Goal: Information Seeking & Learning: Learn about a topic

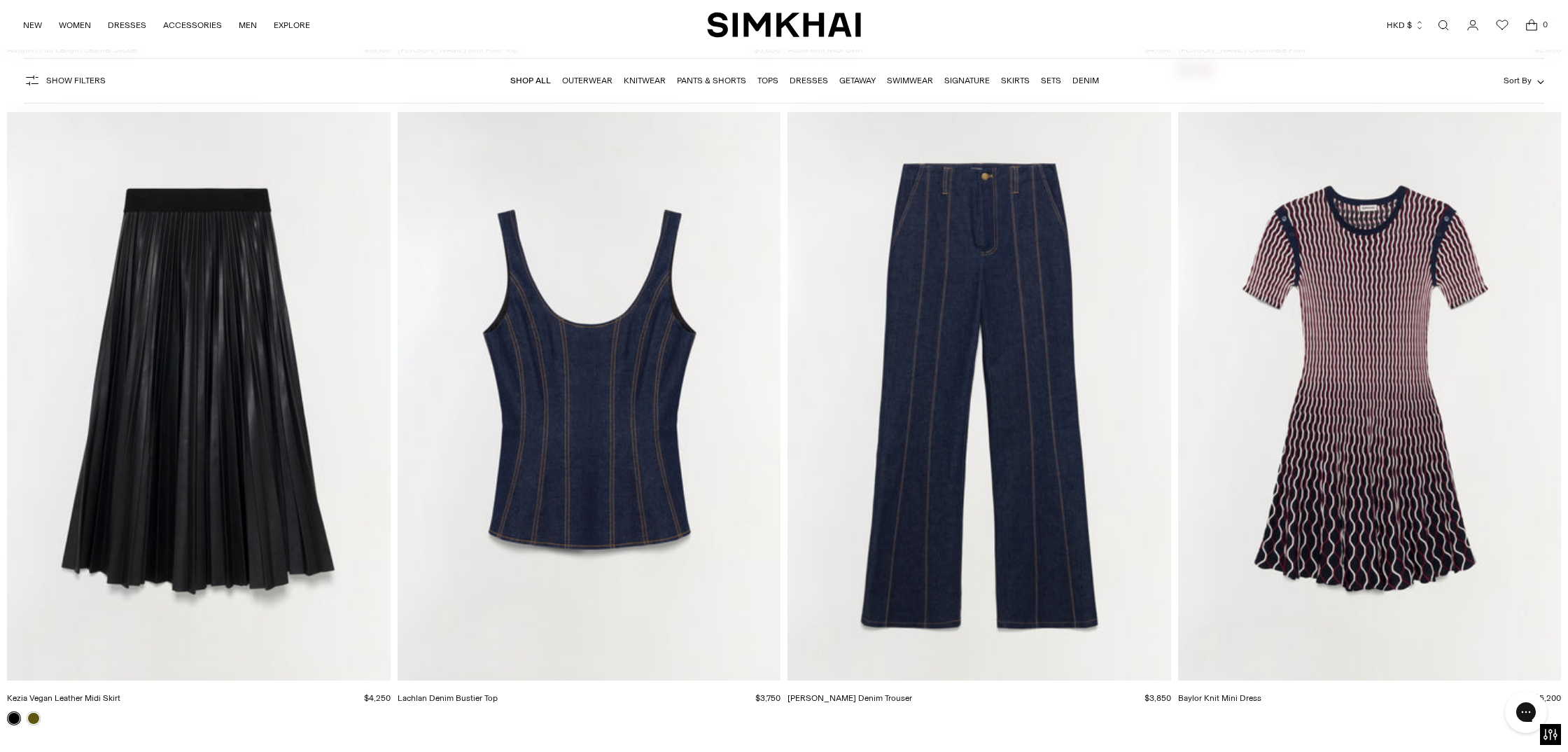
scroll to position [7844, 0]
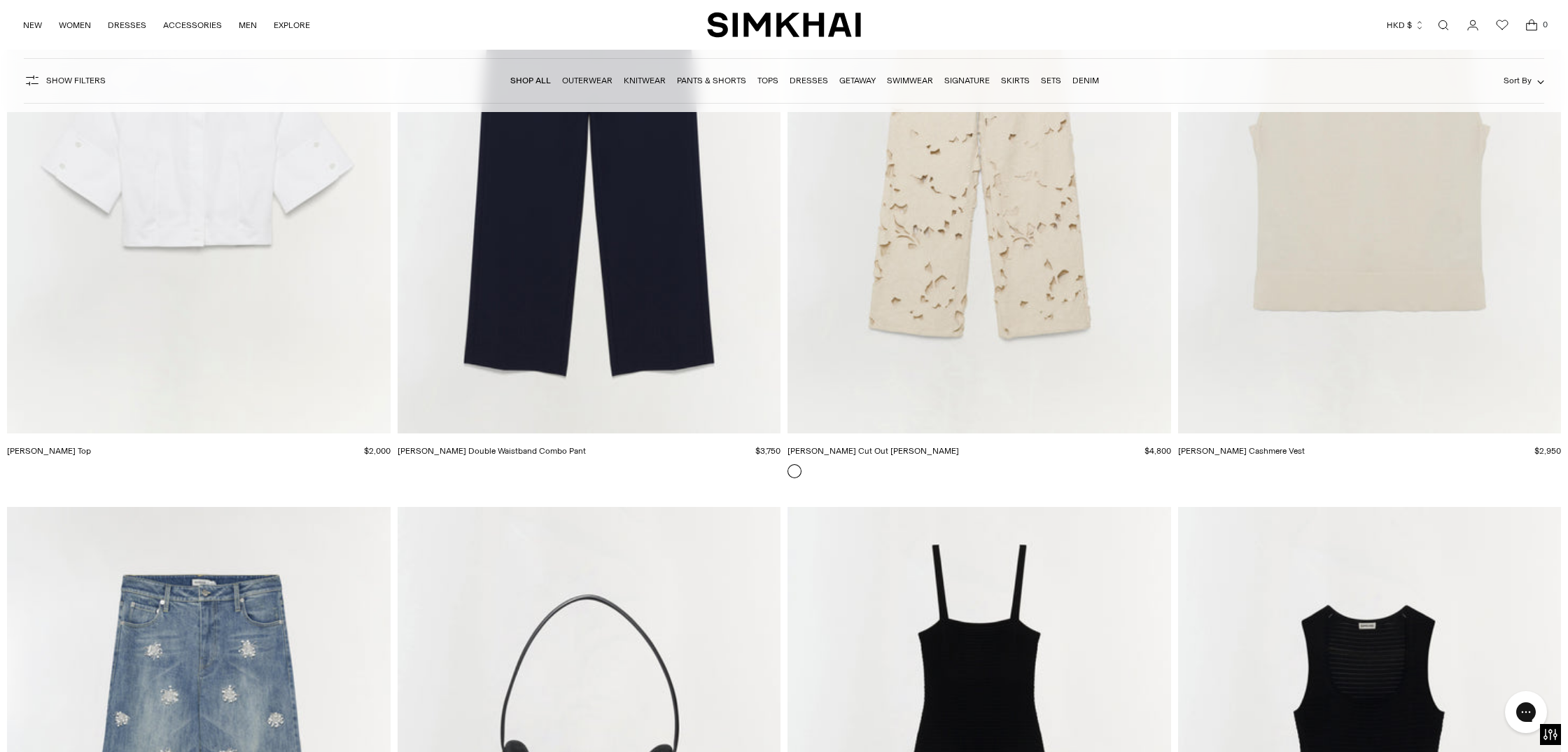
scroll to position [29140, 0]
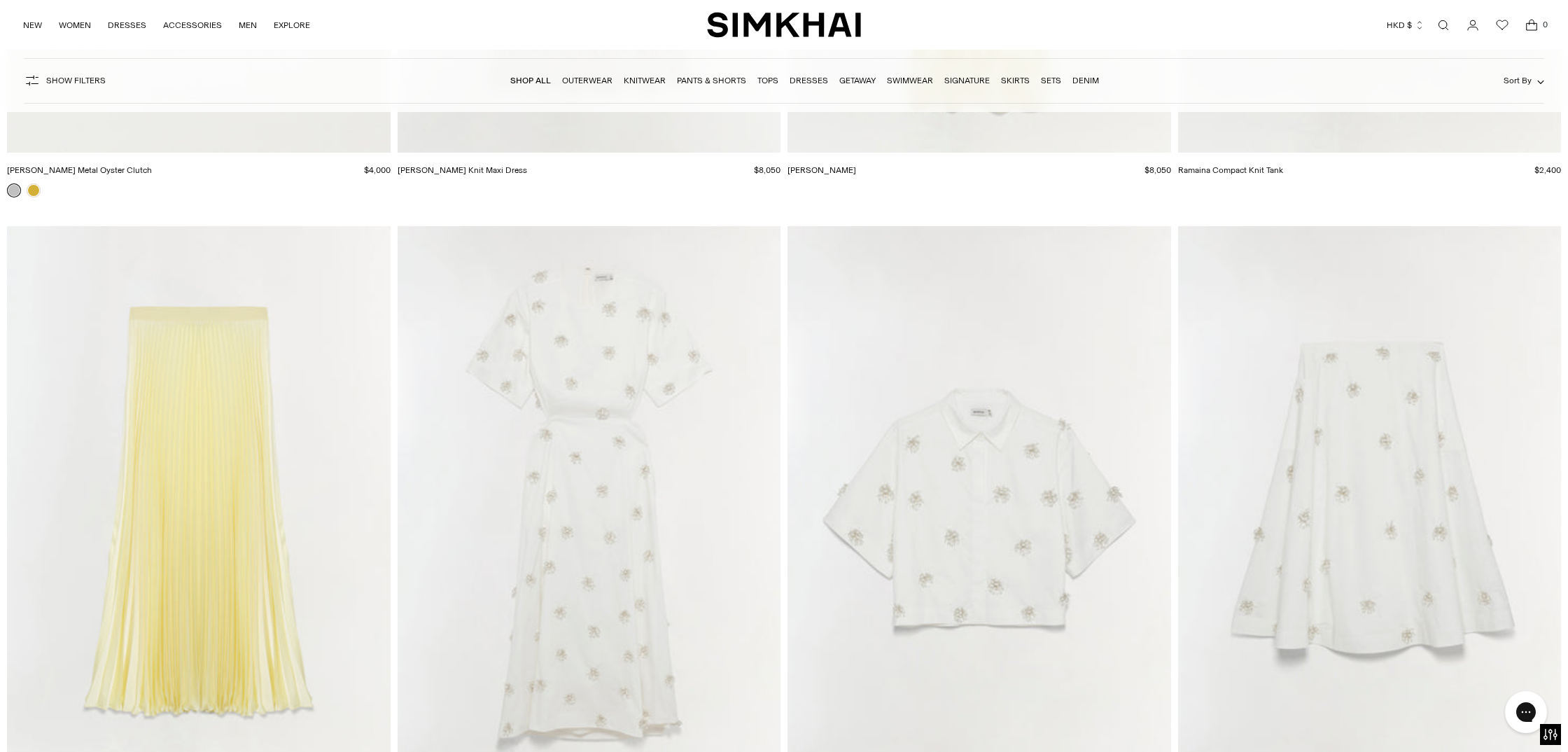
scroll to position [38319, 0]
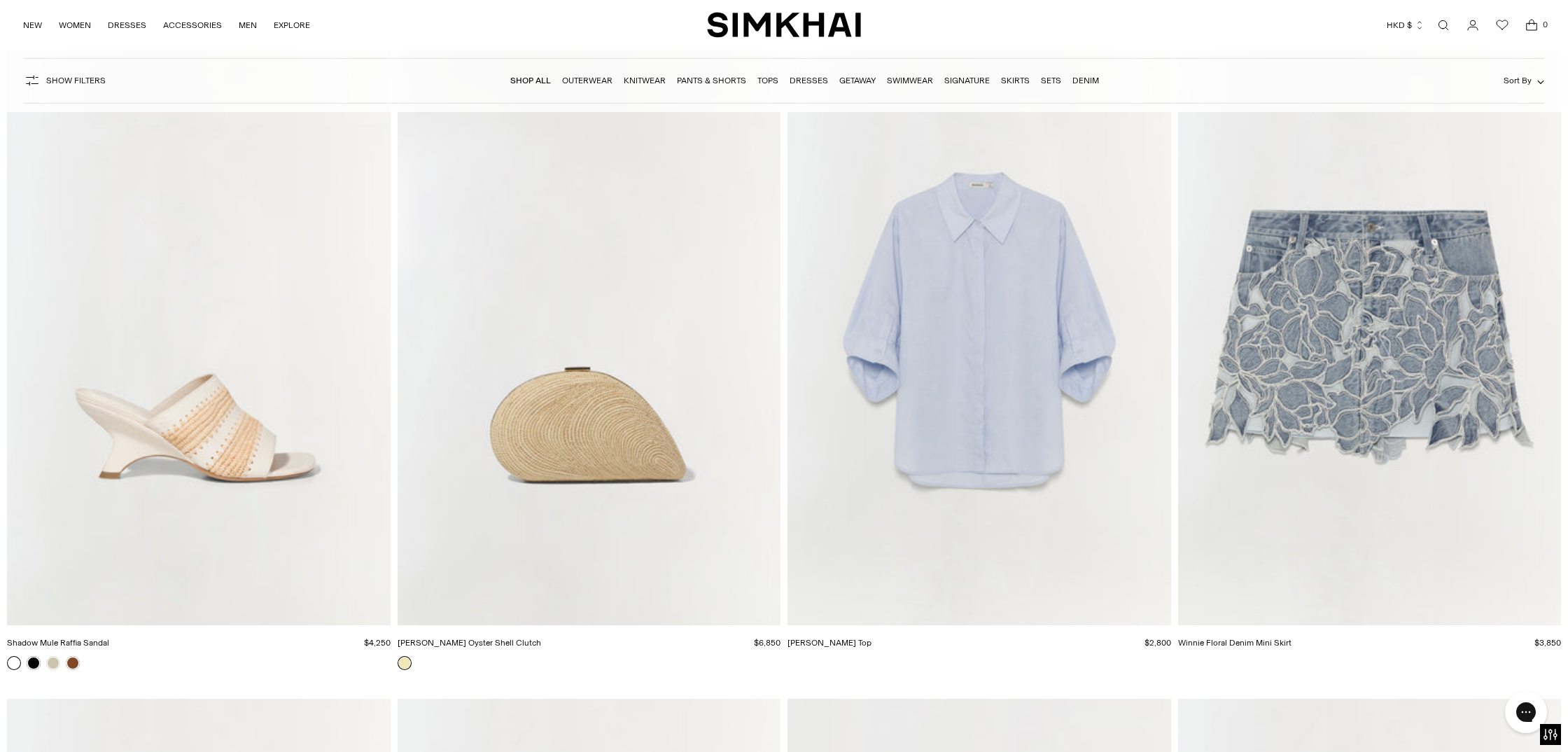
scroll to position [39690, 0]
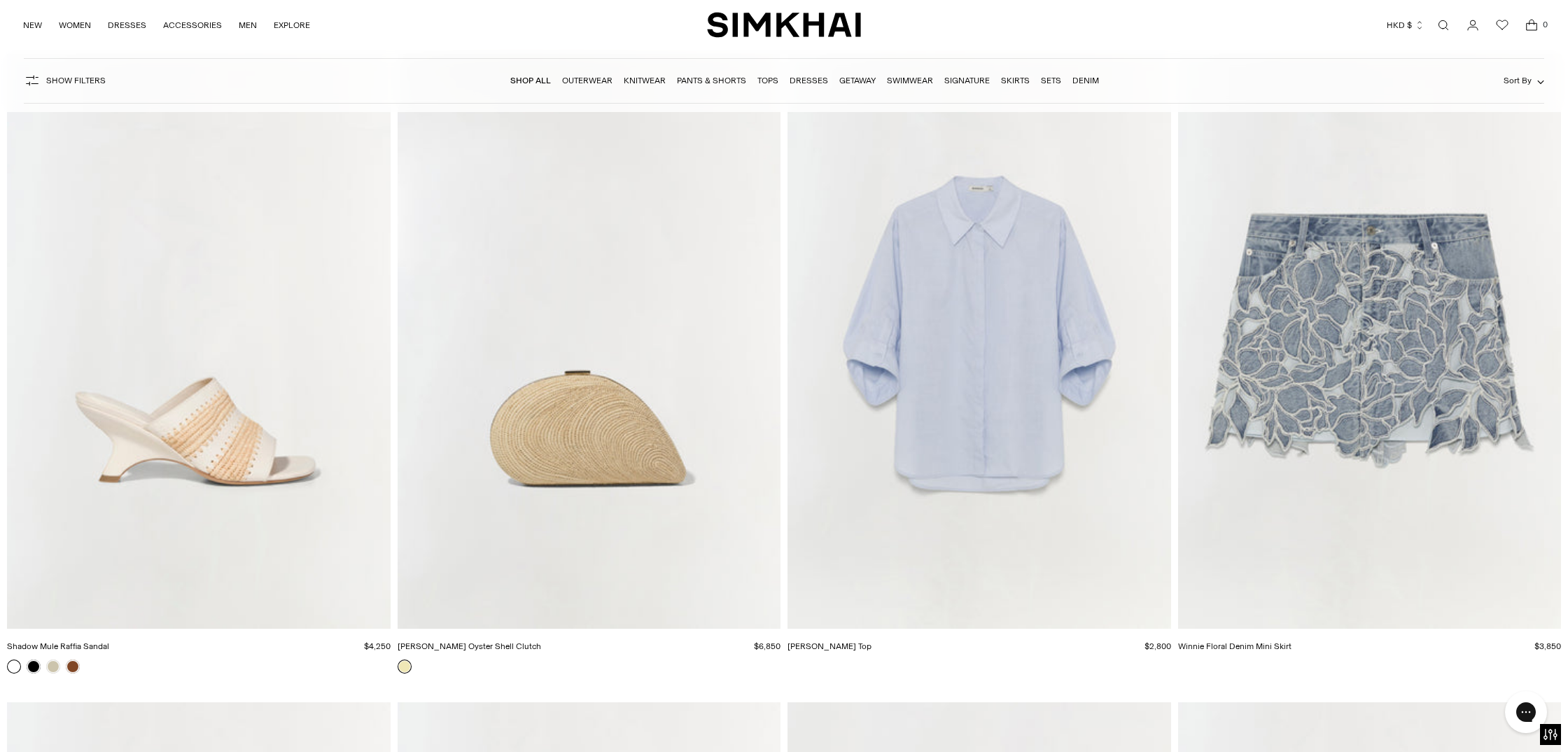
click at [786, 107] on form "Show Filters Show Filters Shop All Outerwear Knitwear Pants & Shorts Tops Dress…" at bounding box center [784, 81] width 1568 height 62
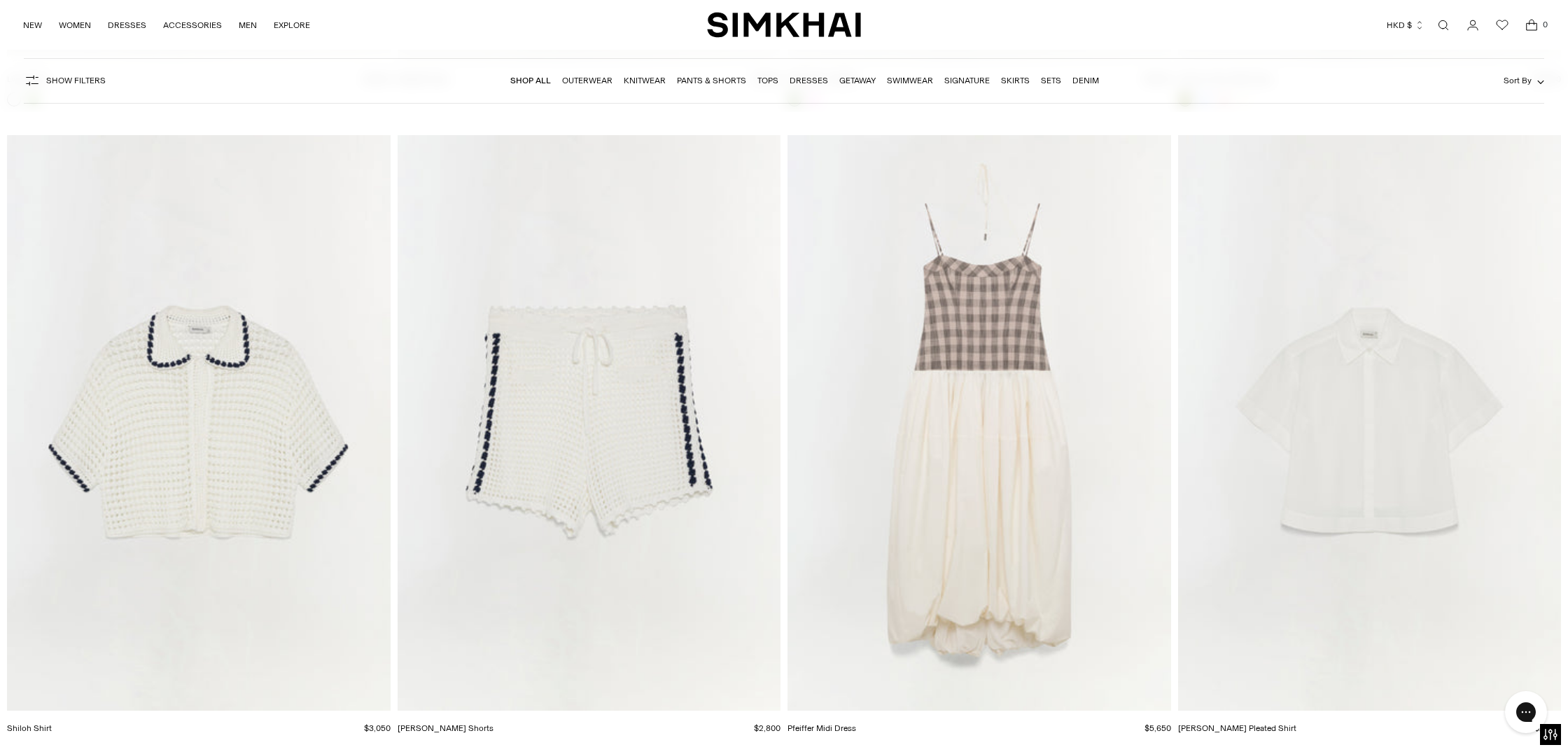
scroll to position [53220, 0]
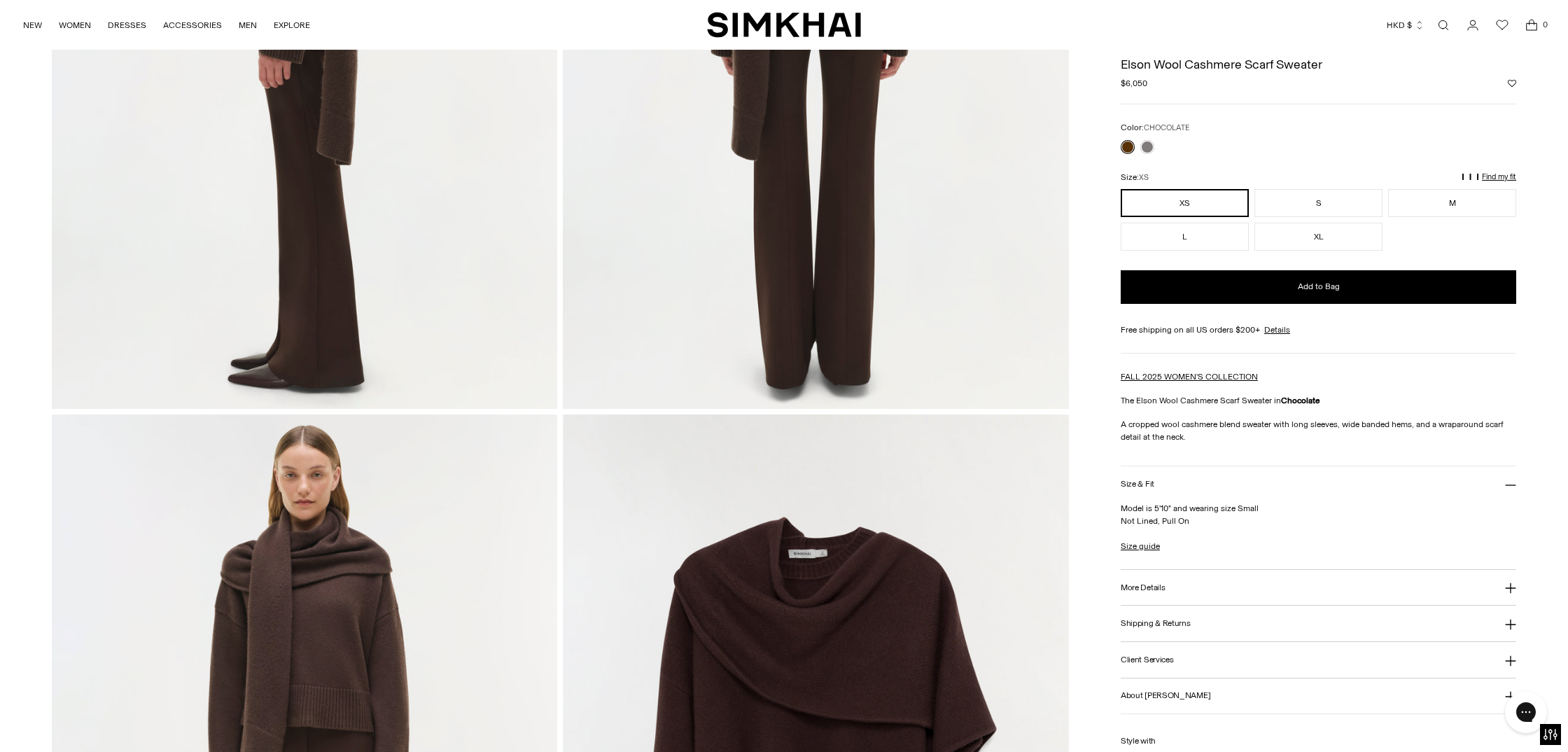
scroll to position [1042, 0]
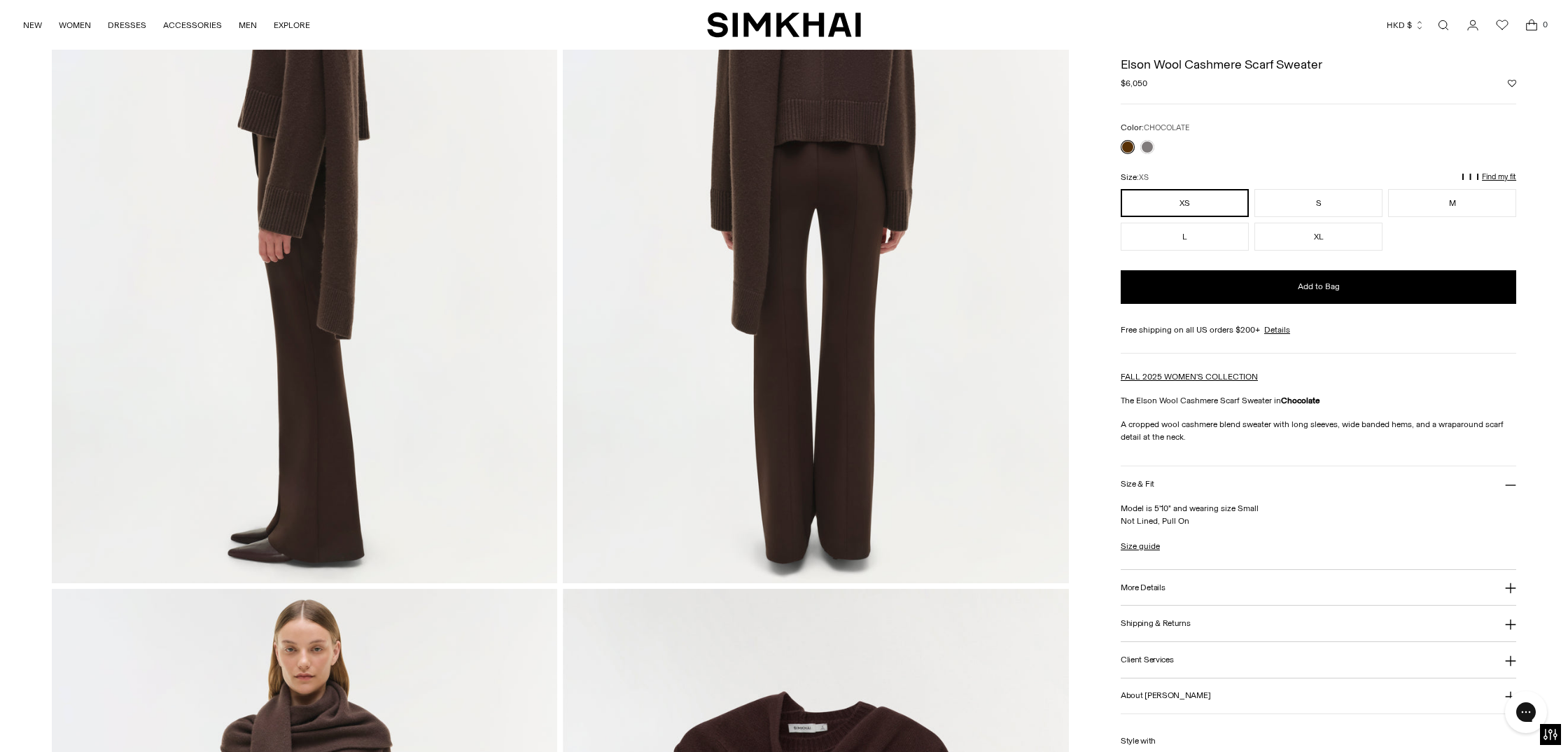
click at [801, 409] on img at bounding box center [816, 204] width 506 height 759
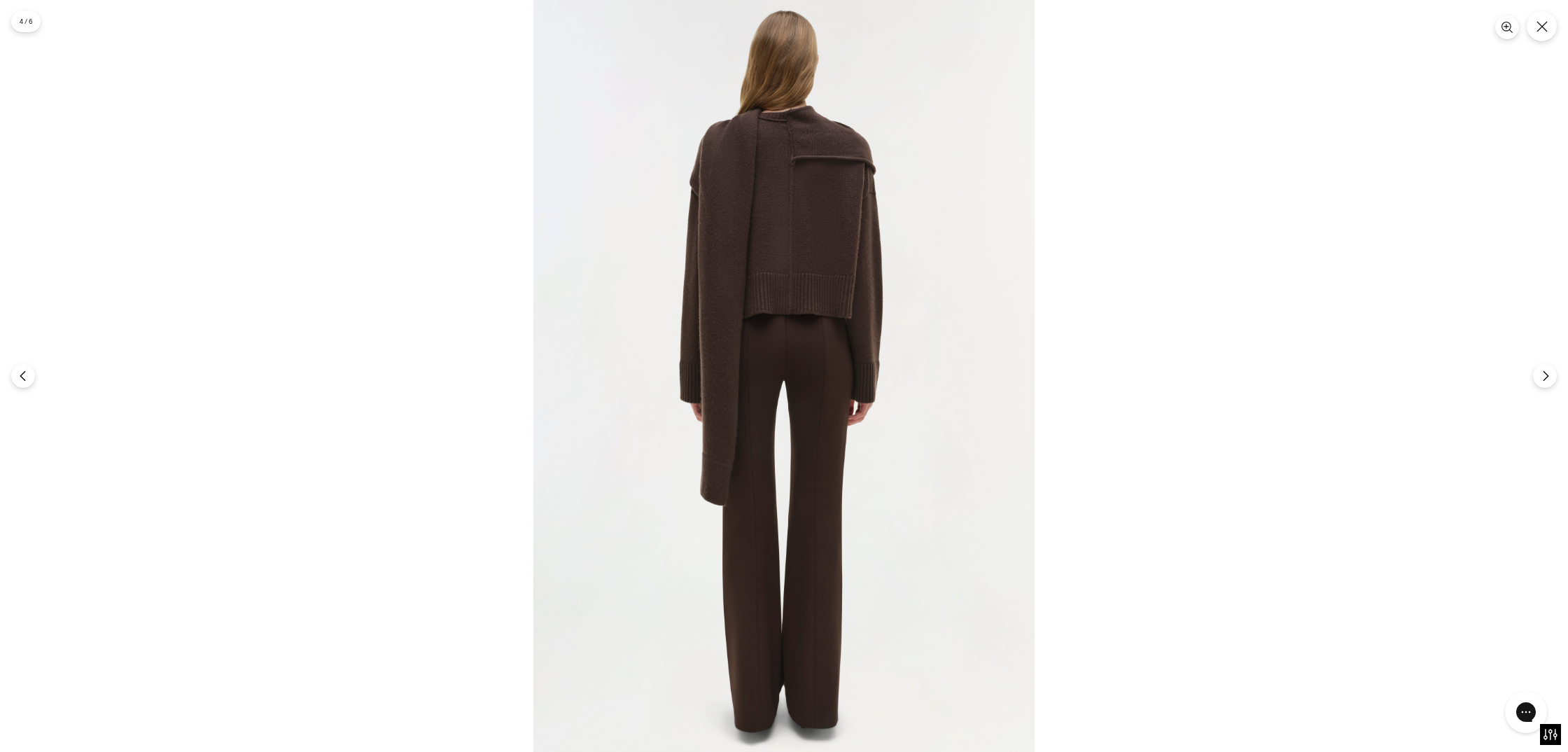
click at [874, 178] on img at bounding box center [784, 376] width 501 height 752
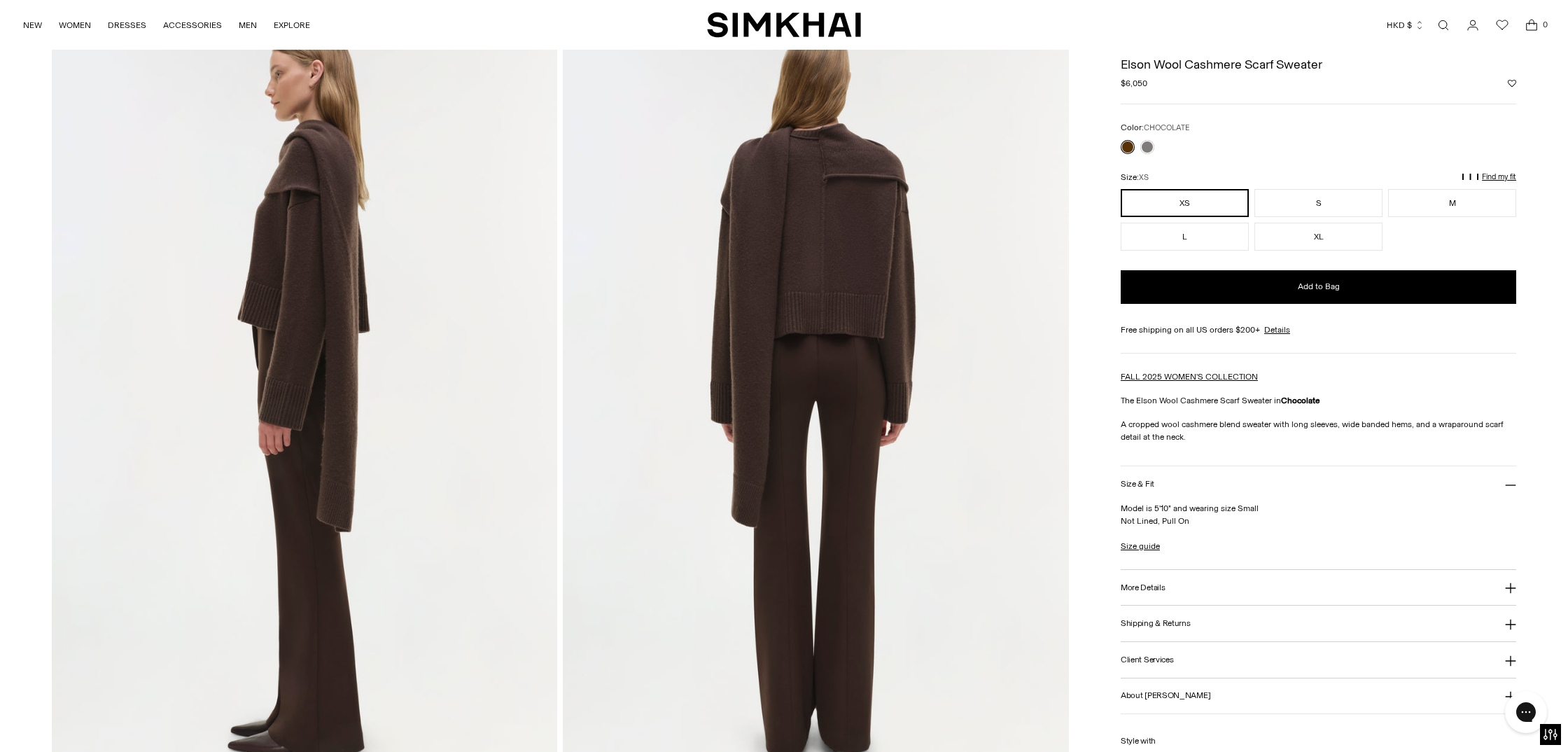
scroll to position [839, 0]
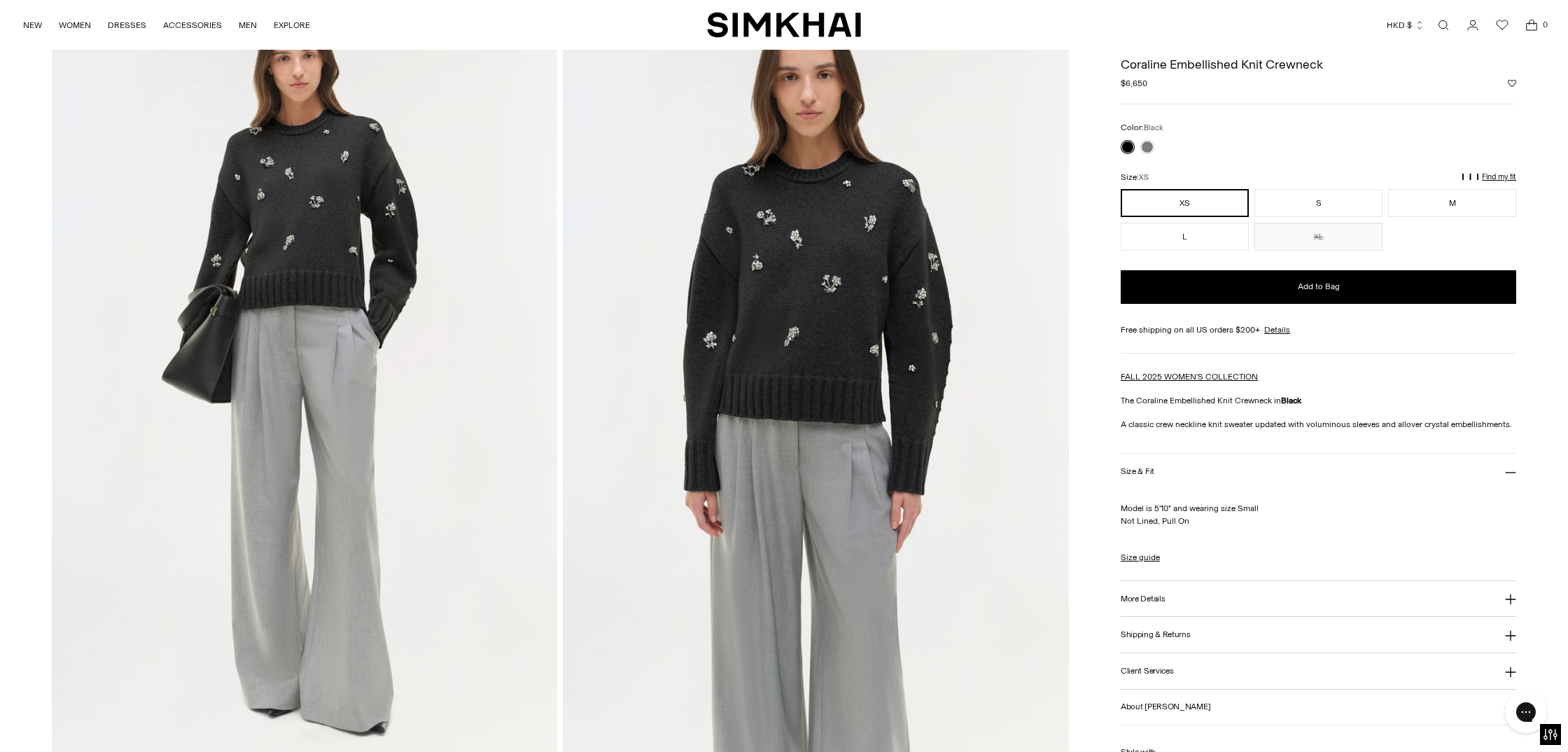
scroll to position [75, 0]
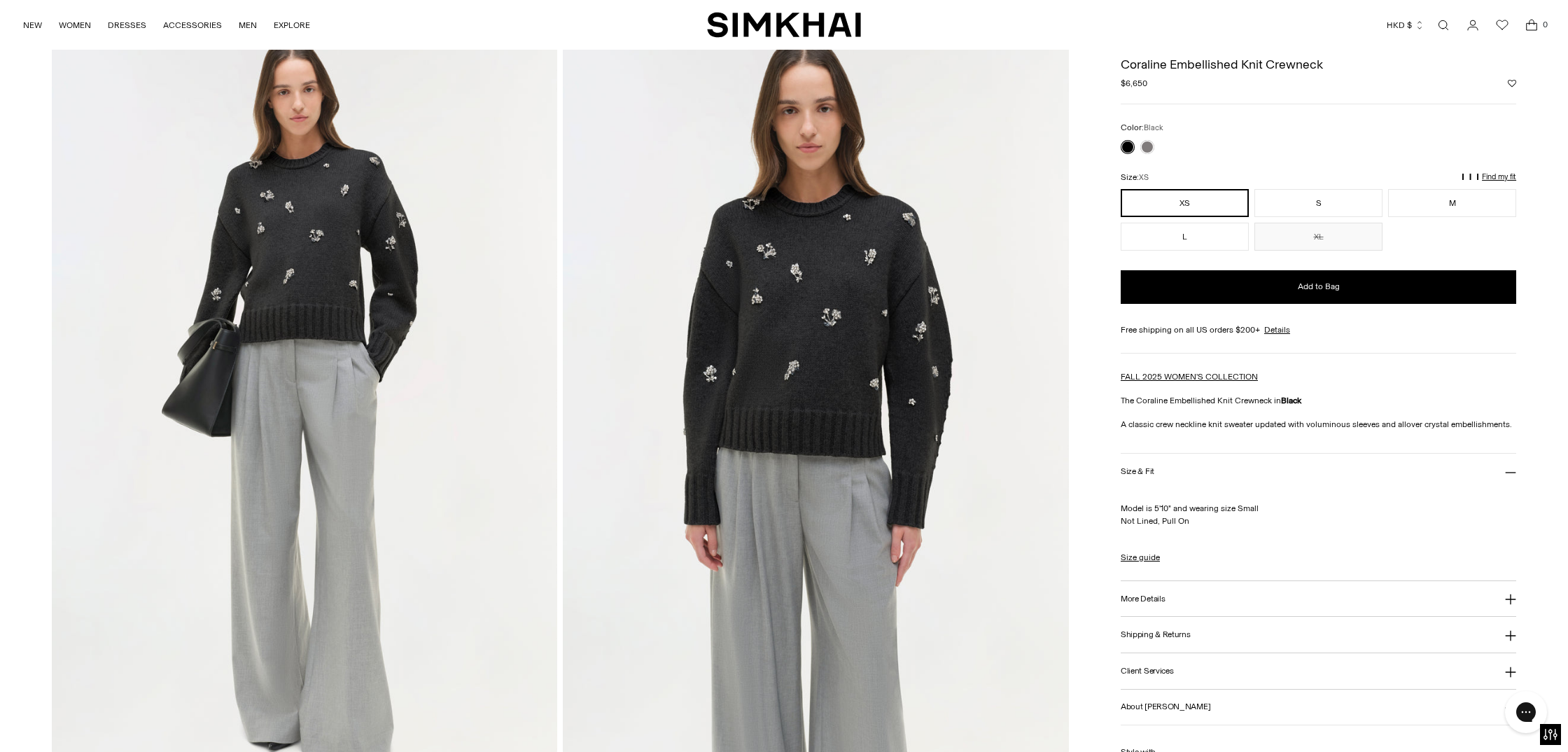
click at [789, 360] on img at bounding box center [816, 407] width 506 height 759
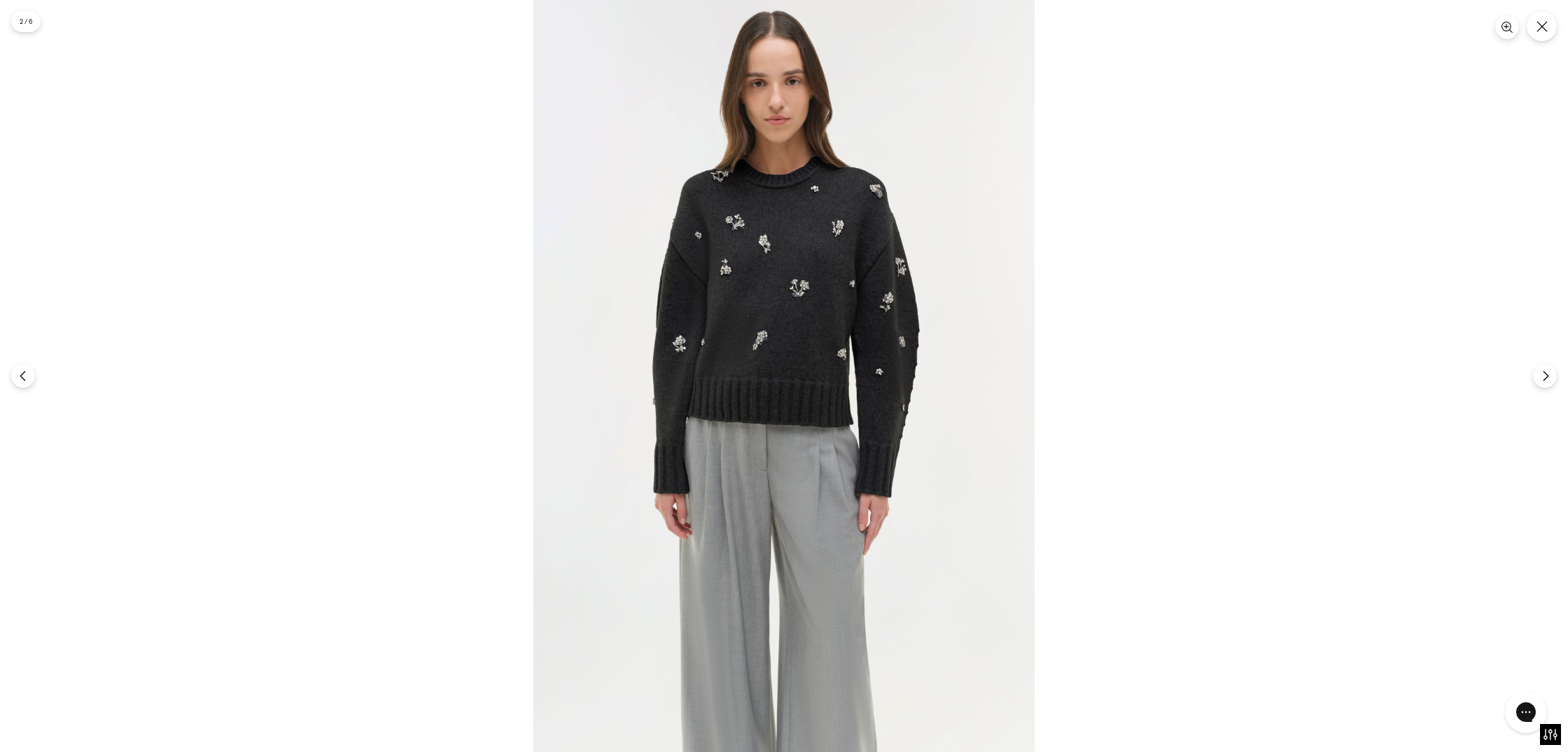
click at [791, 305] on img at bounding box center [784, 376] width 501 height 752
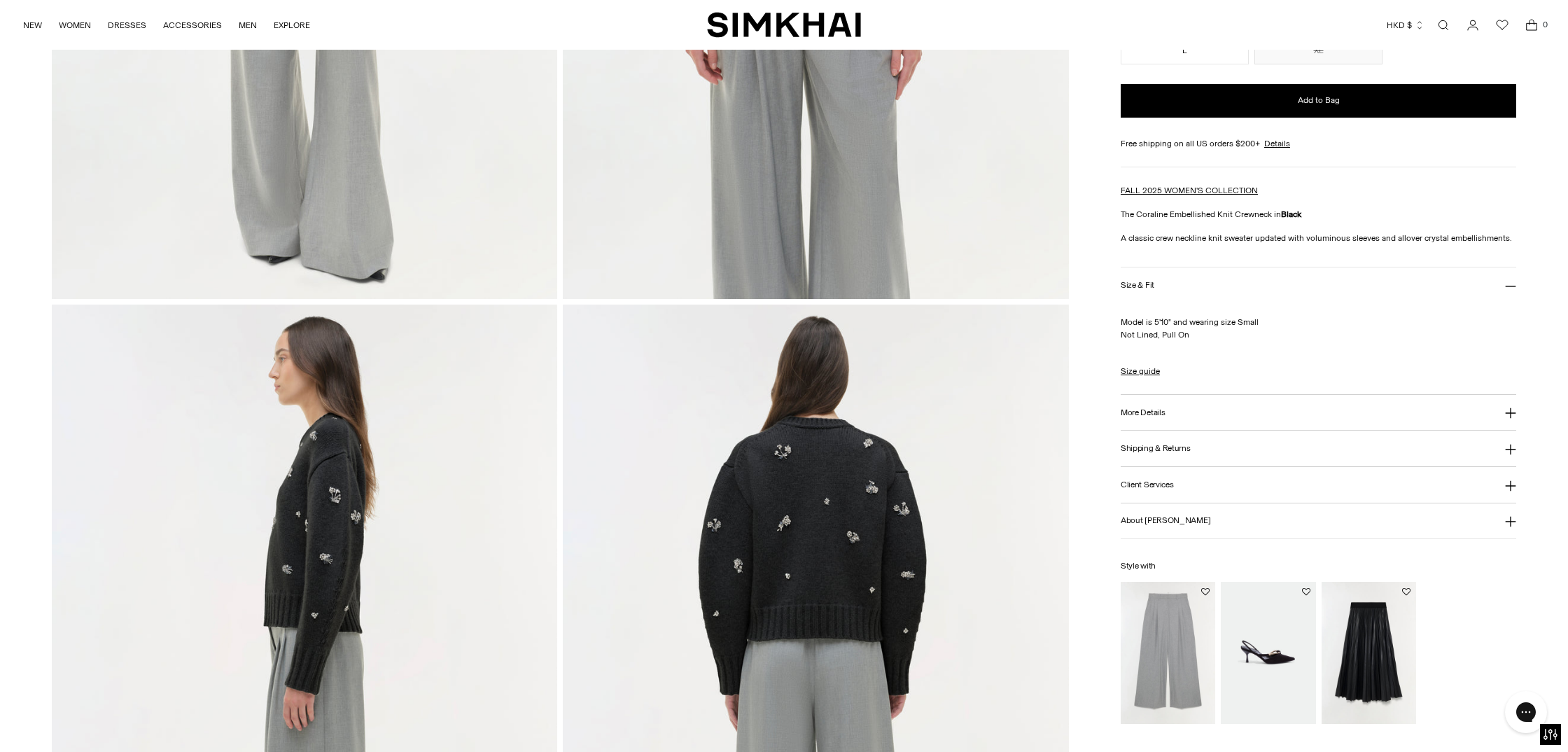
scroll to position [739, 0]
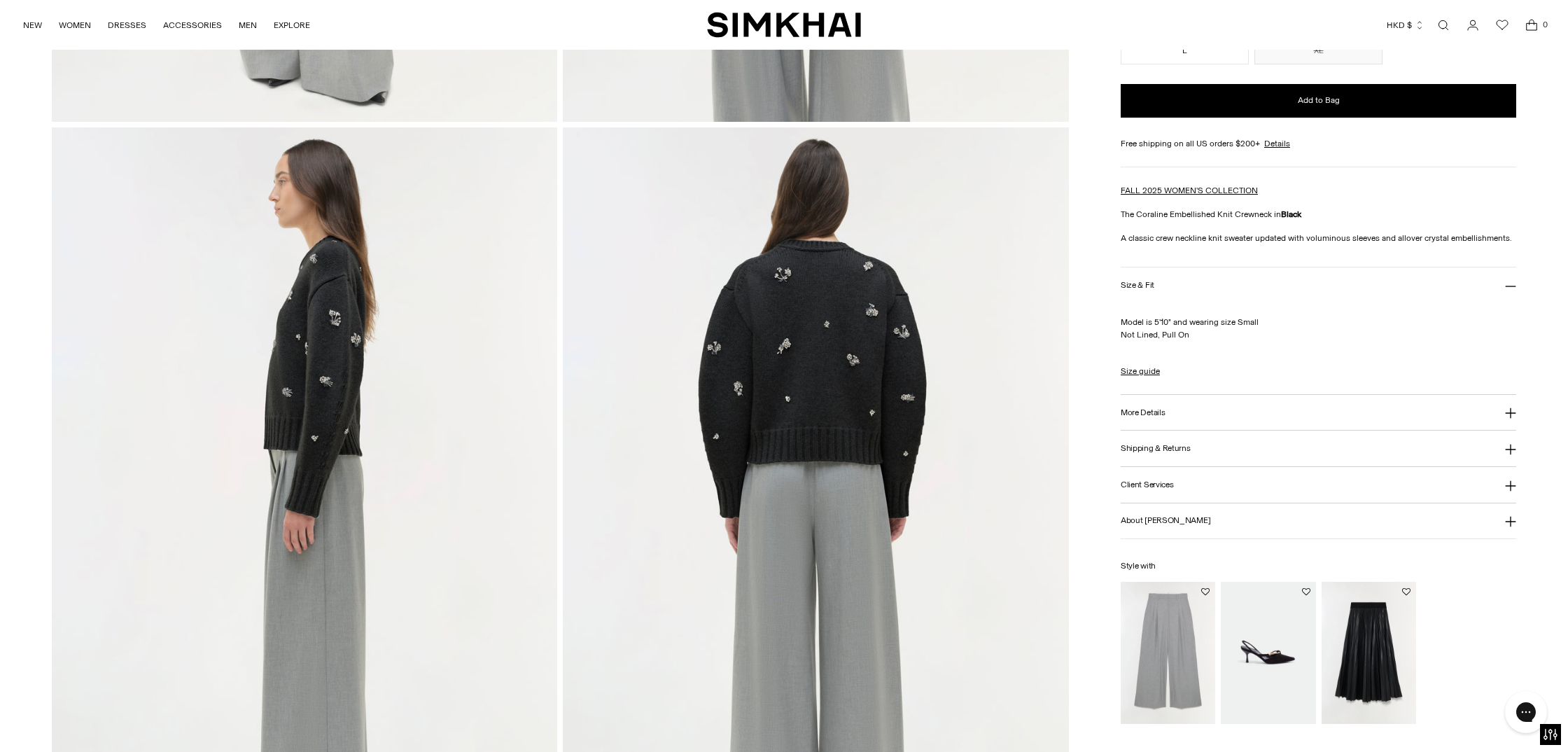
click at [374, 404] on img at bounding box center [305, 507] width 506 height 759
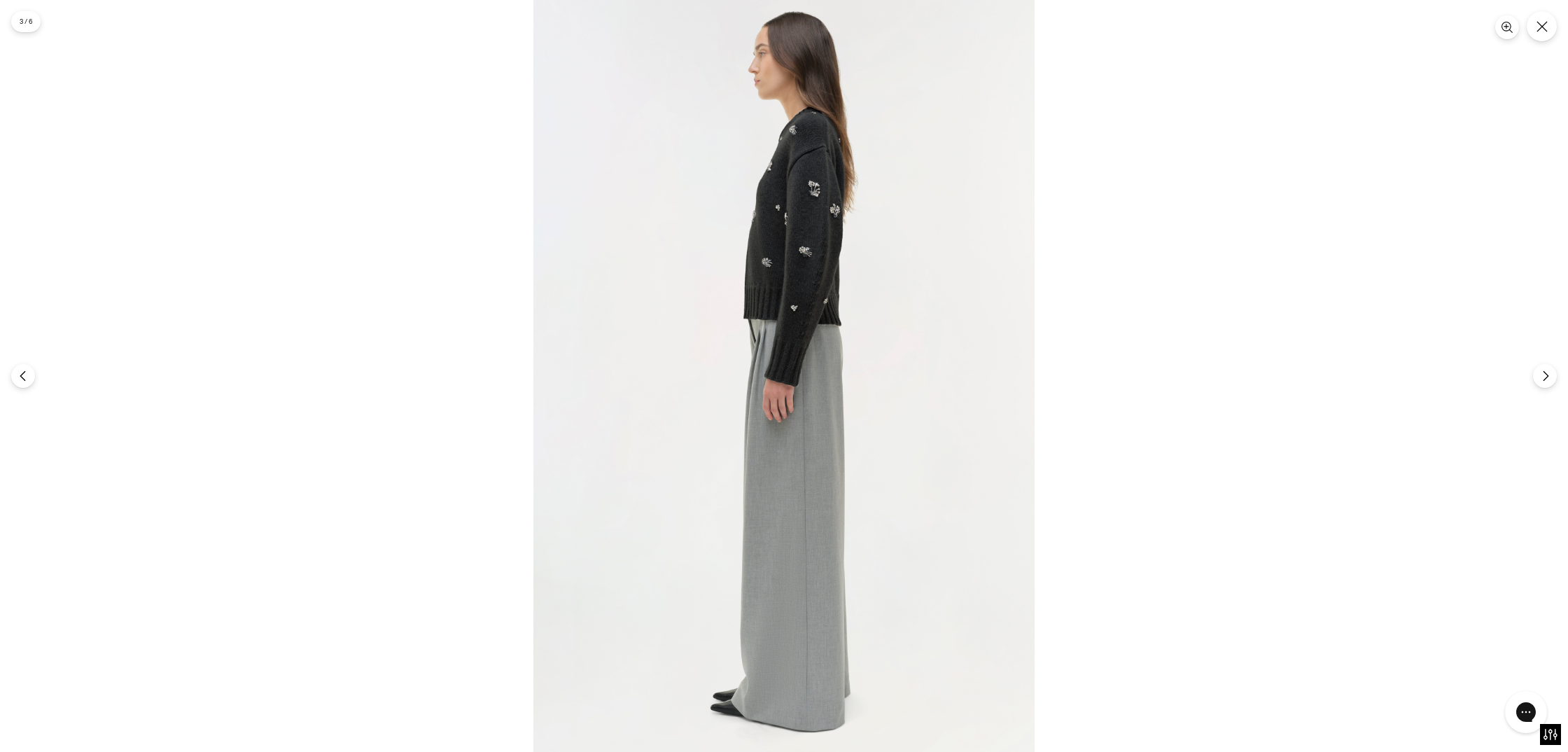
click at [797, 274] on img at bounding box center [784, 376] width 501 height 752
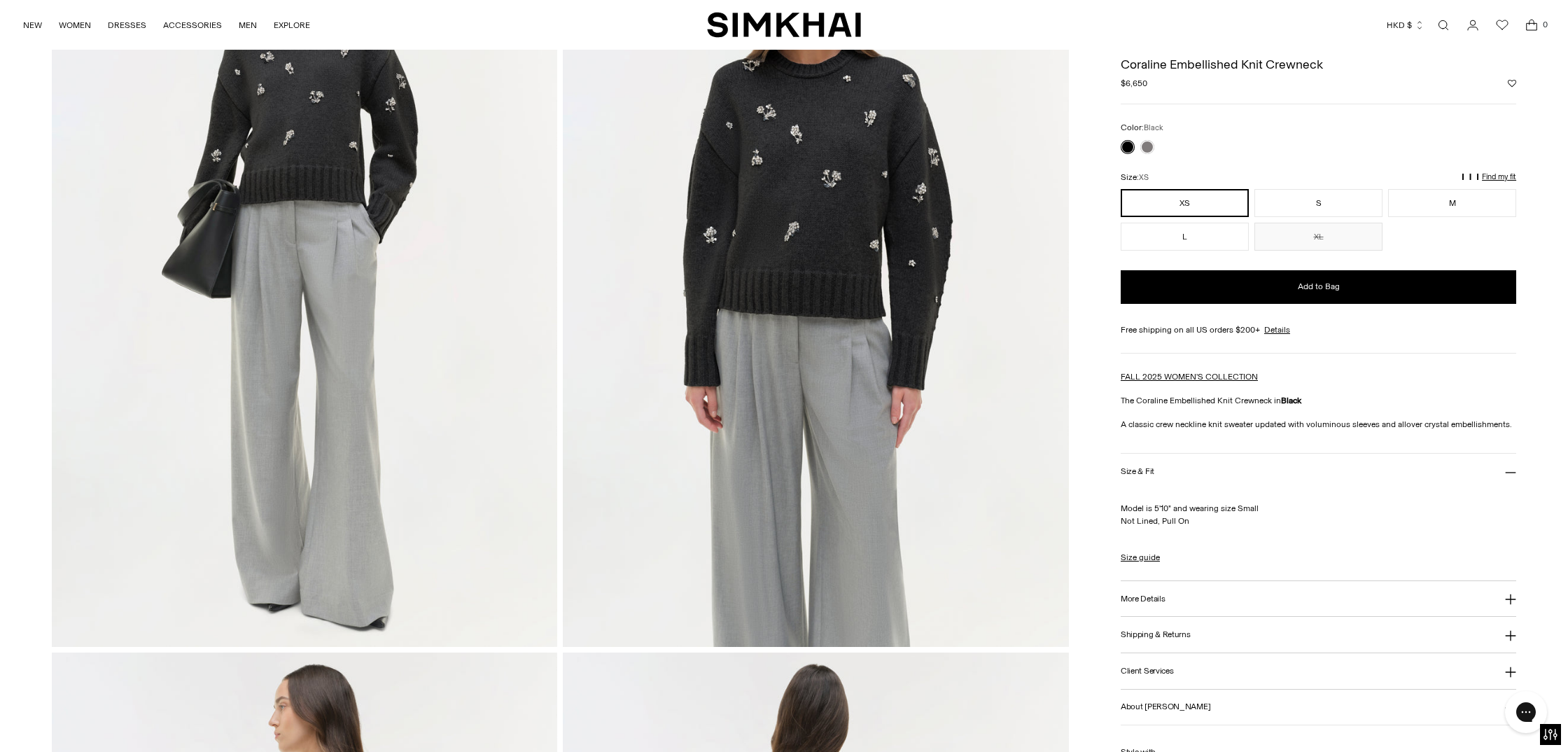
scroll to position [79, 0]
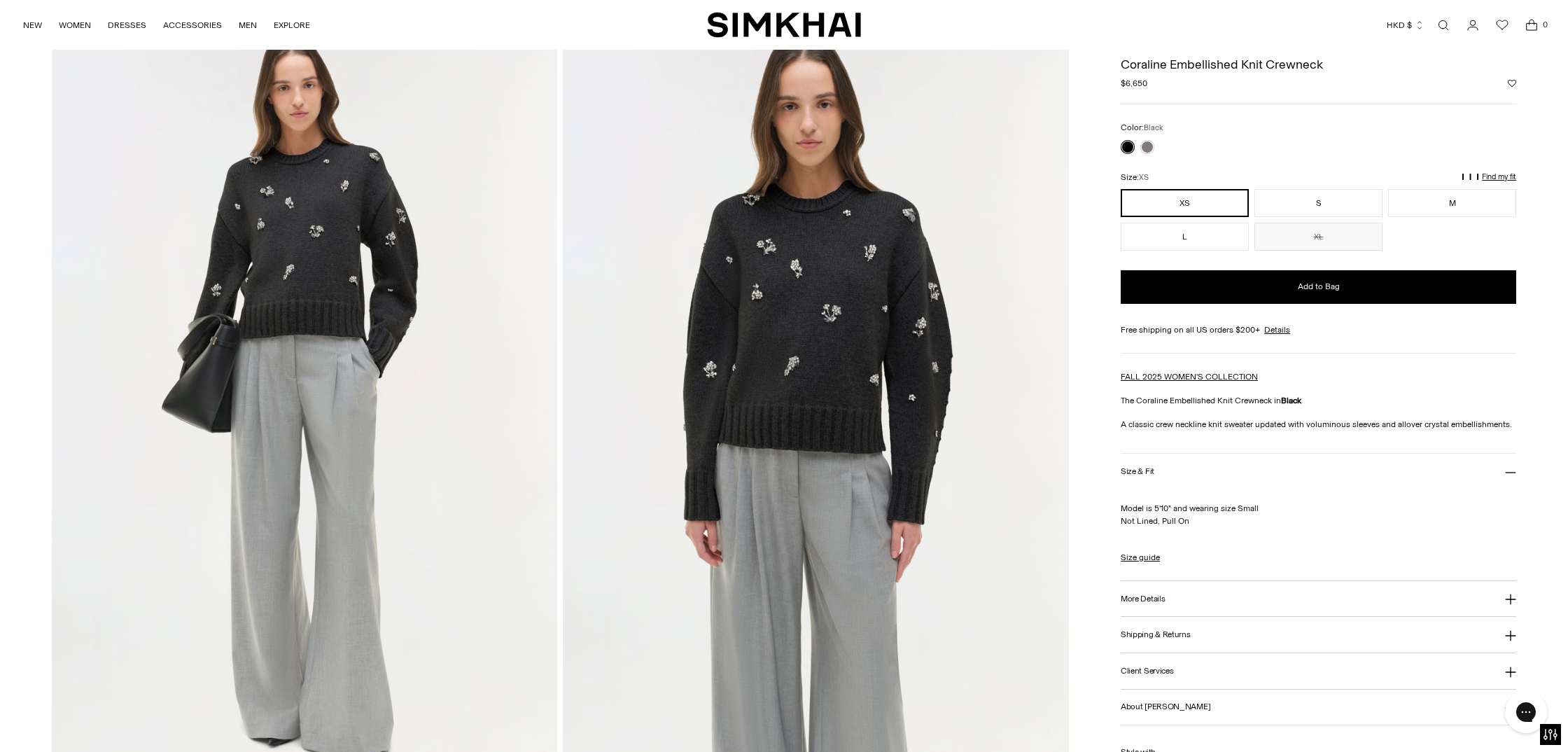
click at [835, 384] on img at bounding box center [816, 402] width 506 height 759
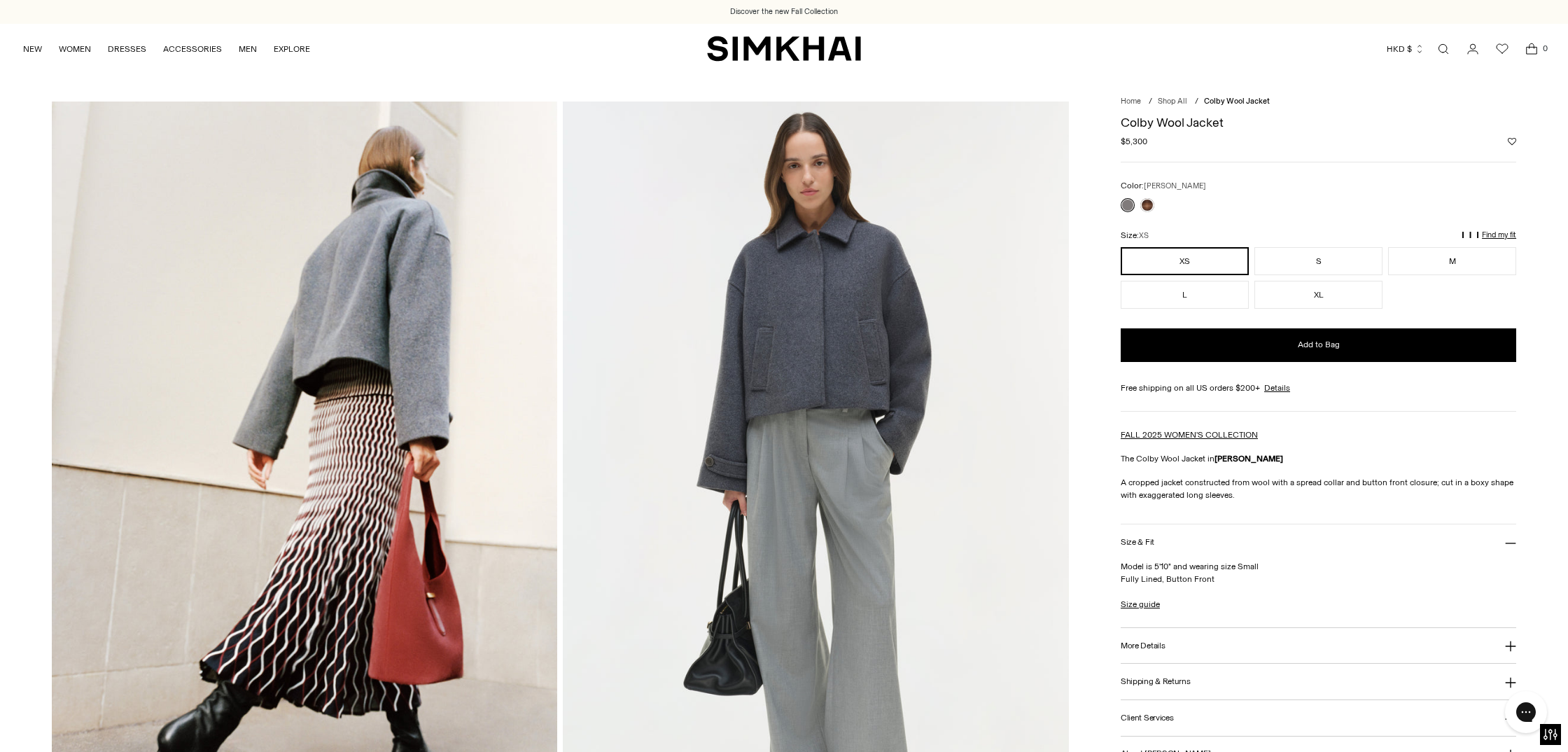
scroll to position [2, 0]
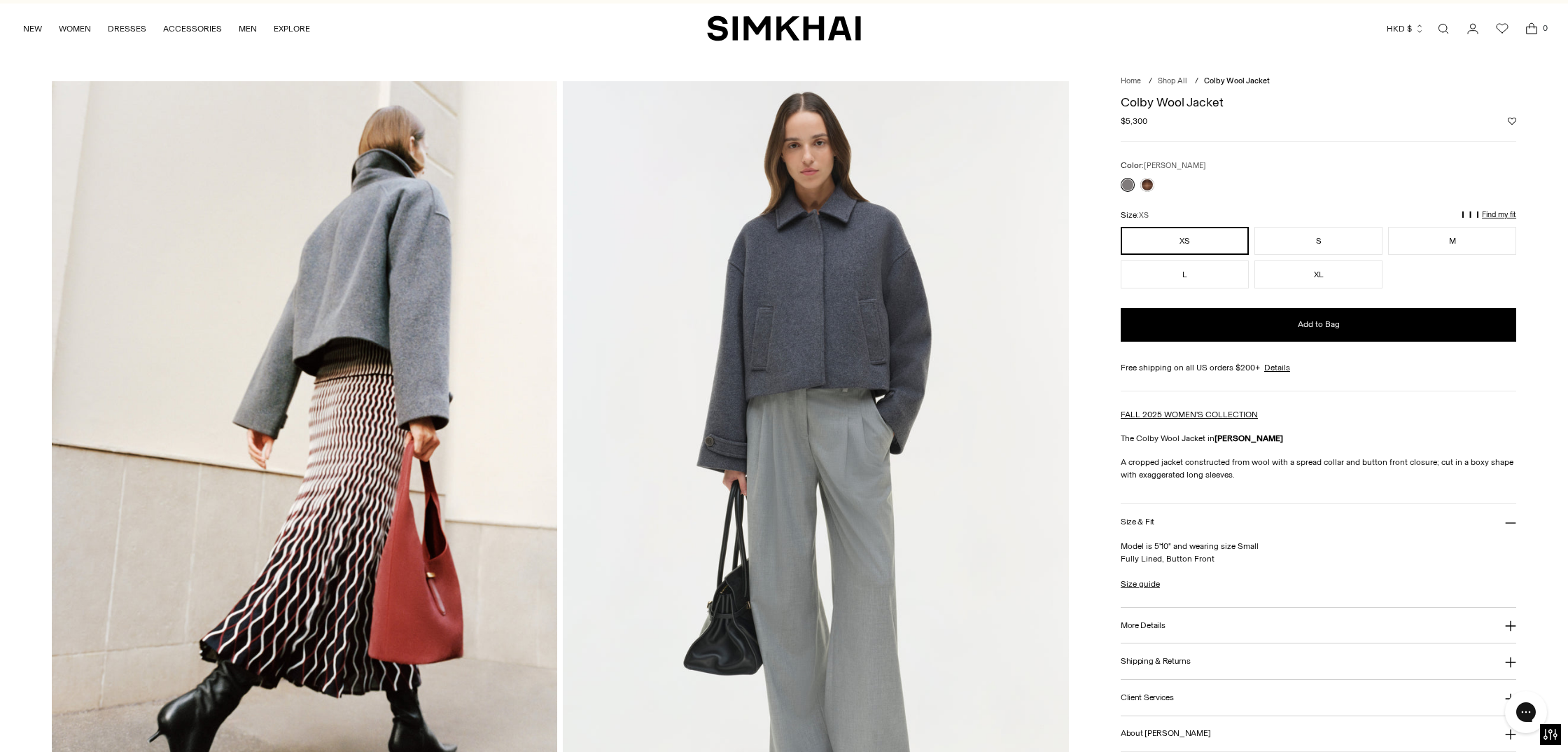
scroll to position [0, 0]
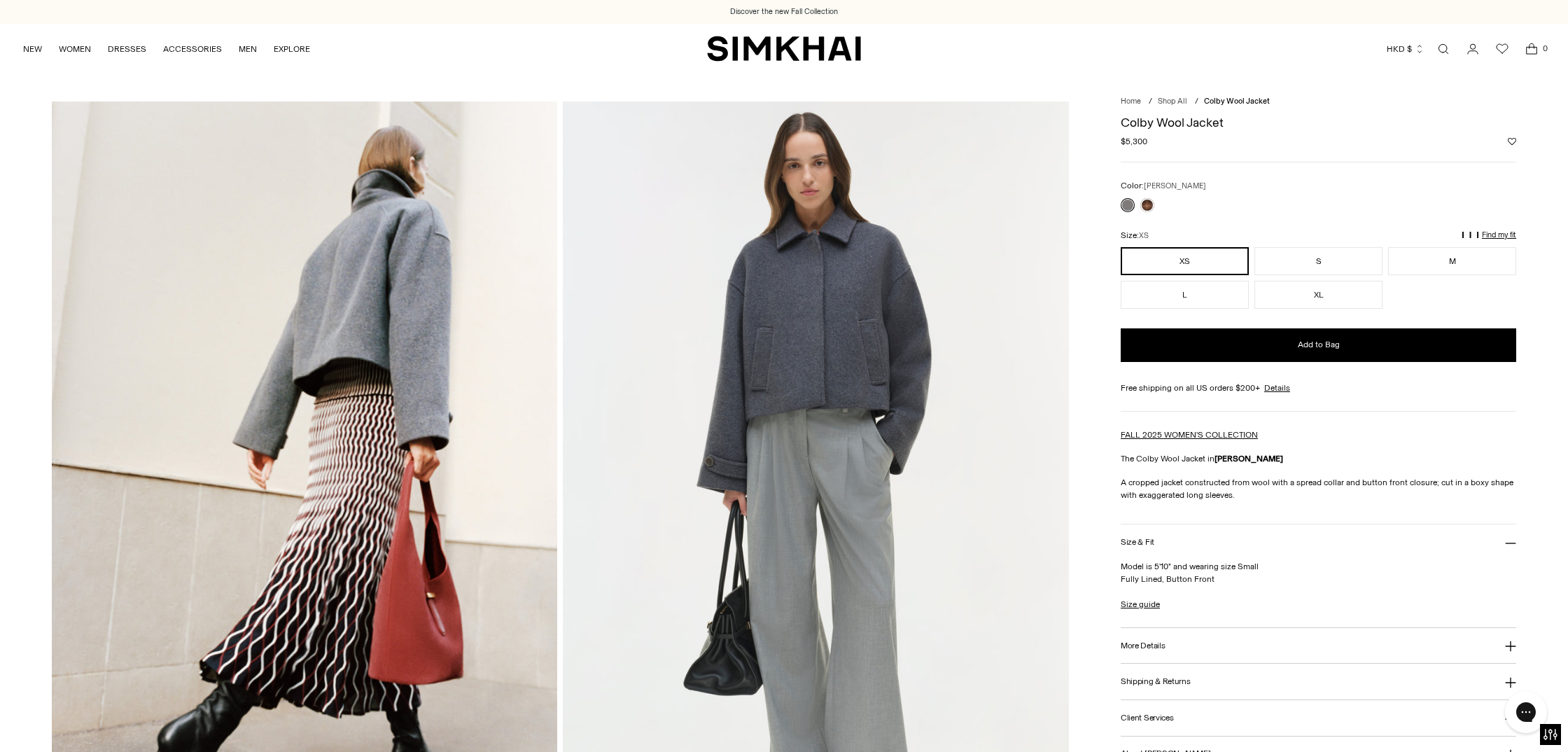
click at [876, 288] on img at bounding box center [816, 481] width 506 height 759
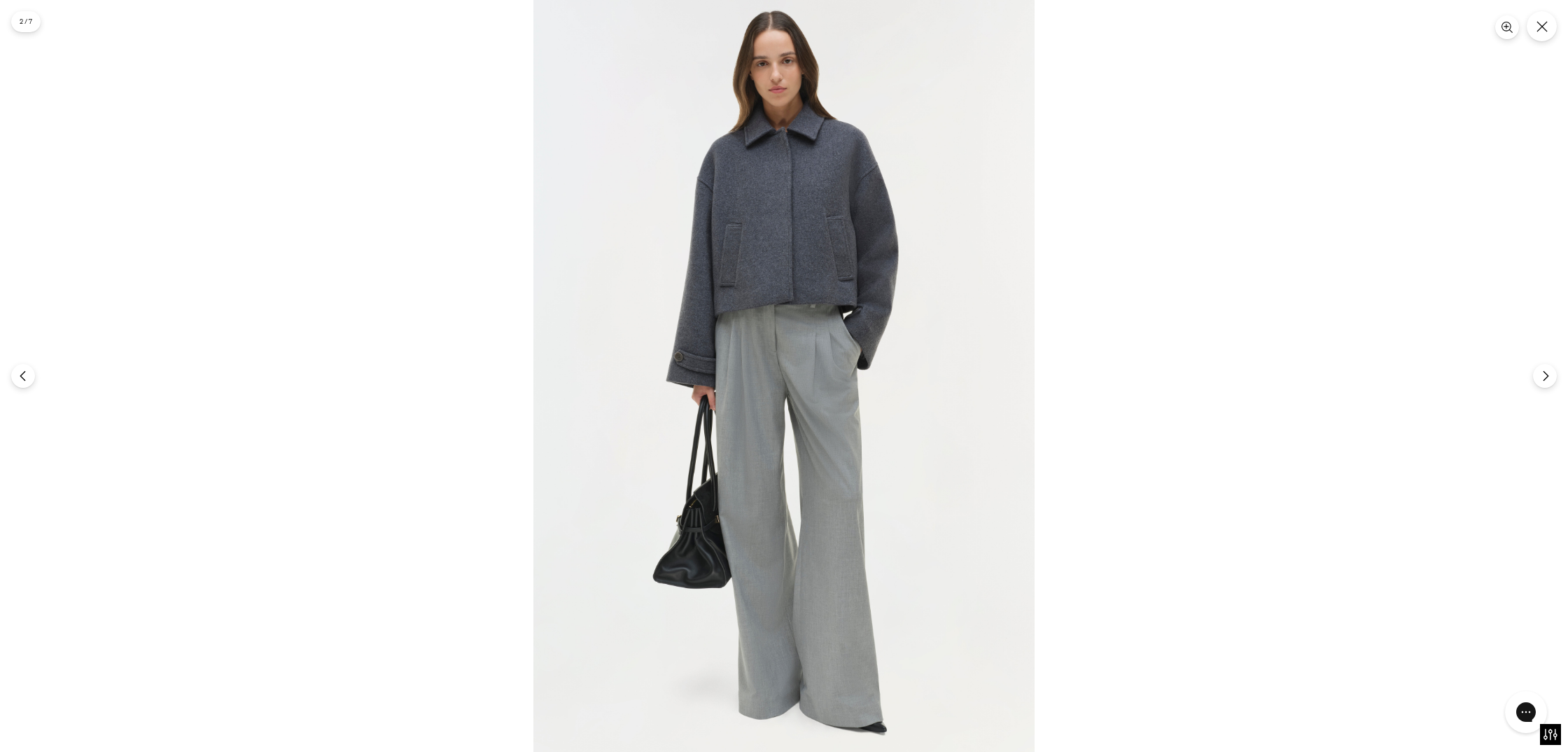
click at [821, 245] on img at bounding box center [784, 376] width 501 height 752
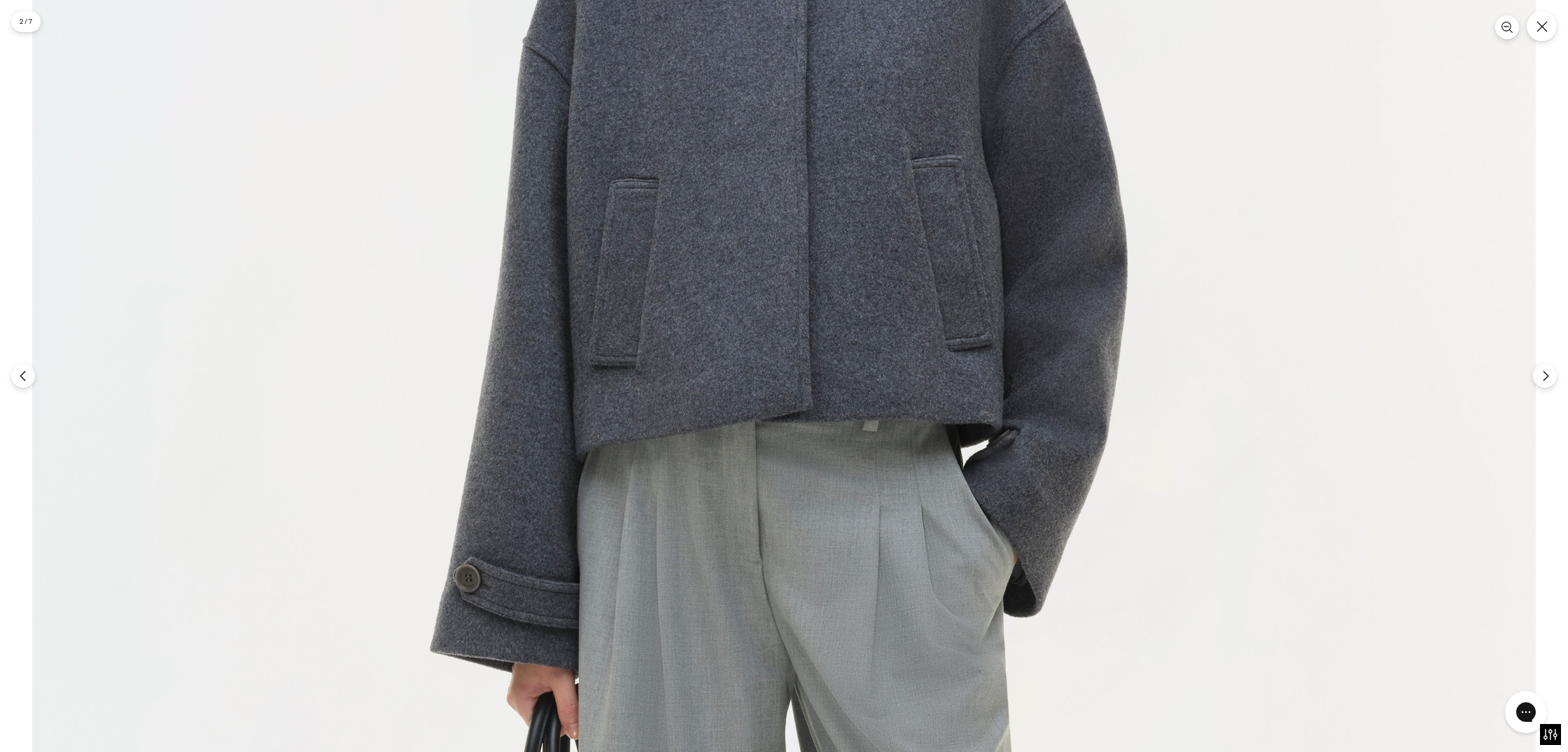
click at [821, 245] on img at bounding box center [784, 636] width 1503 height 2257
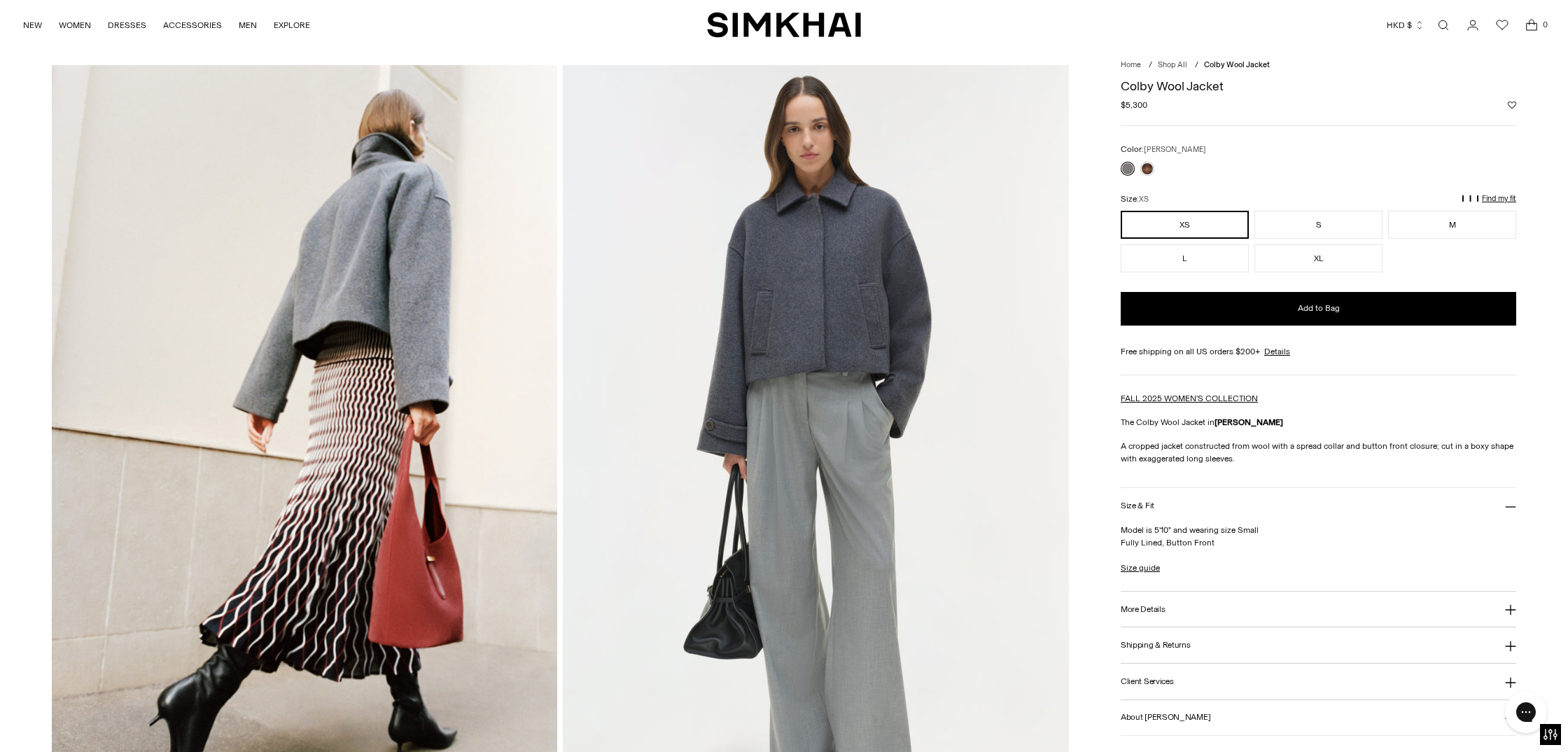
scroll to position [74, 0]
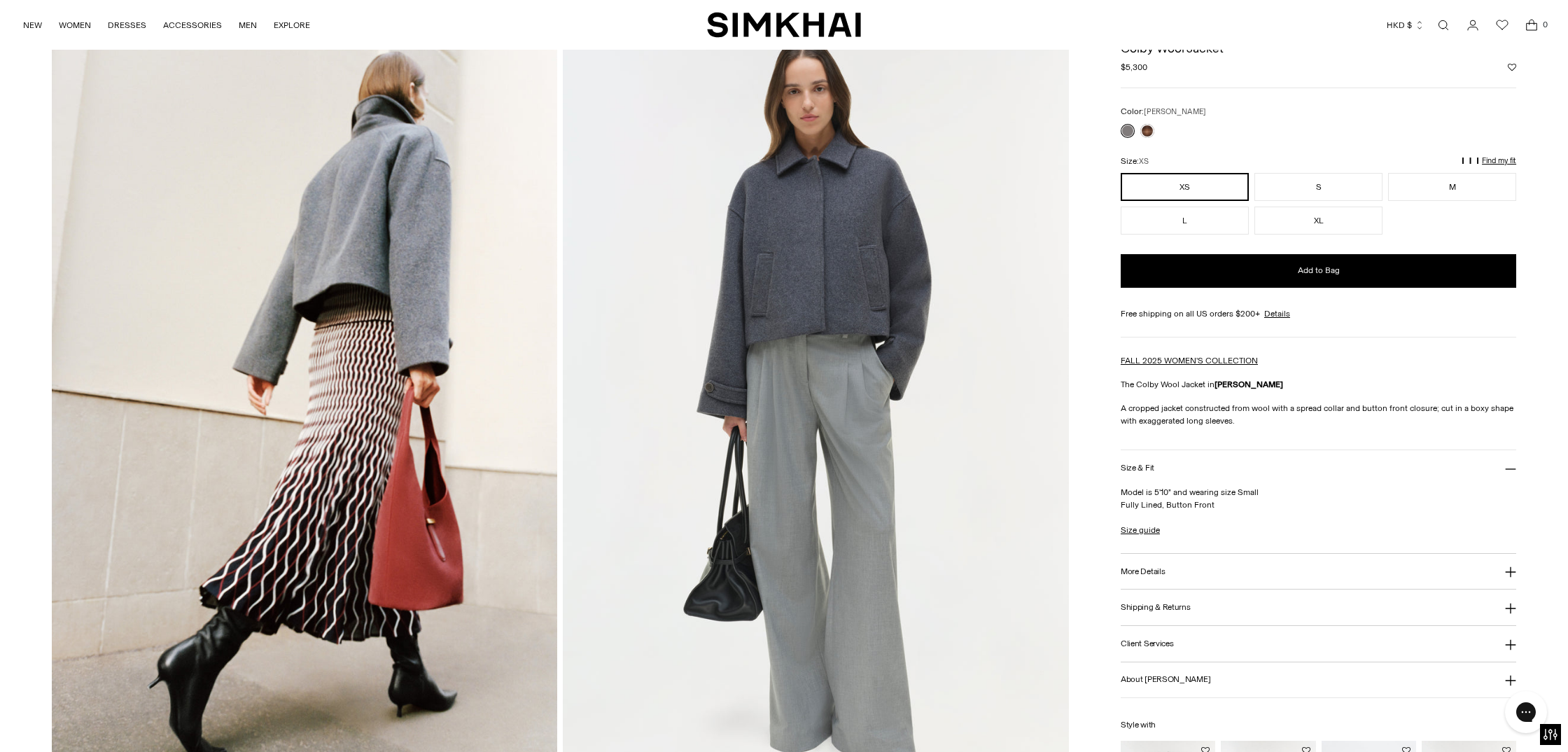
click at [771, 322] on img at bounding box center [816, 407] width 506 height 759
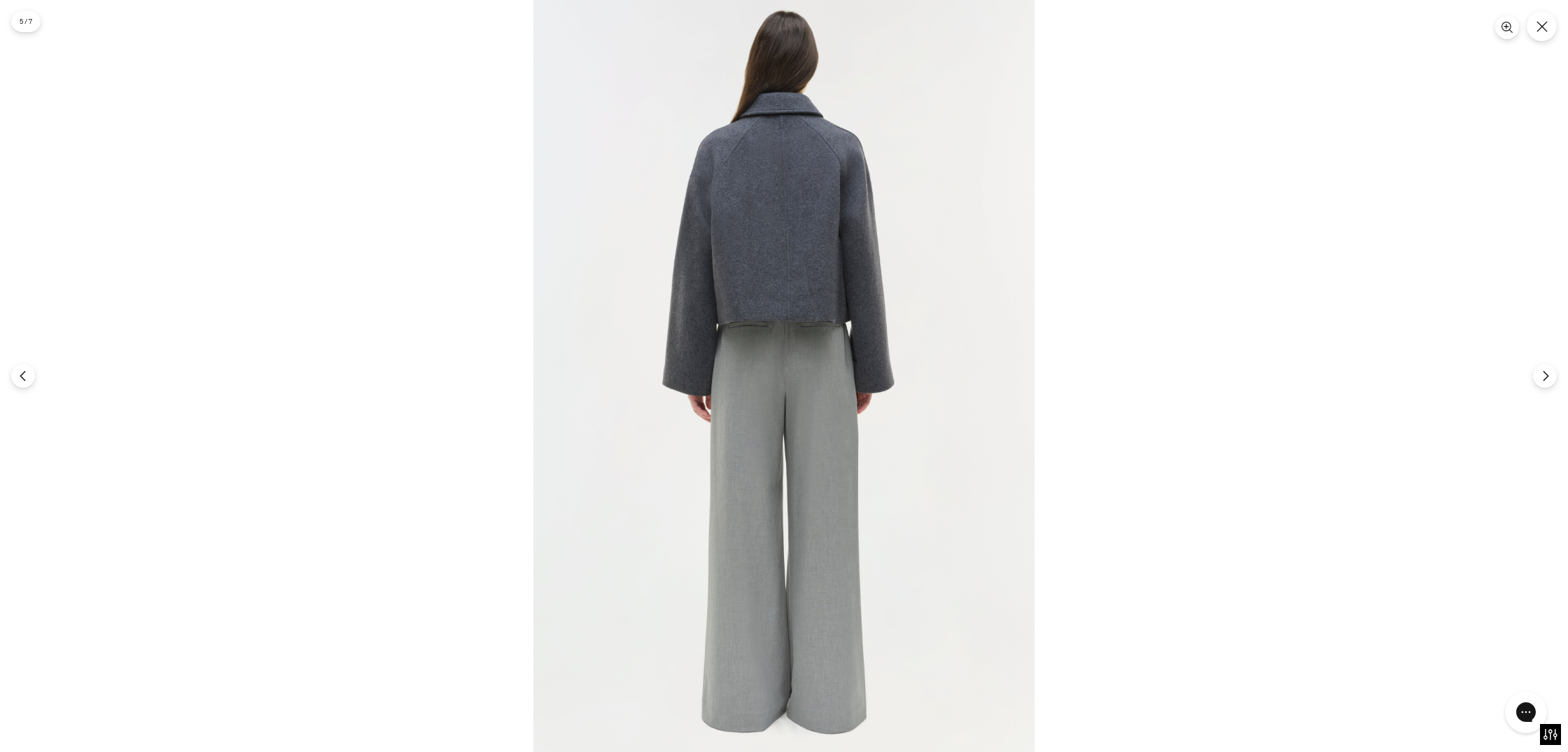
click at [921, 250] on img at bounding box center [784, 376] width 501 height 752
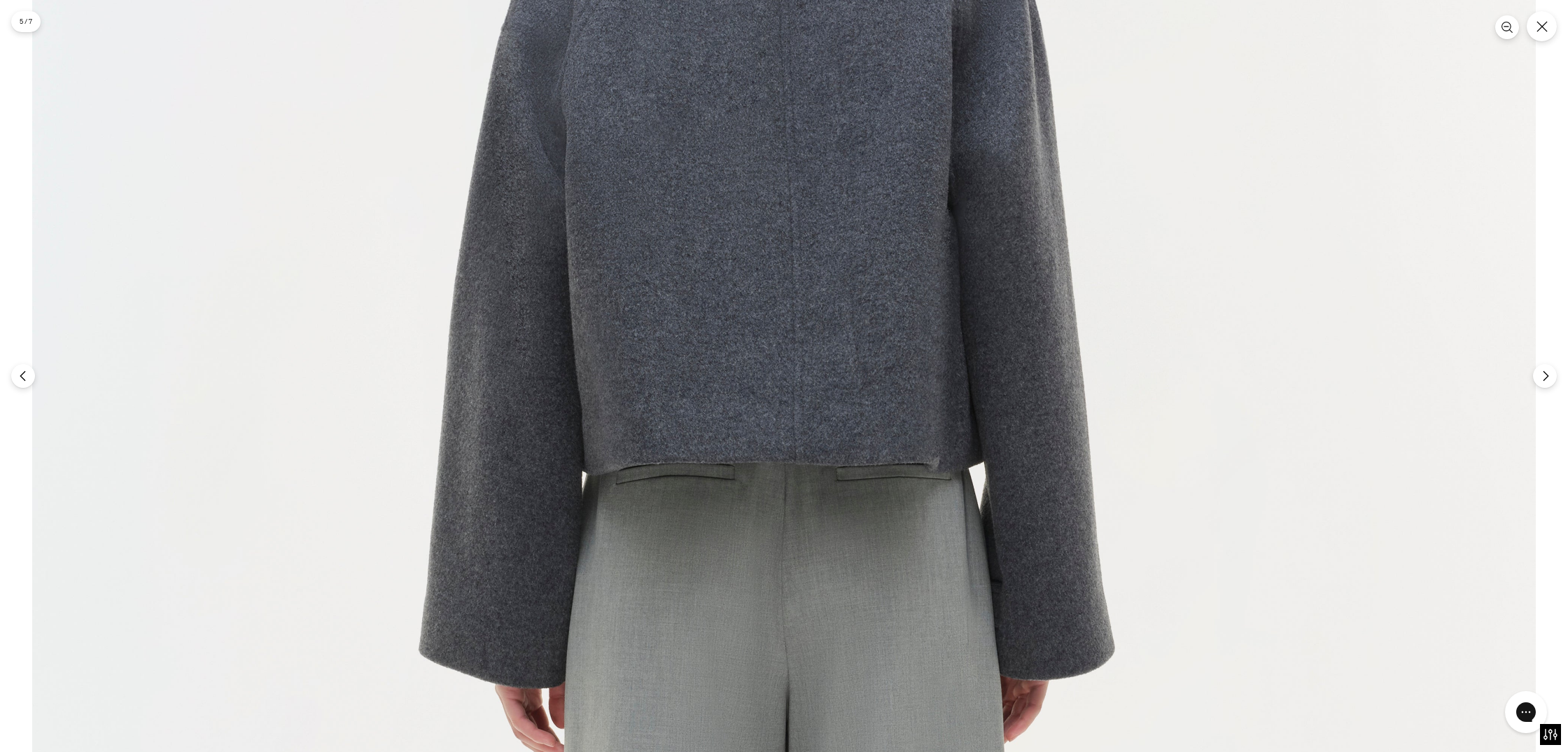
click at [1061, 289] on img at bounding box center [784, 628] width 1503 height 2257
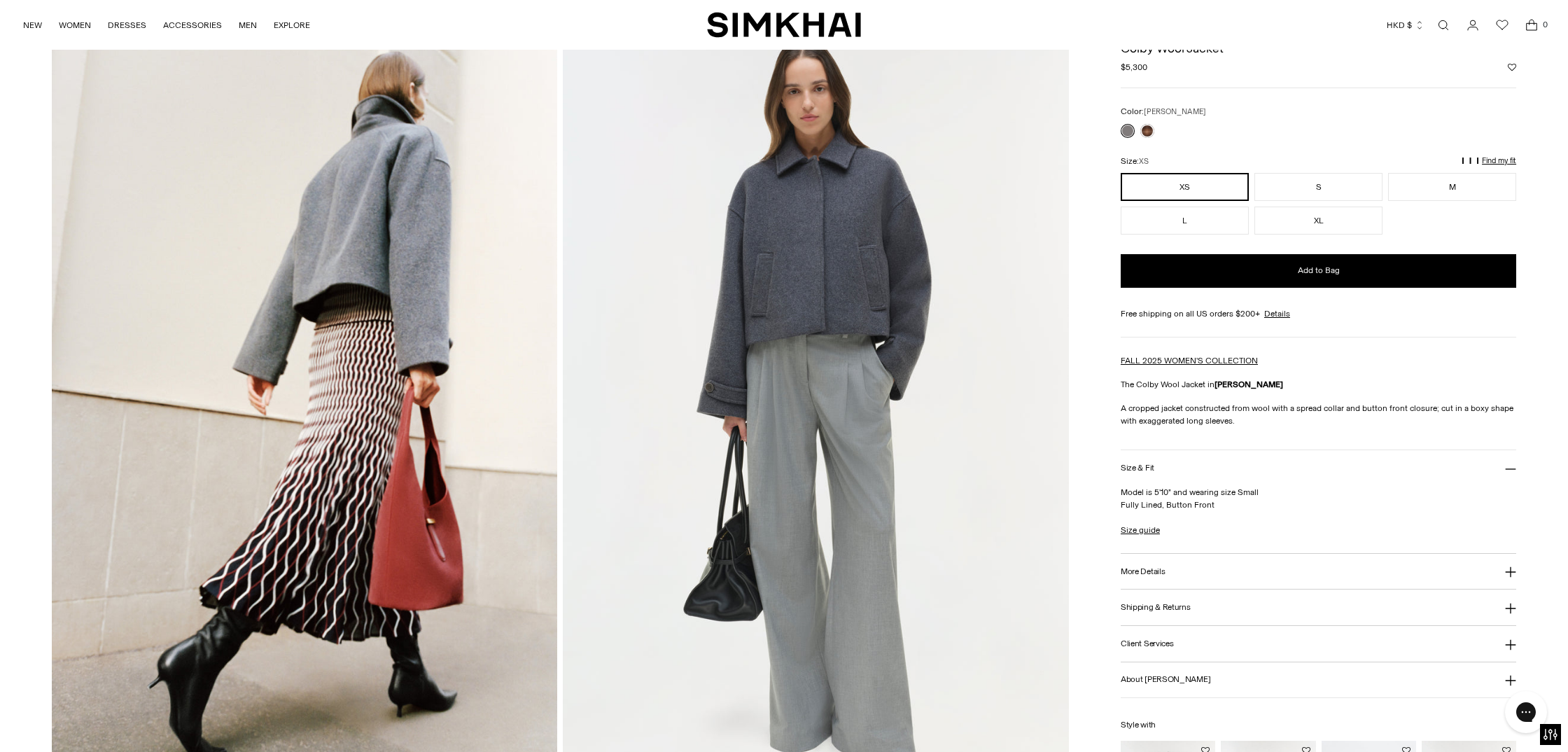
click at [1333, 145] on div "**********" at bounding box center [1318, 170] width 396 height 130
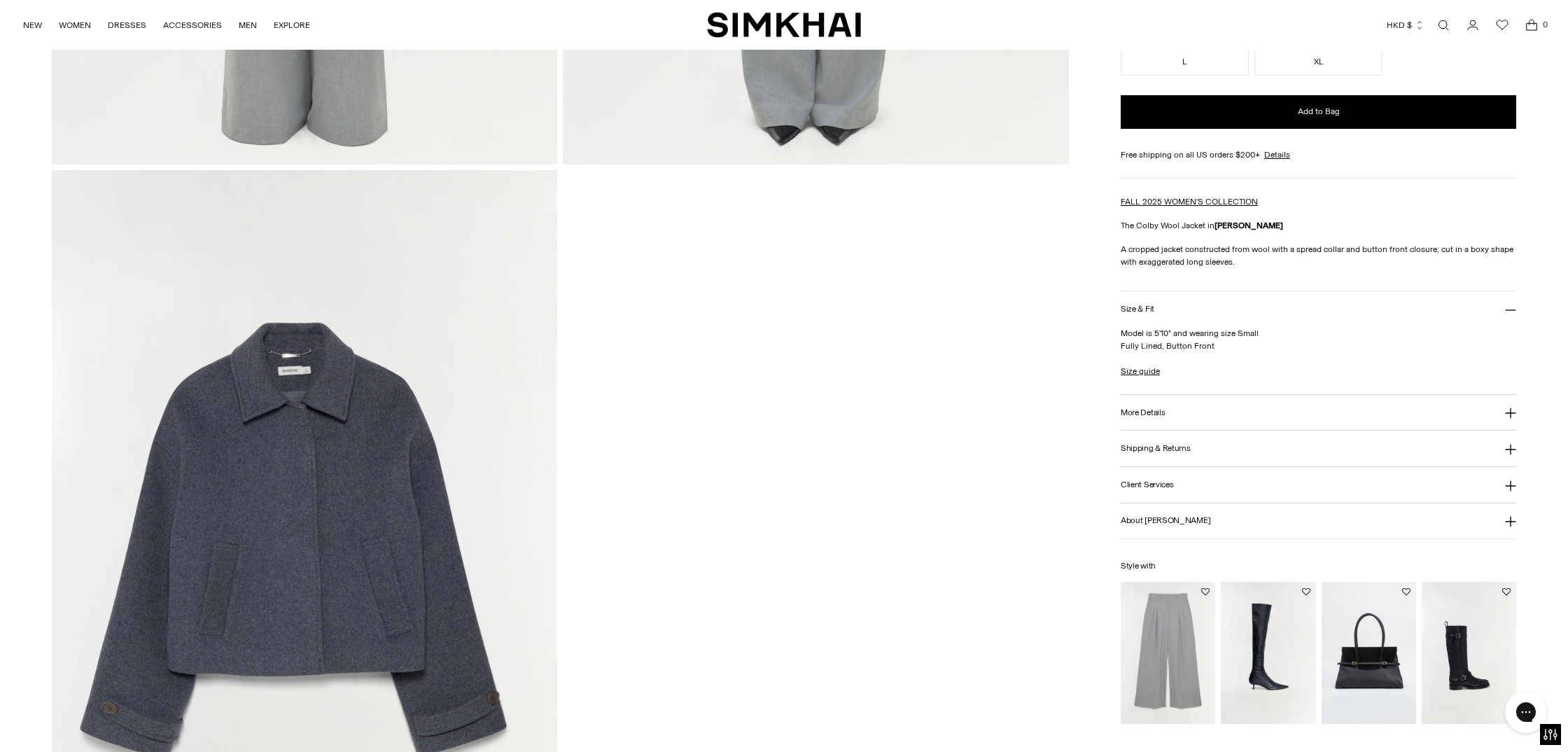
scroll to position [2328, 0]
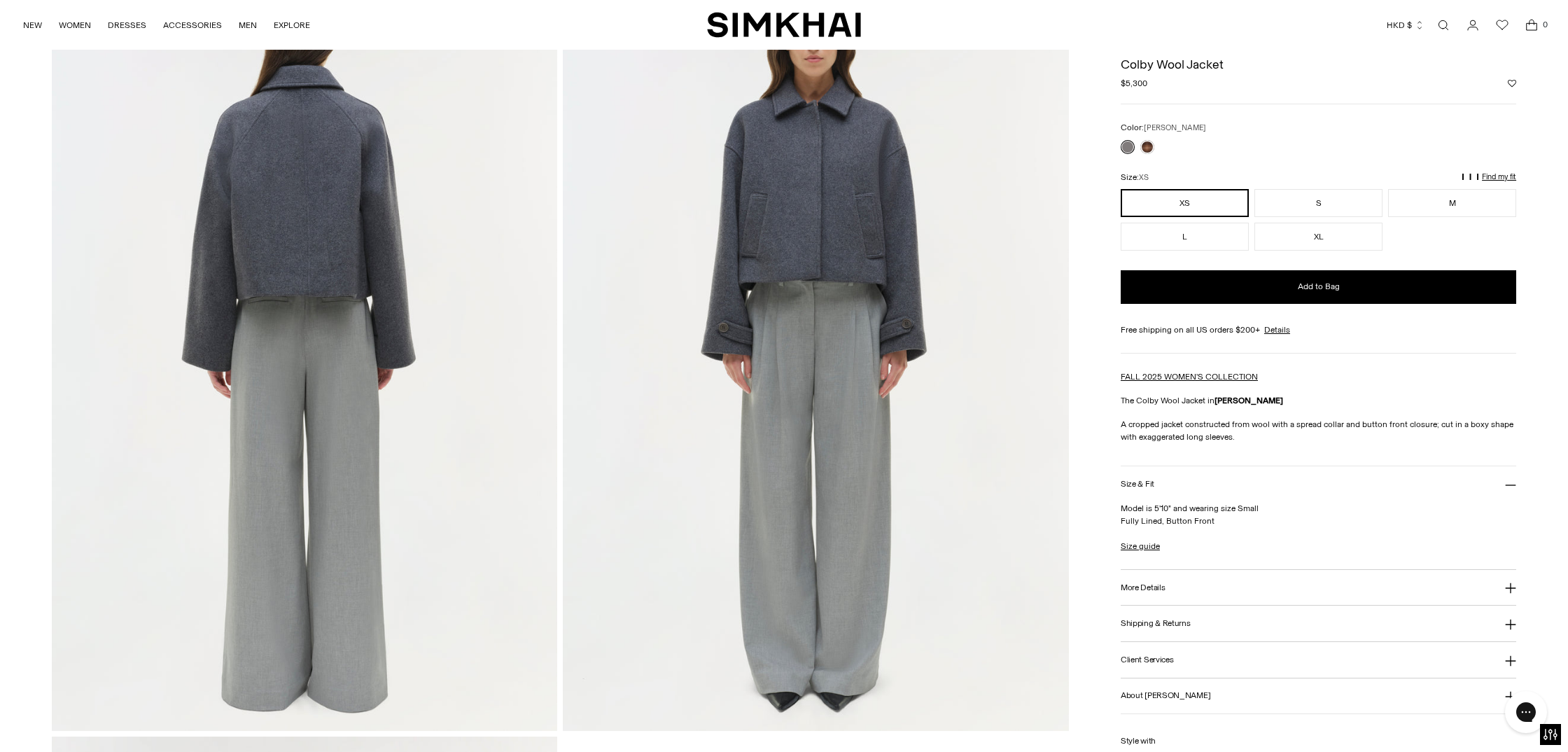
scroll to position [1439, 0]
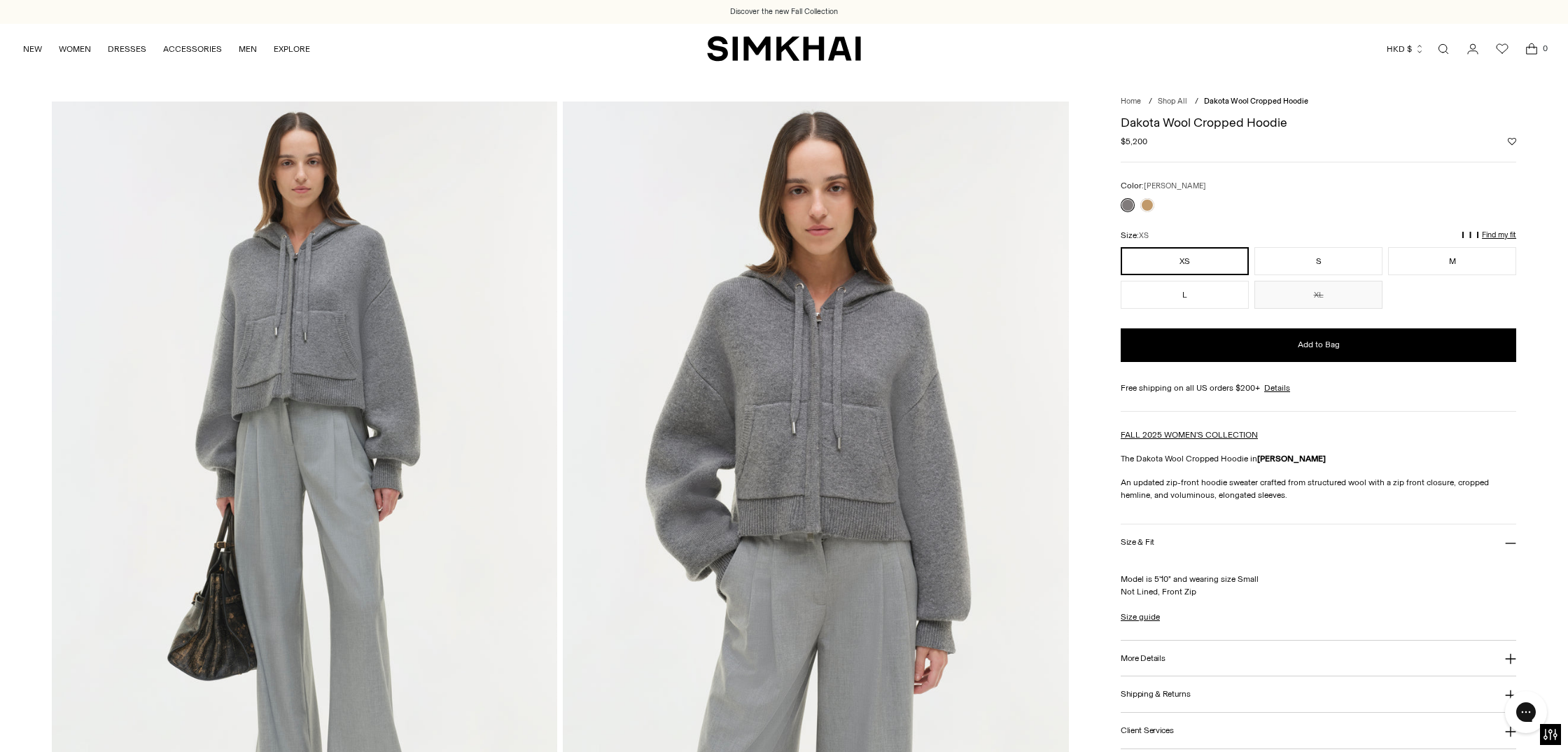
scroll to position [47, 0]
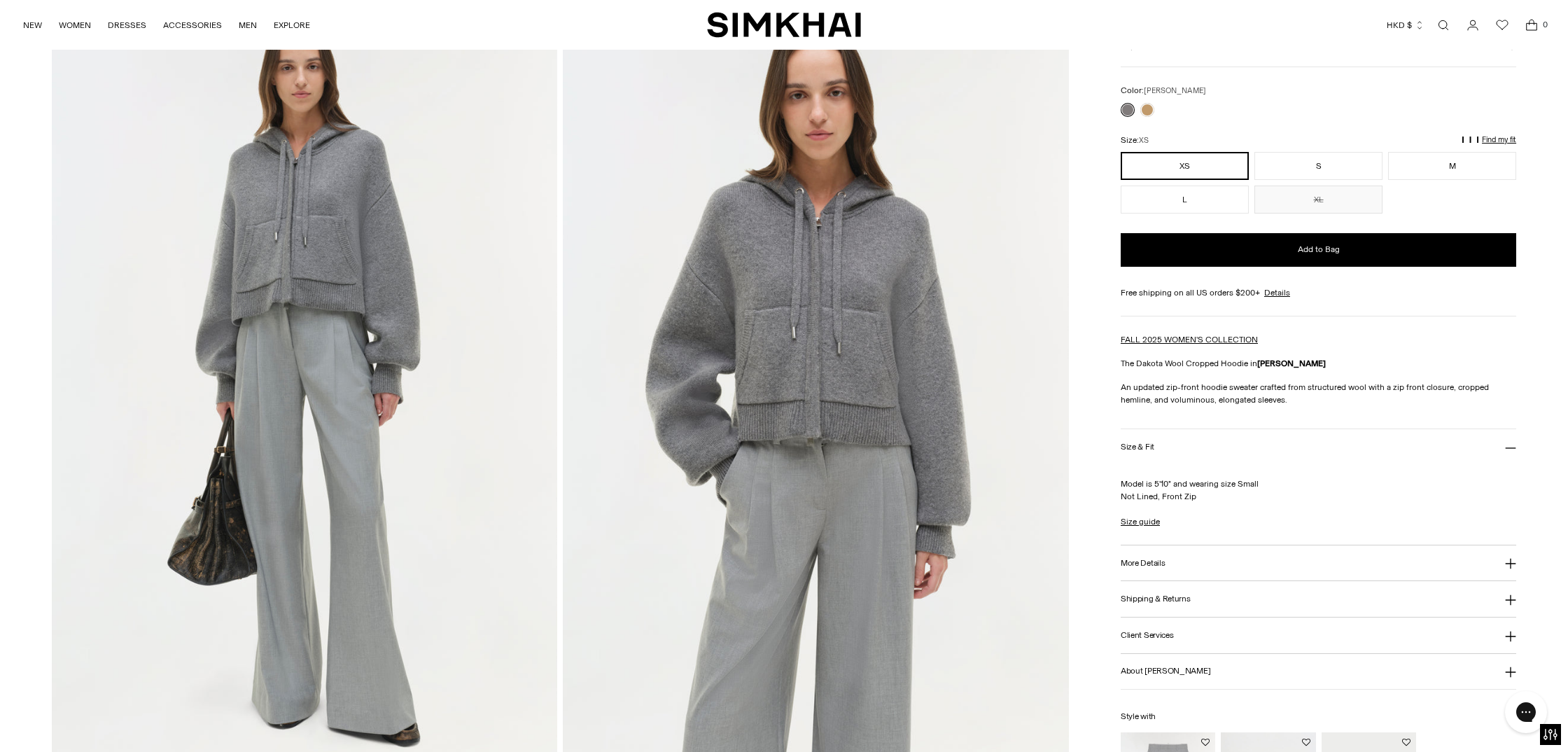
scroll to position [94, 0]
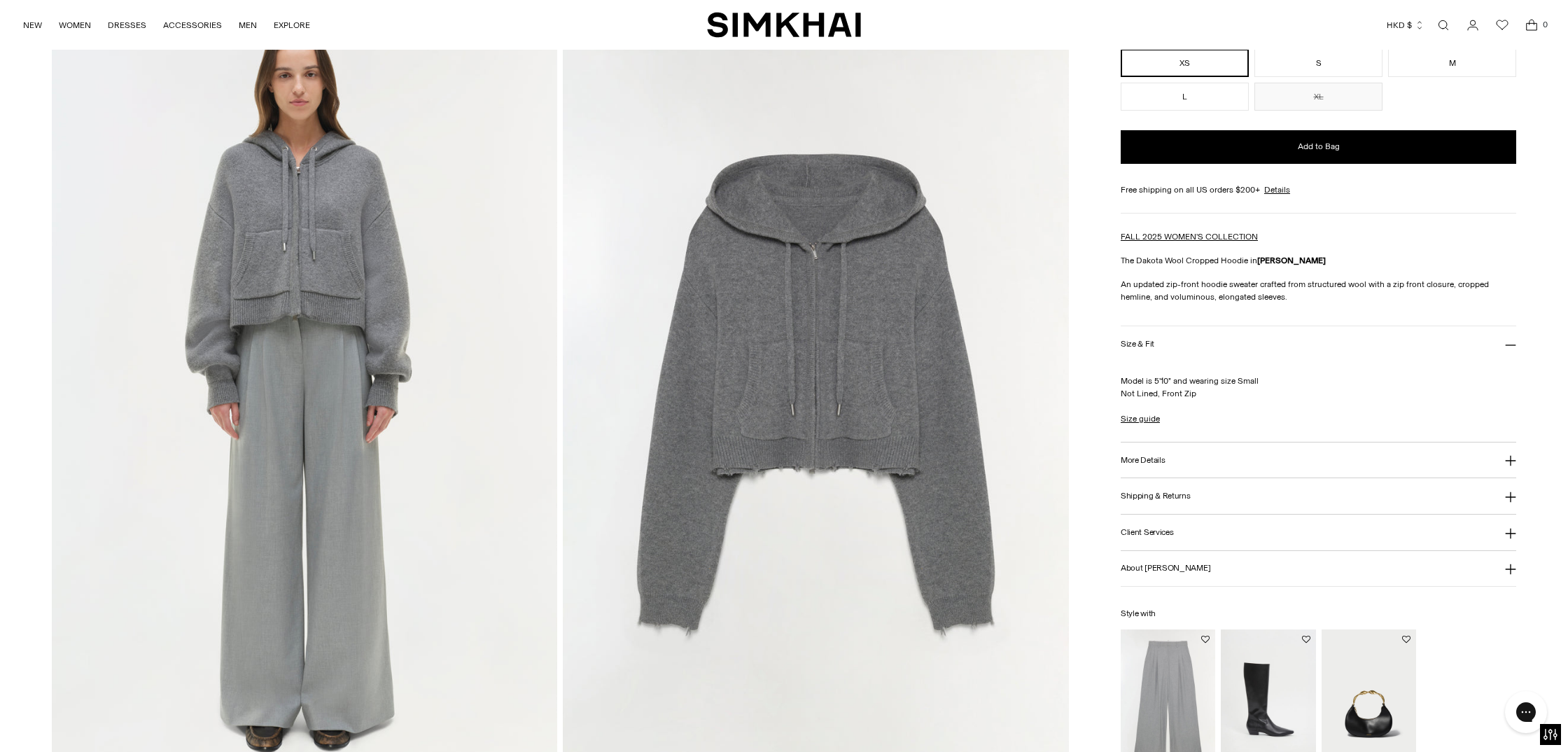
scroll to position [1653, 0]
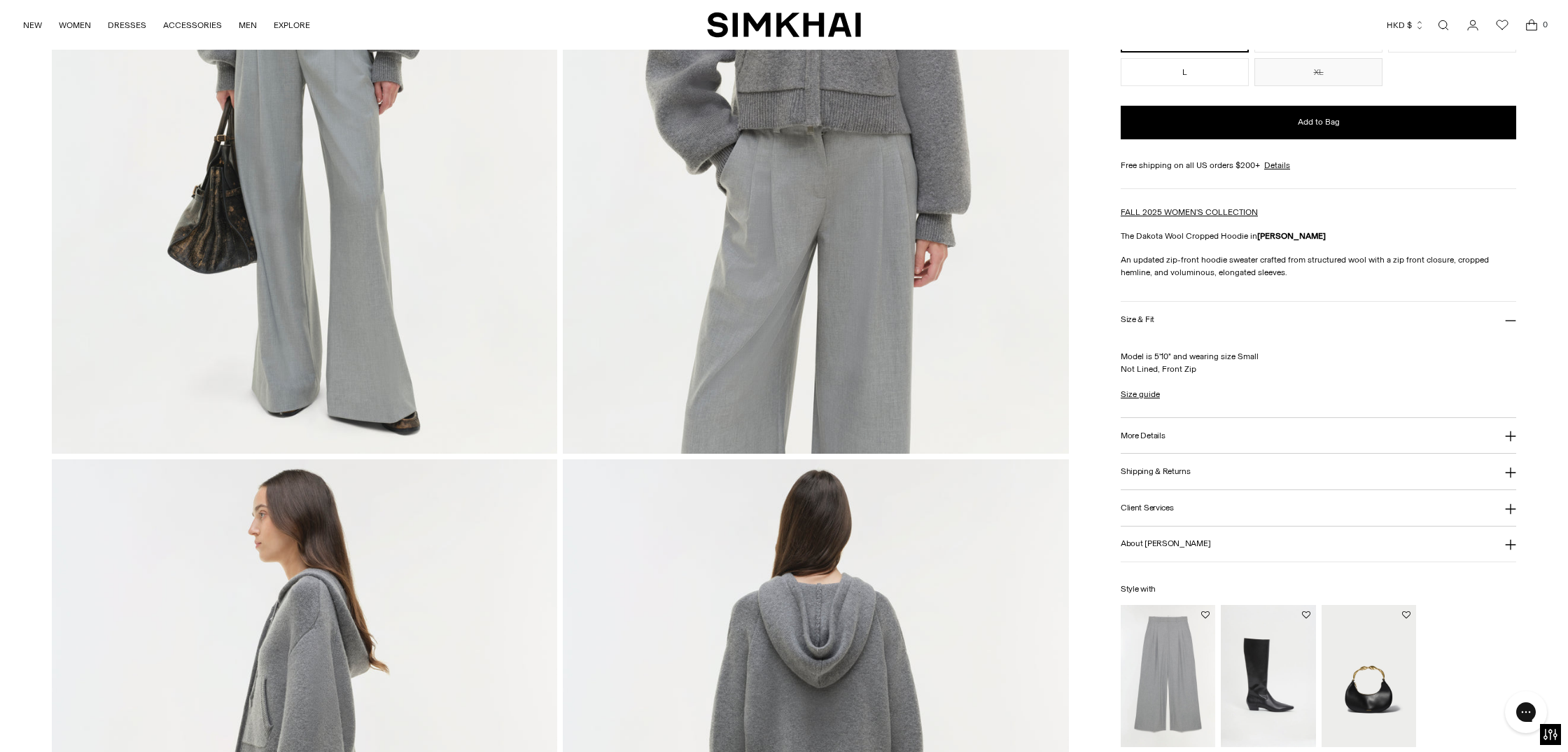
scroll to position [642, 0]
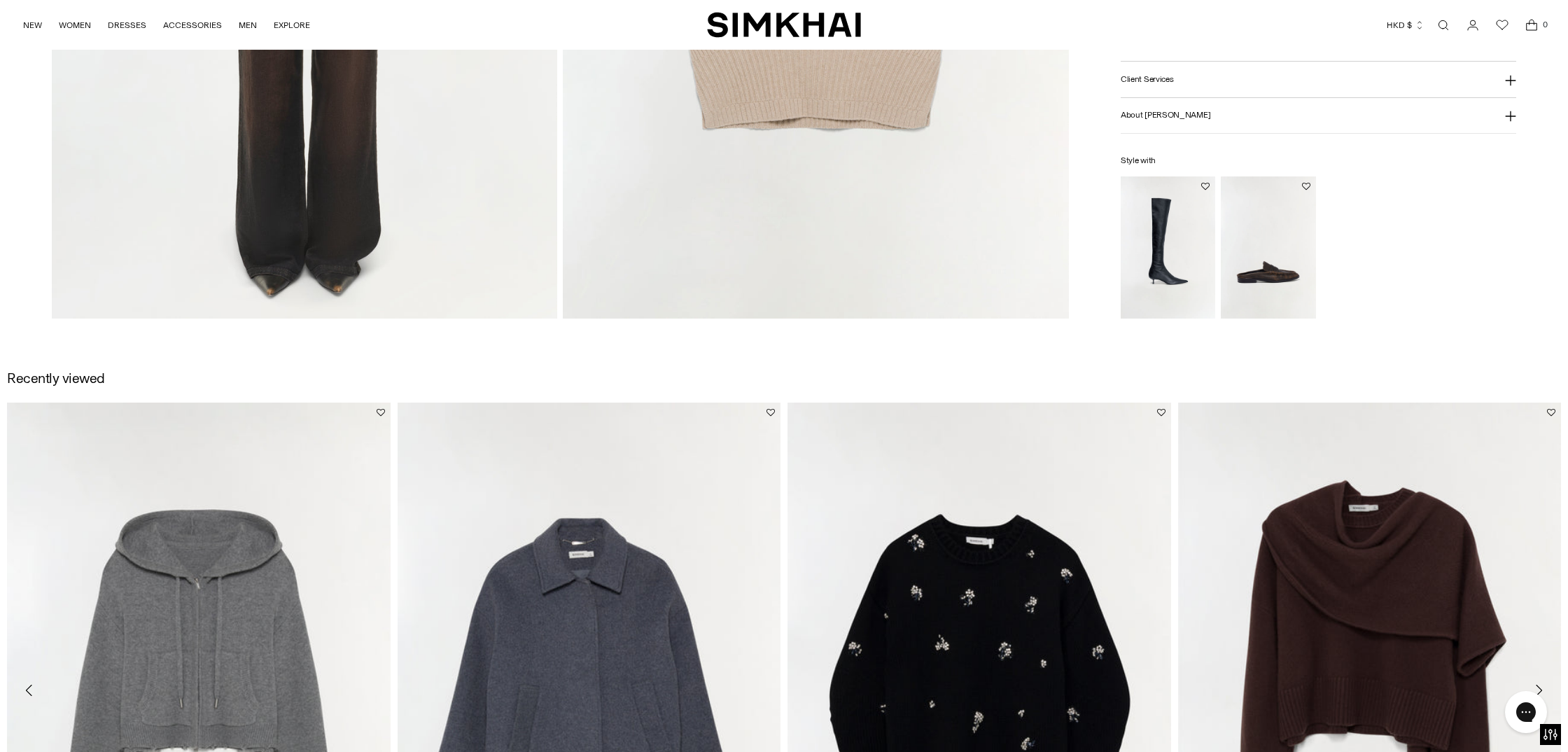
scroll to position [1508, 0]
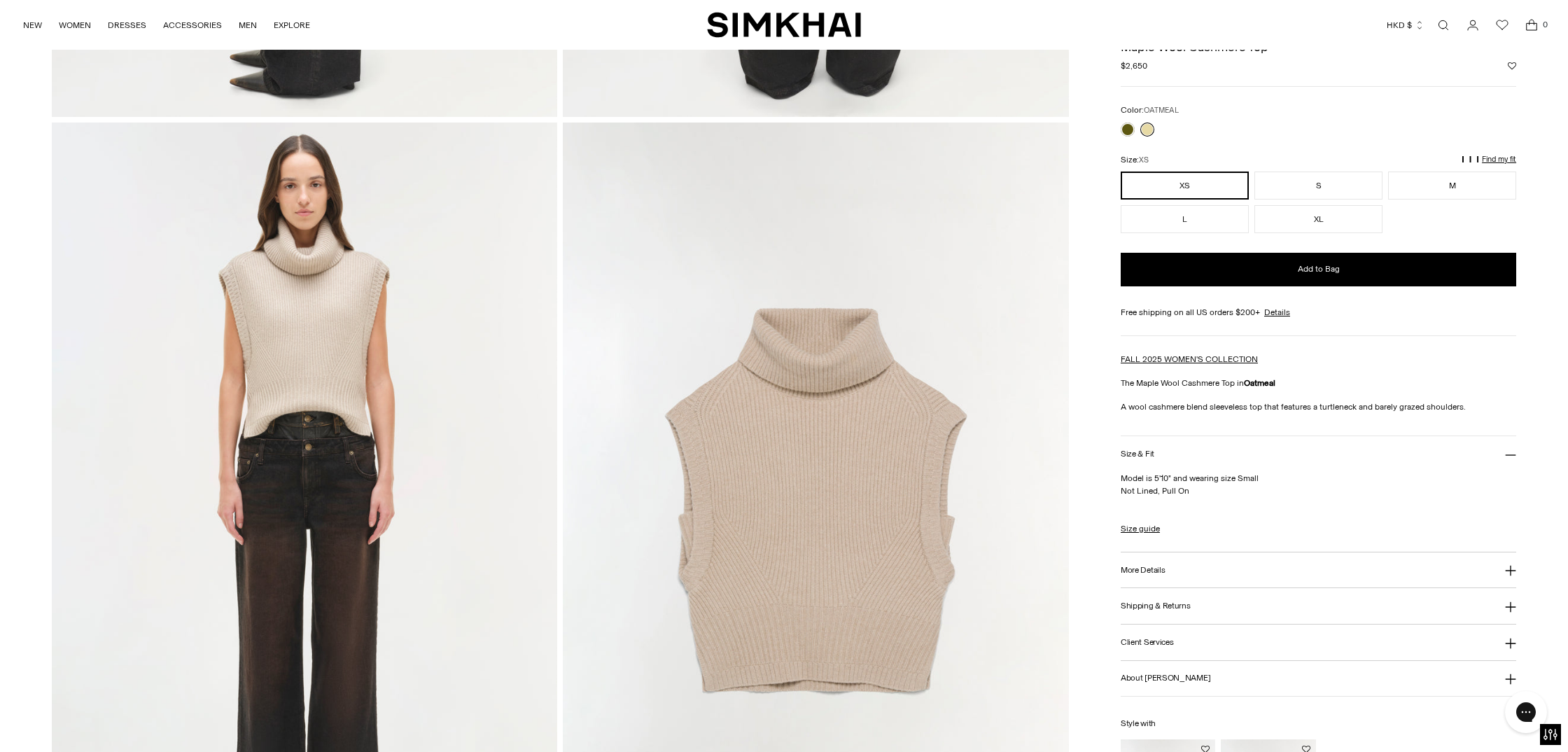
click at [353, 409] on img at bounding box center [305, 502] width 506 height 759
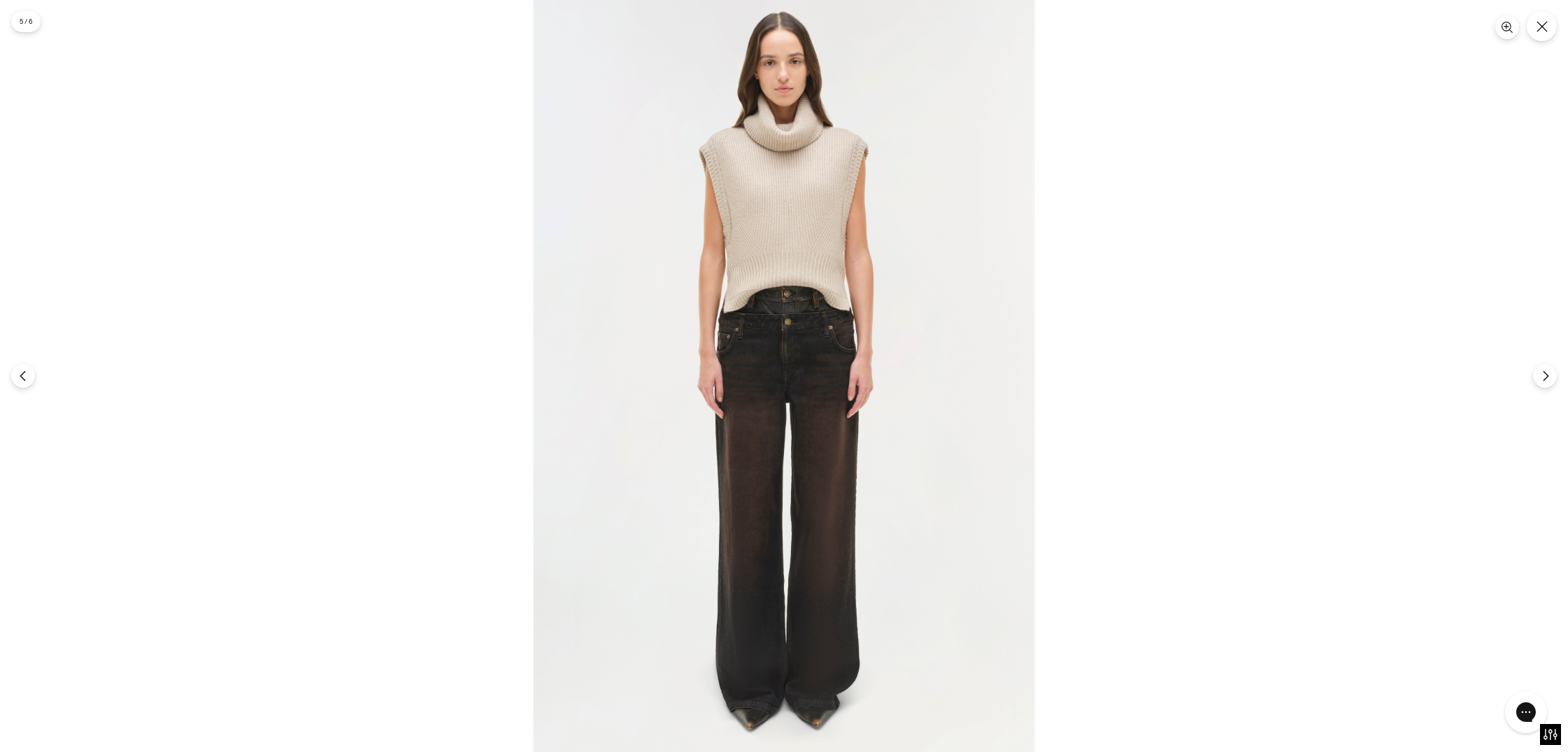
click at [811, 304] on img at bounding box center [784, 376] width 501 height 752
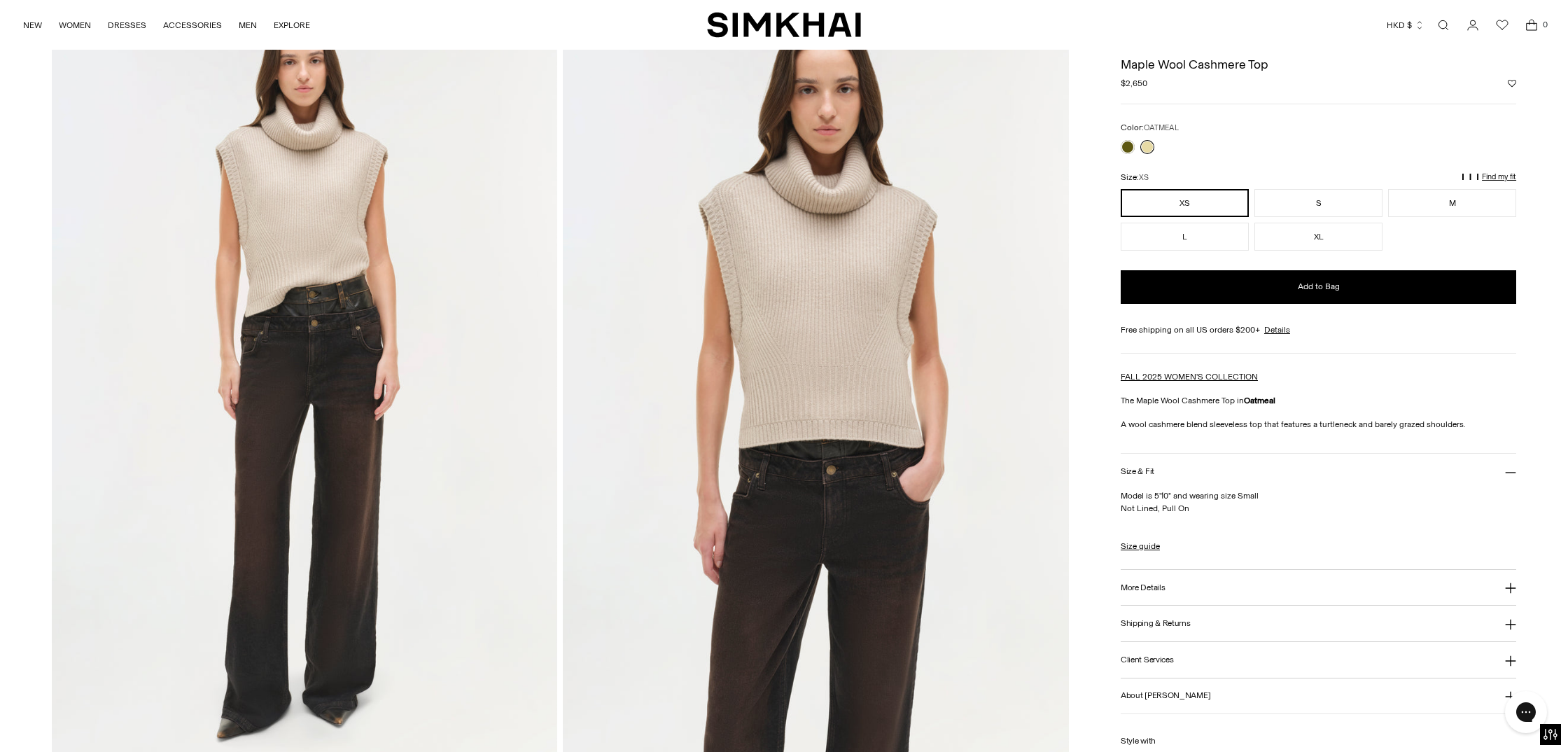
scroll to position [84, 0]
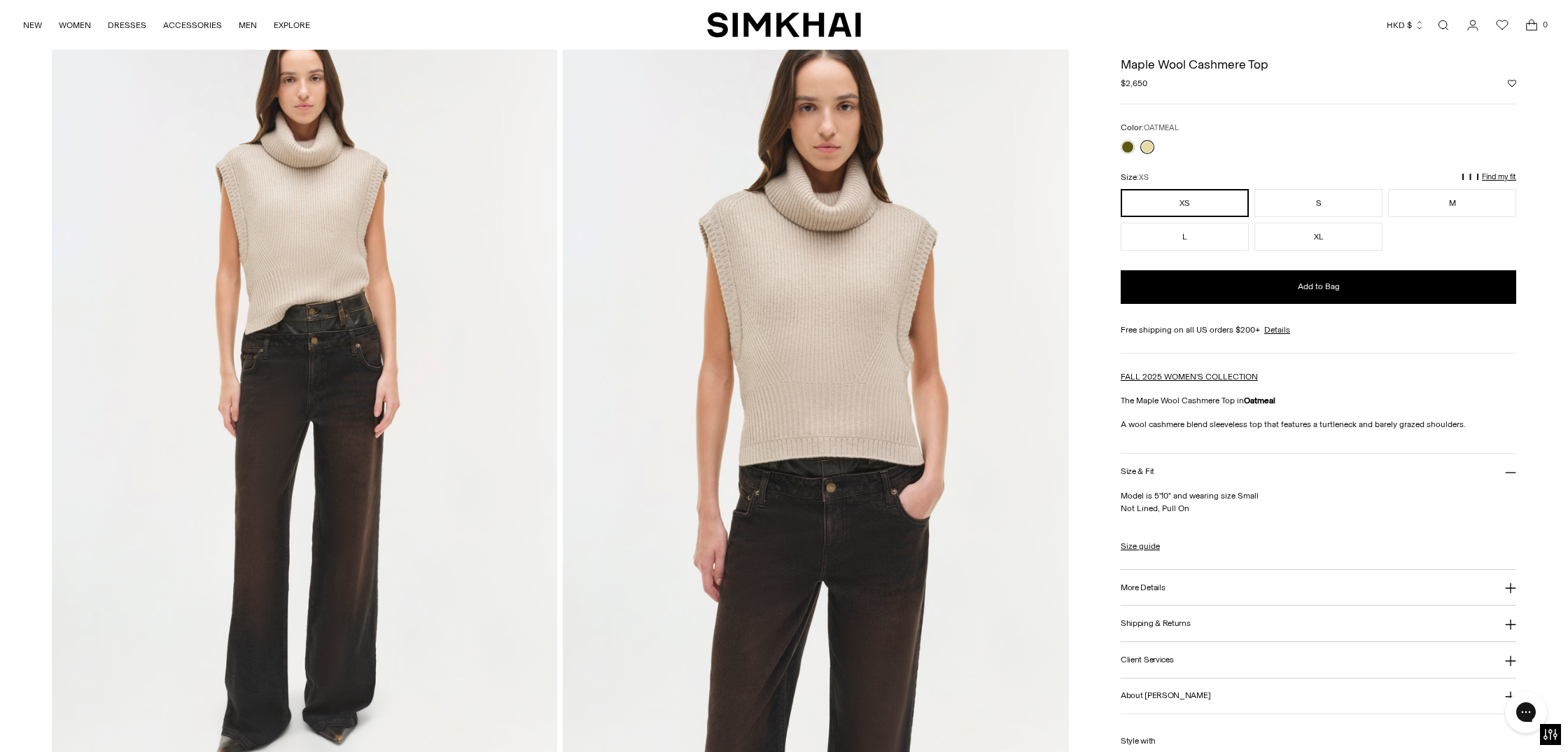
click at [282, 311] on img at bounding box center [305, 397] width 506 height 759
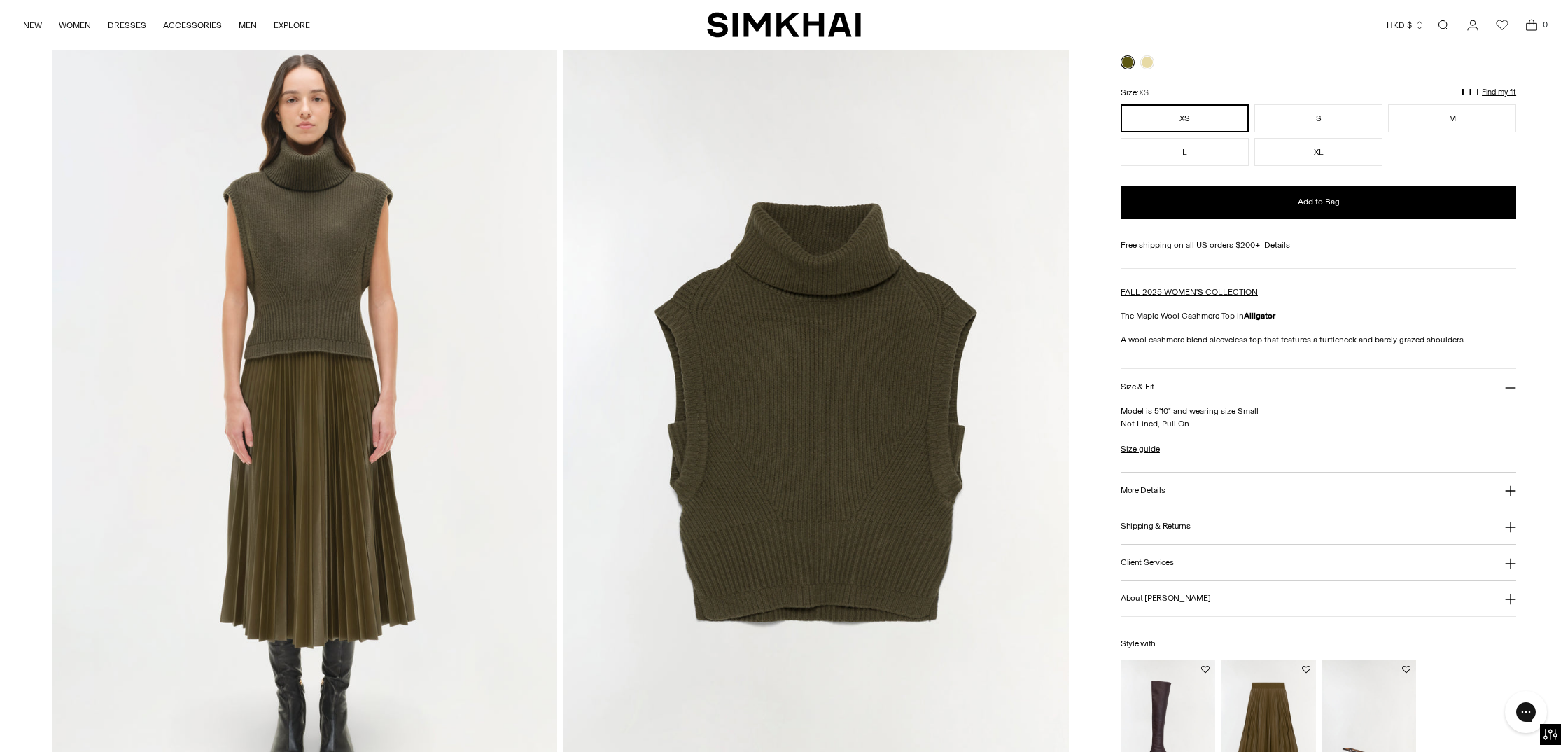
scroll to position [1591, 0]
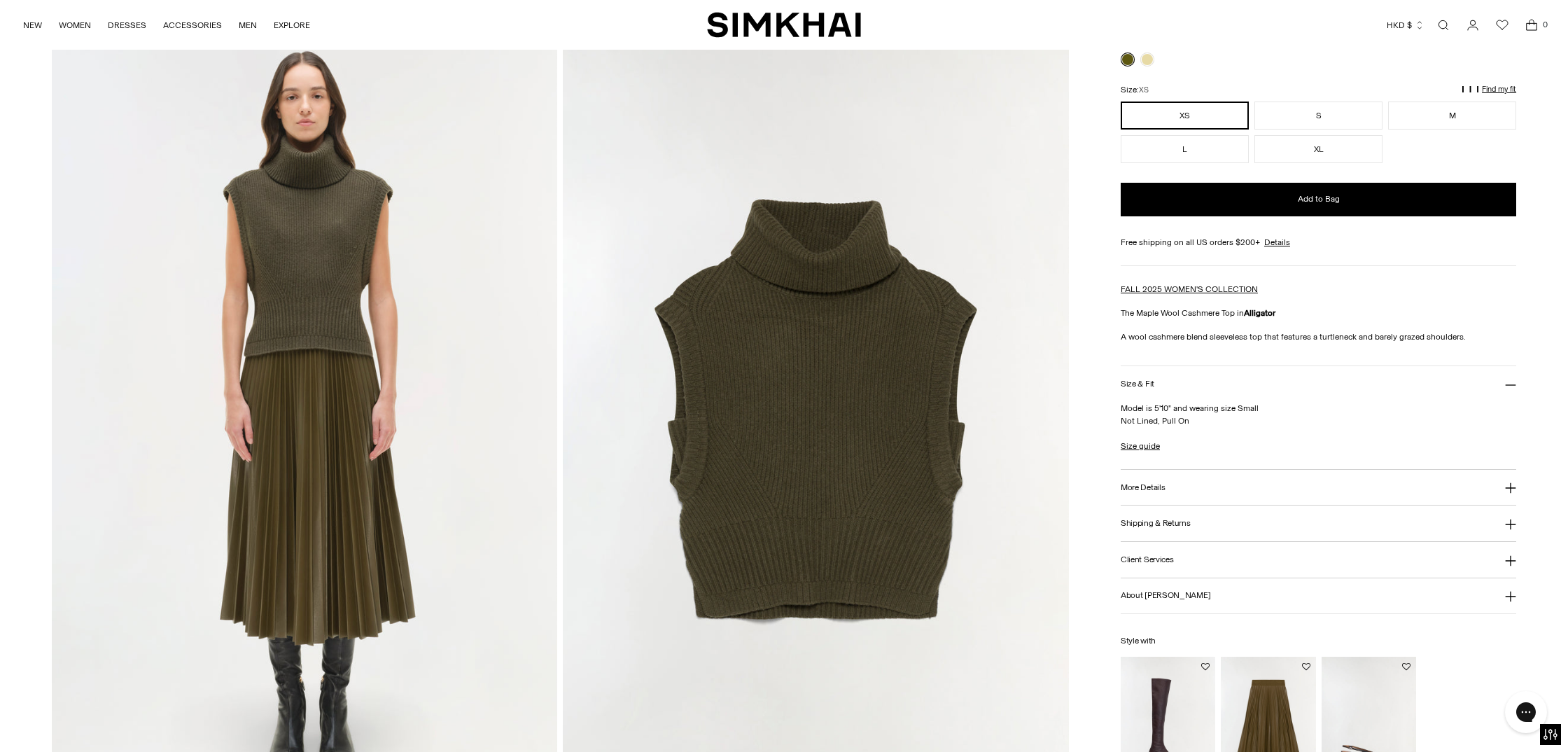
click at [853, 380] on img at bounding box center [816, 419] width 506 height 759
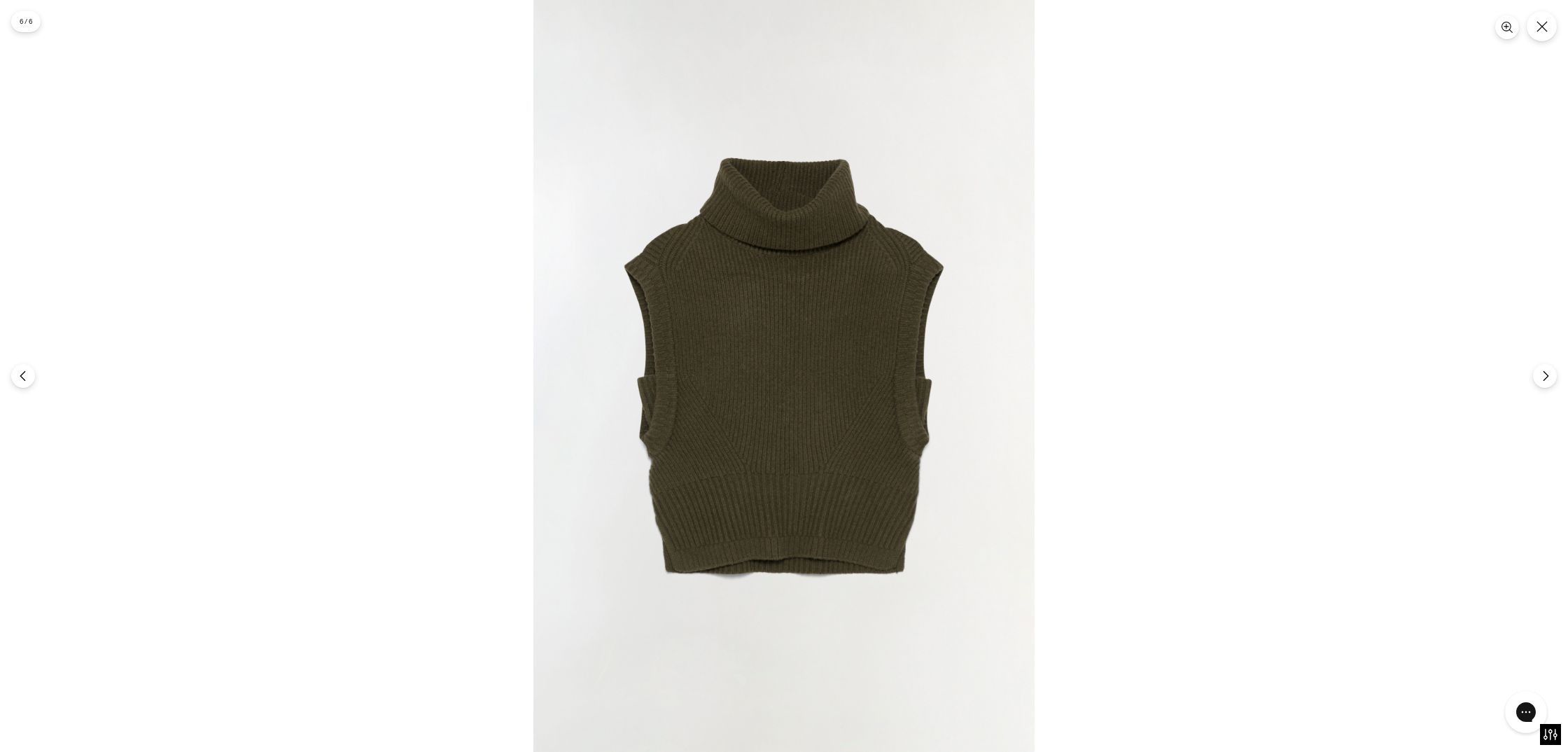
click at [819, 367] on img at bounding box center [784, 376] width 501 height 752
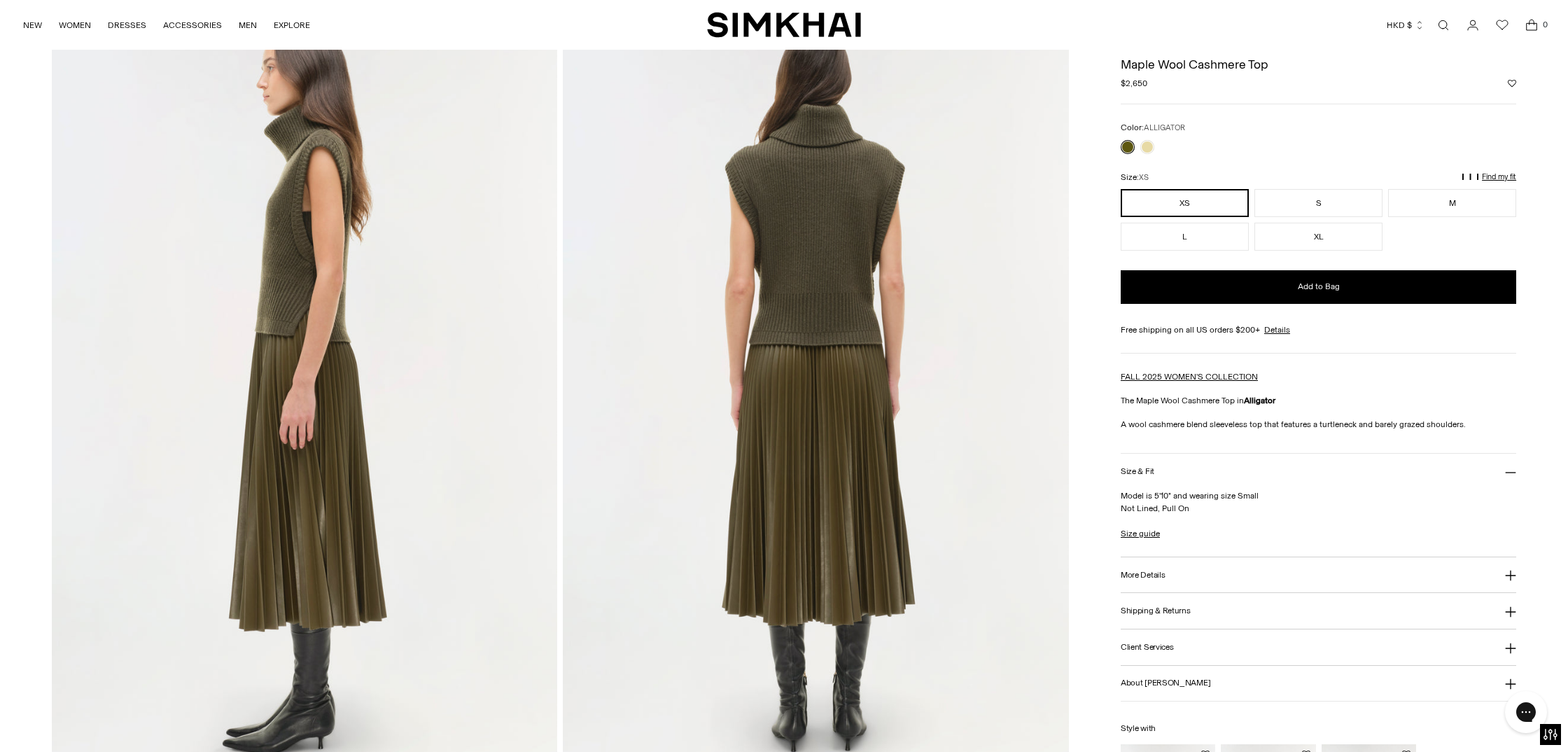
scroll to position [553, 0]
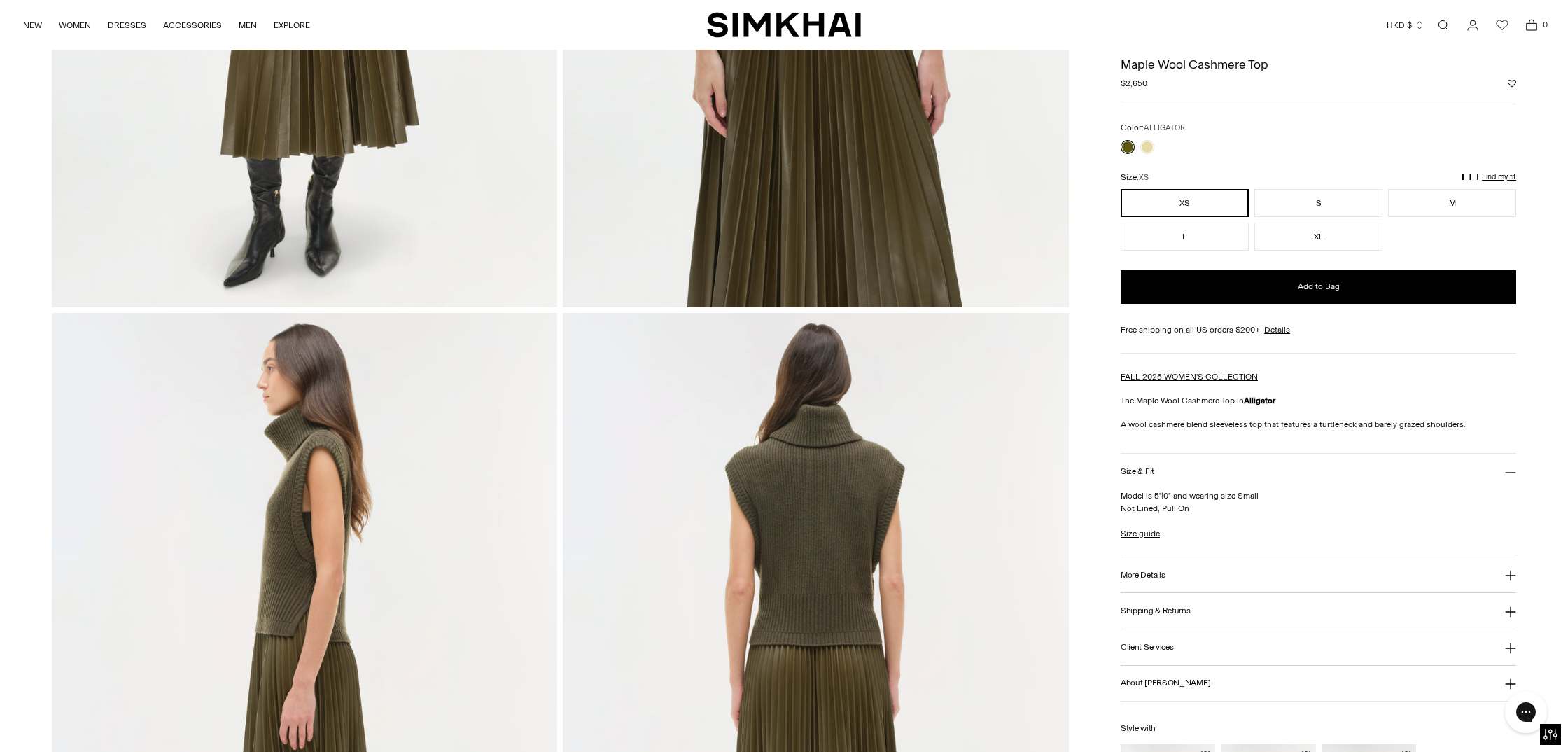
click at [262, 512] on img at bounding box center [305, 692] width 506 height 759
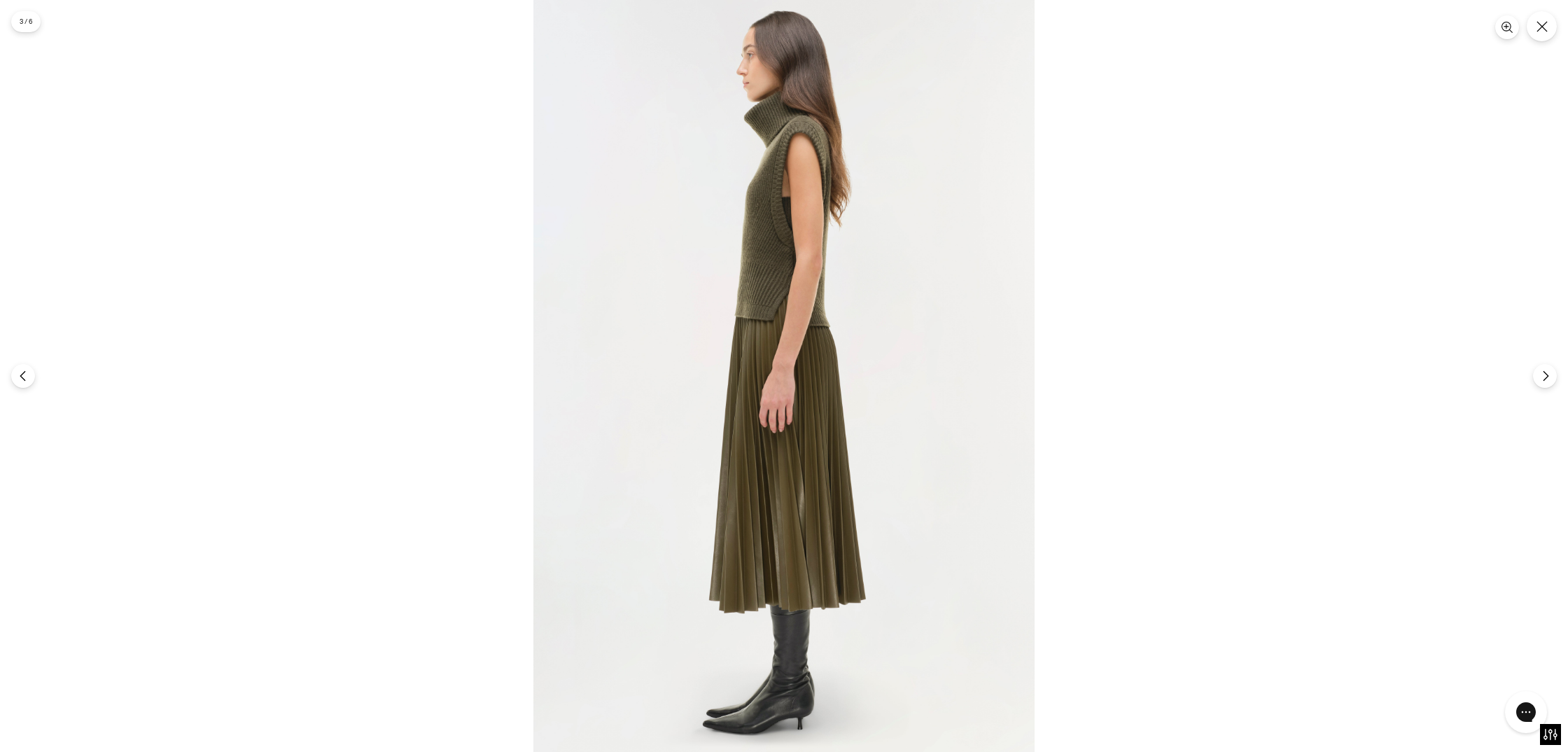
click at [835, 223] on img at bounding box center [784, 376] width 501 height 752
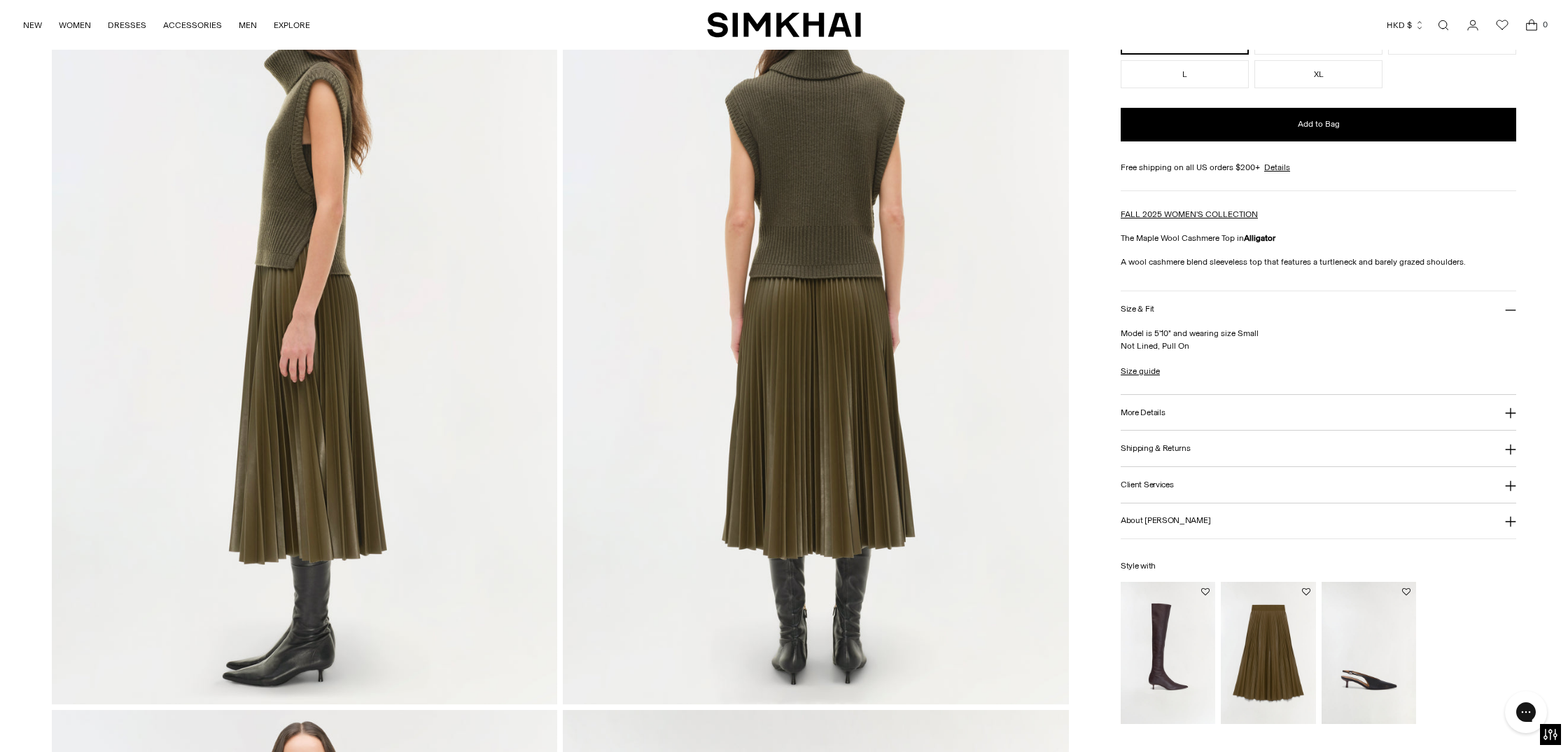
scroll to position [1365, 0]
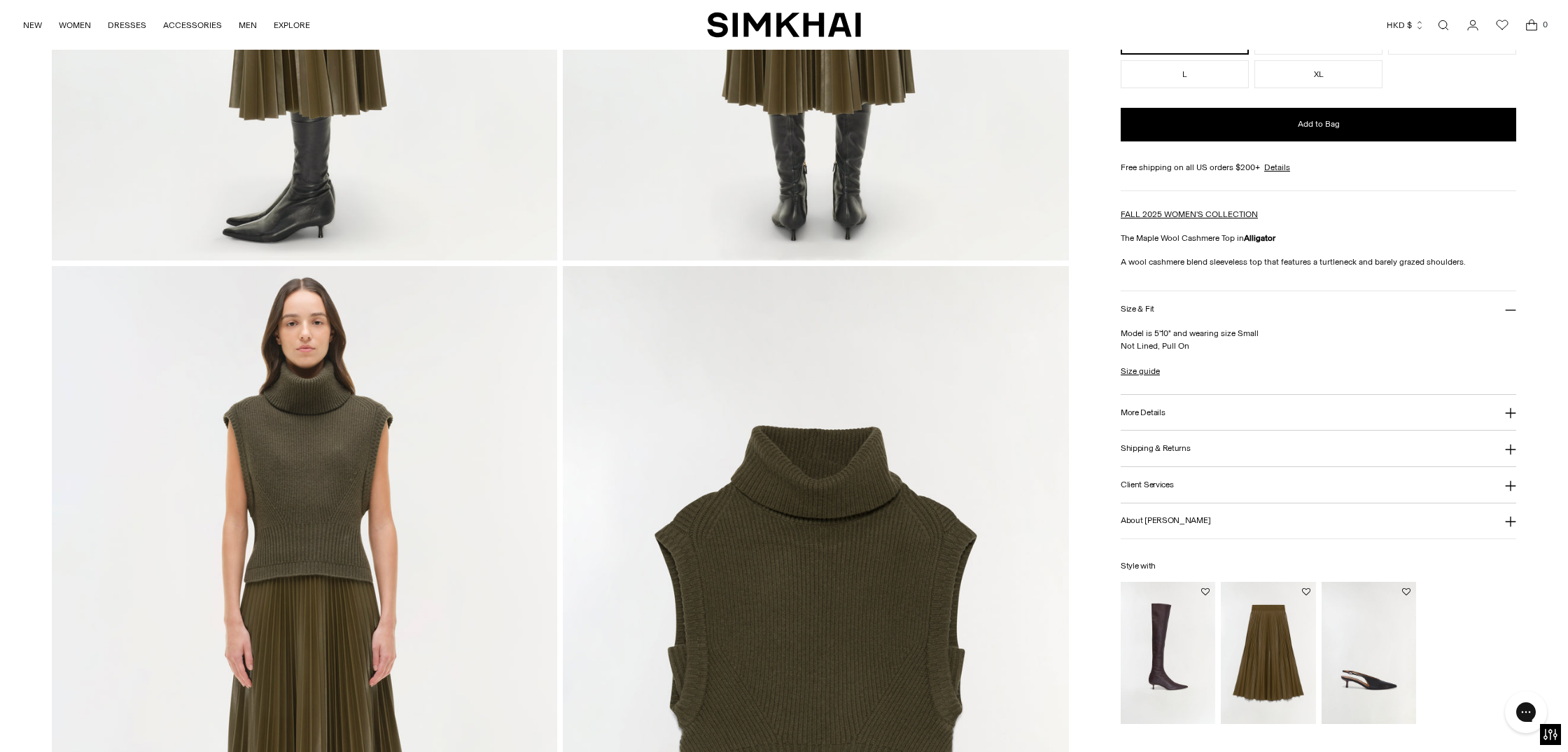
click at [772, 419] on img at bounding box center [816, 646] width 506 height 759
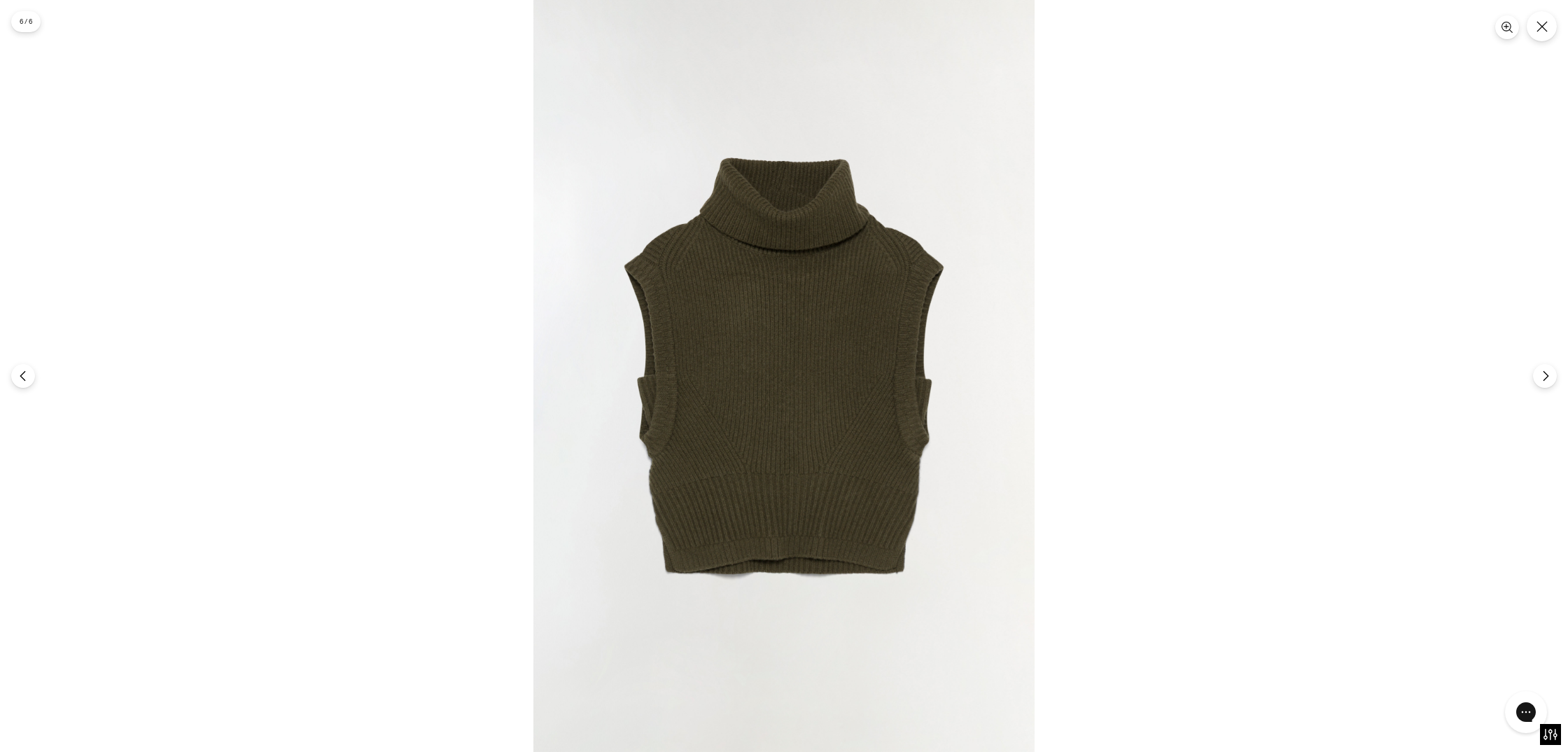
click at [821, 260] on img at bounding box center [784, 376] width 501 height 752
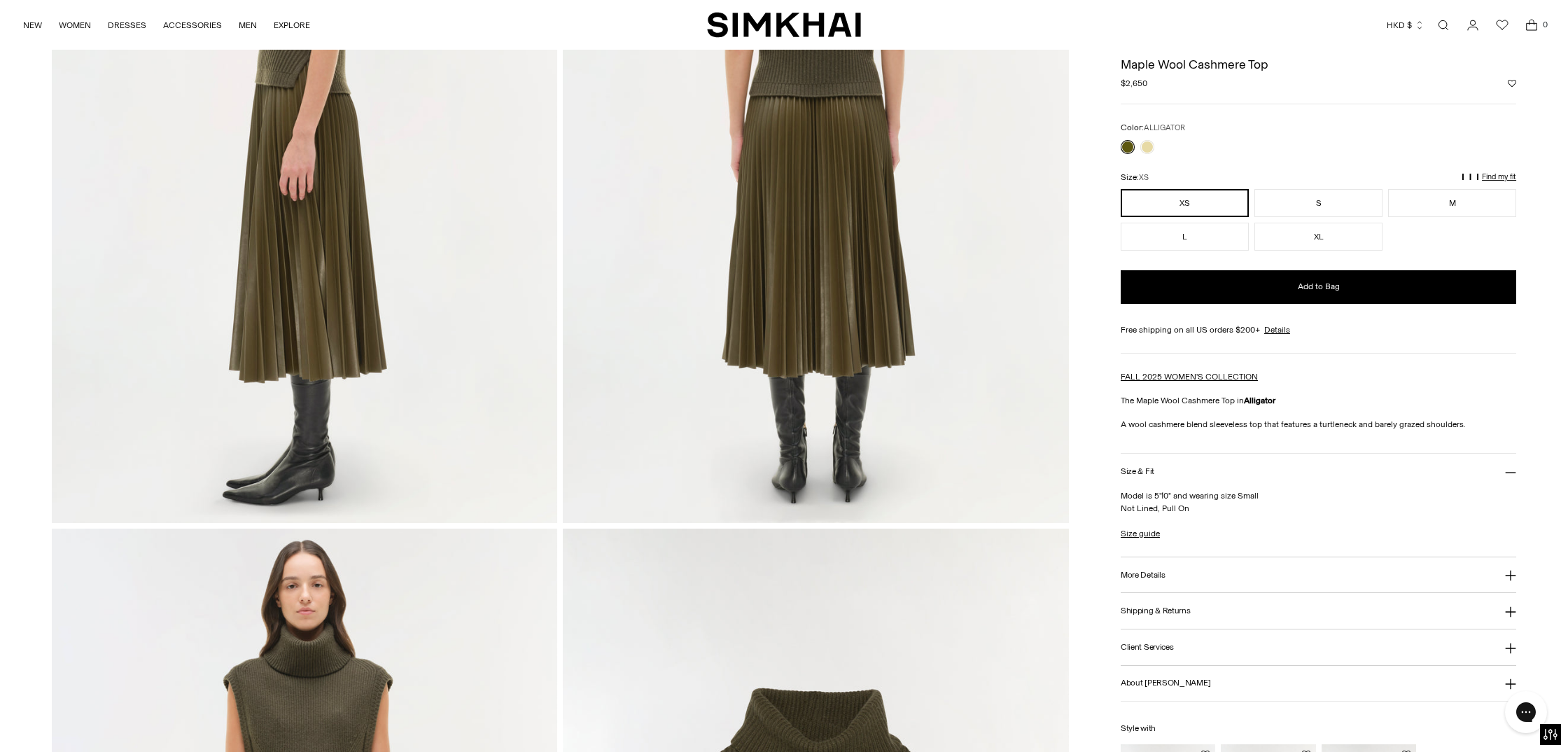
scroll to position [1060, 0]
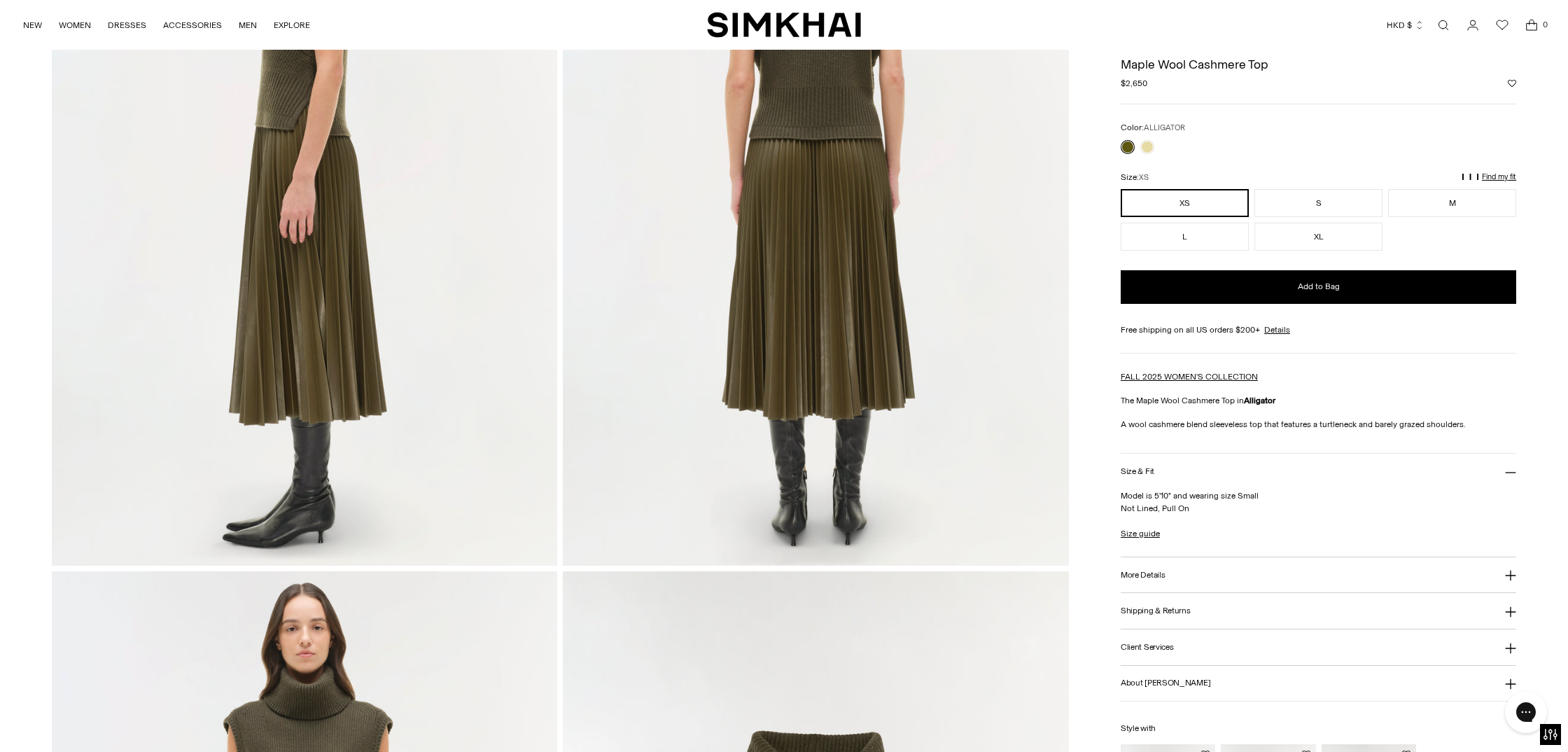
click at [376, 204] on img at bounding box center [305, 187] width 506 height 759
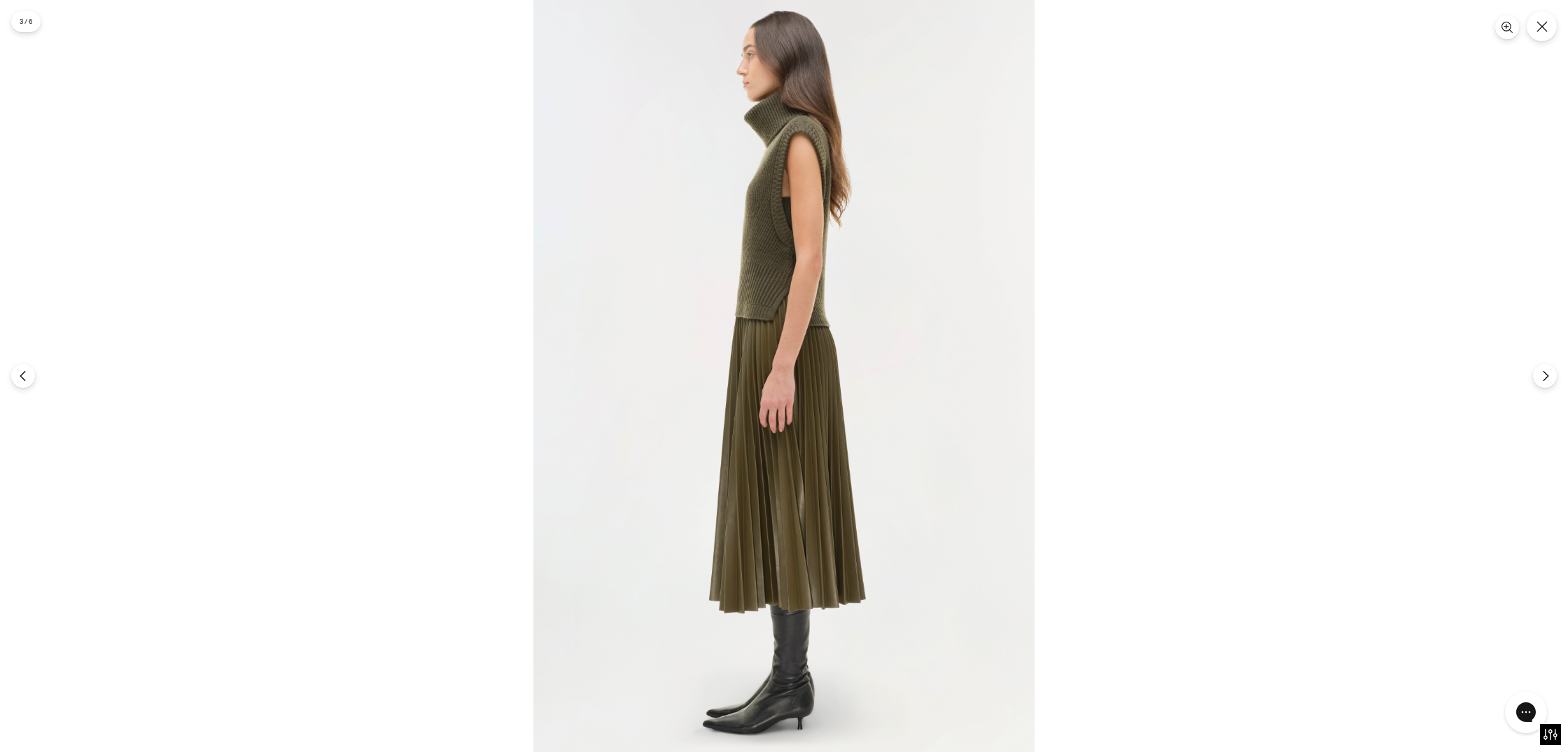
click at [851, 195] on img at bounding box center [784, 376] width 501 height 752
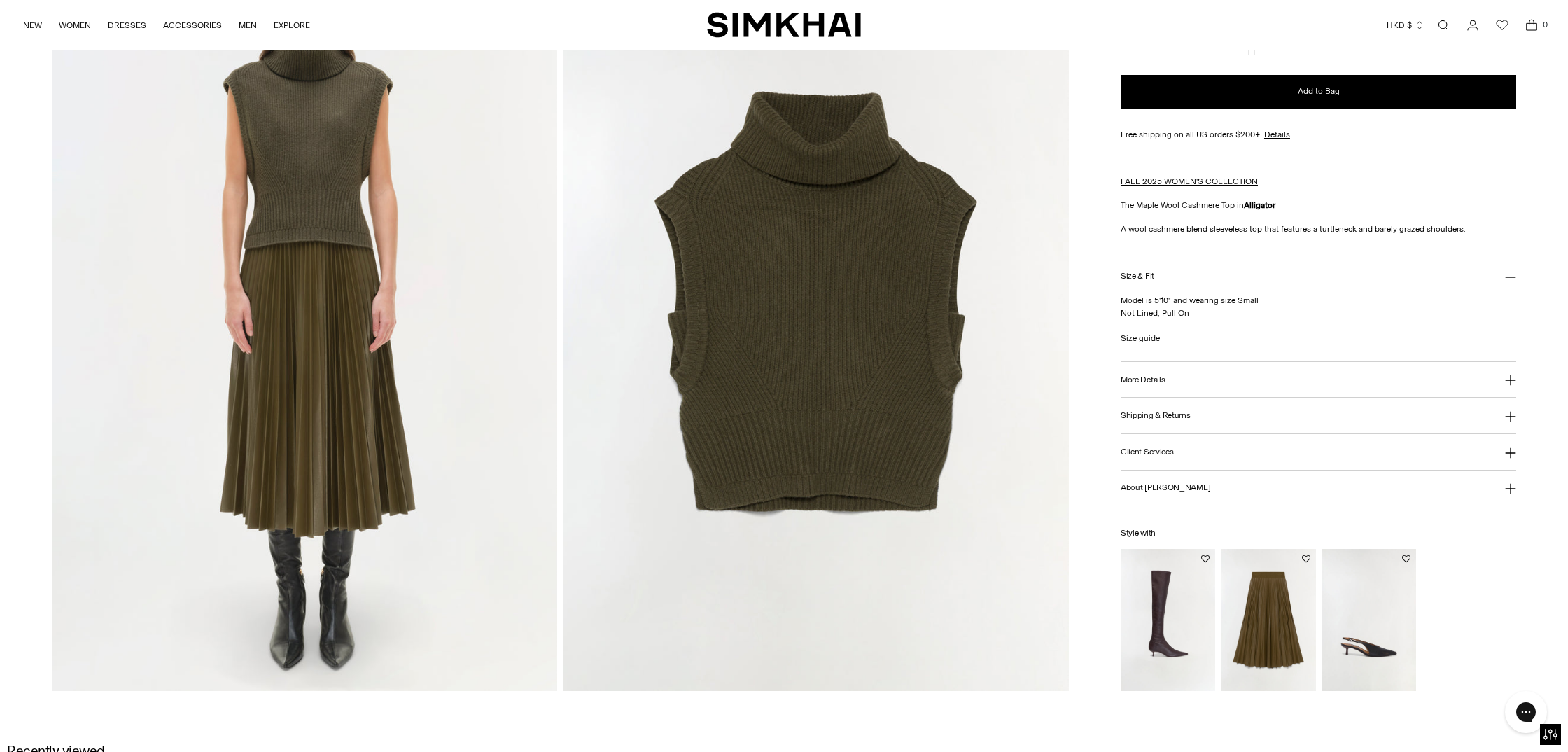
click at [885, 265] on img at bounding box center [816, 311] width 506 height 759
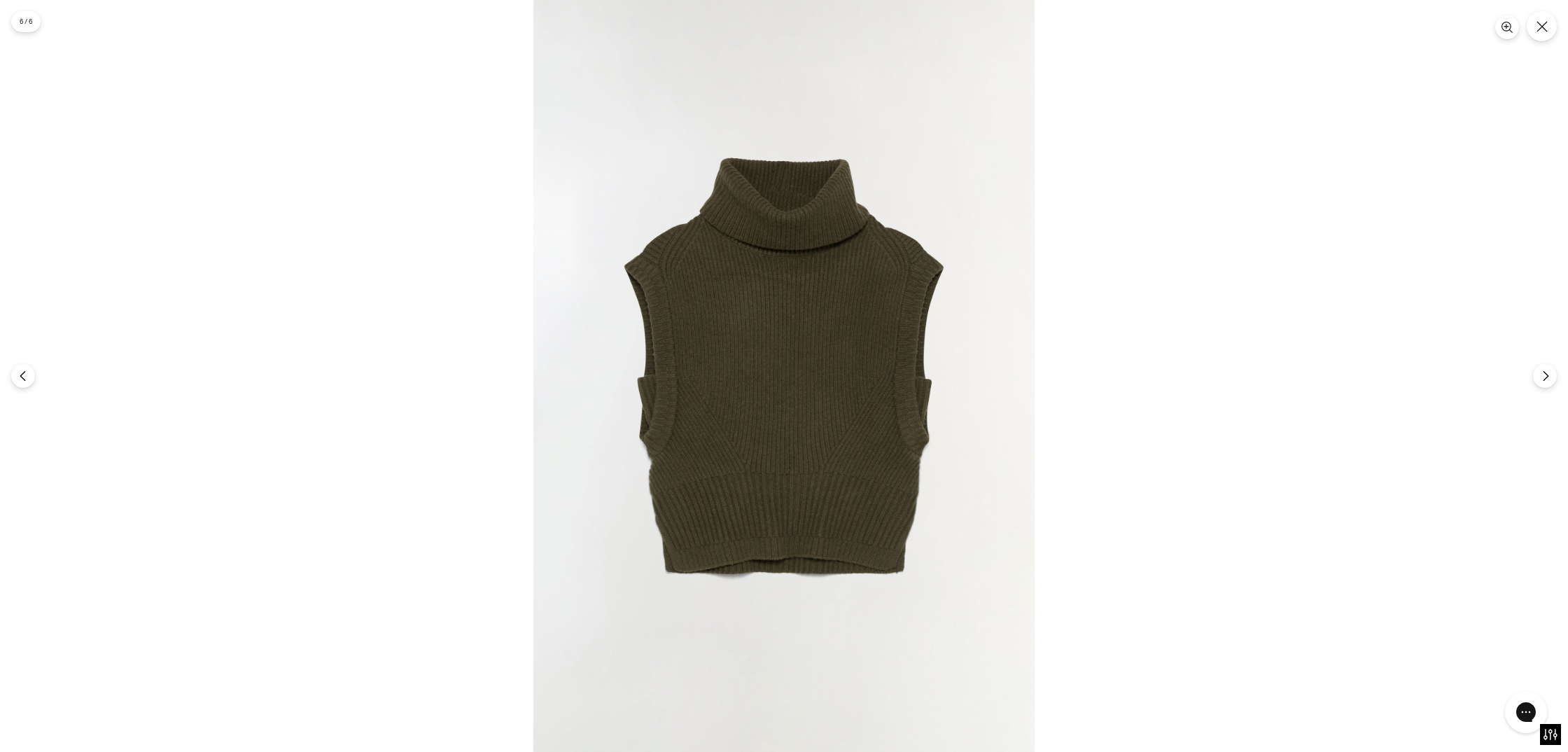
scroll to position [1687, 0]
click at [753, 562] on img at bounding box center [784, 376] width 501 height 752
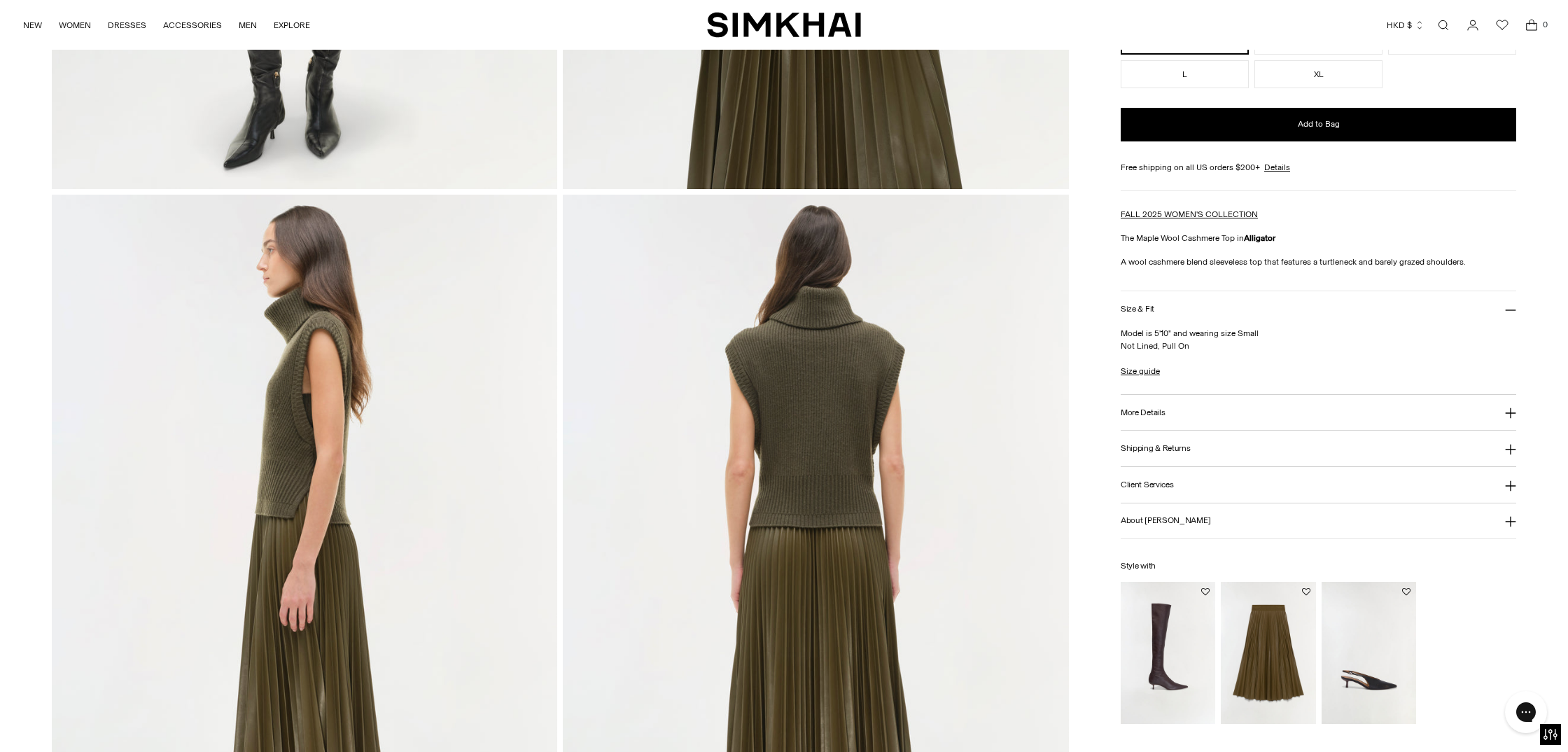
scroll to position [795, 0]
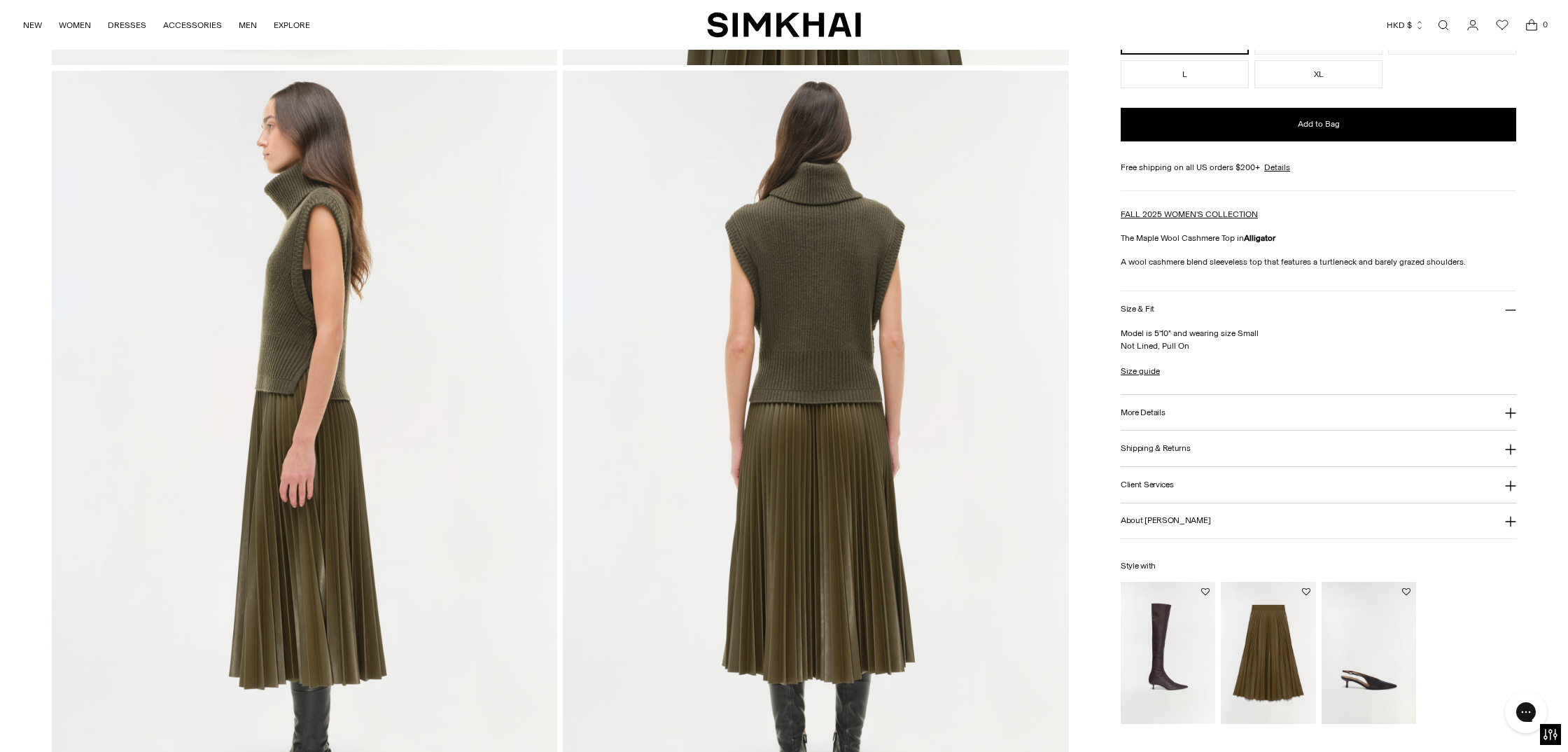
click at [0, 0] on img "Kezia Vegan Leather Midi Skirt" at bounding box center [0, 0] width 0 height 0
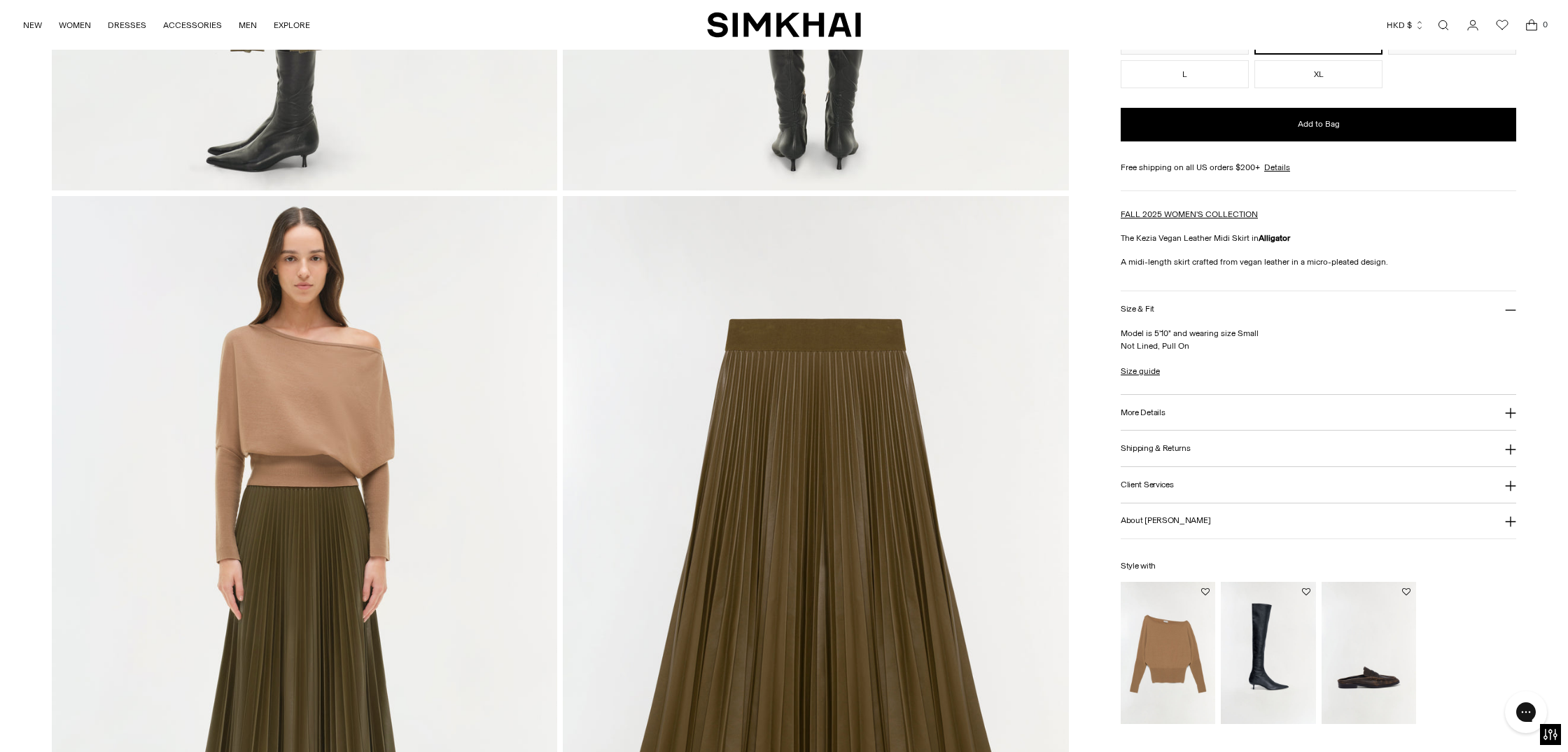
scroll to position [1488, 0]
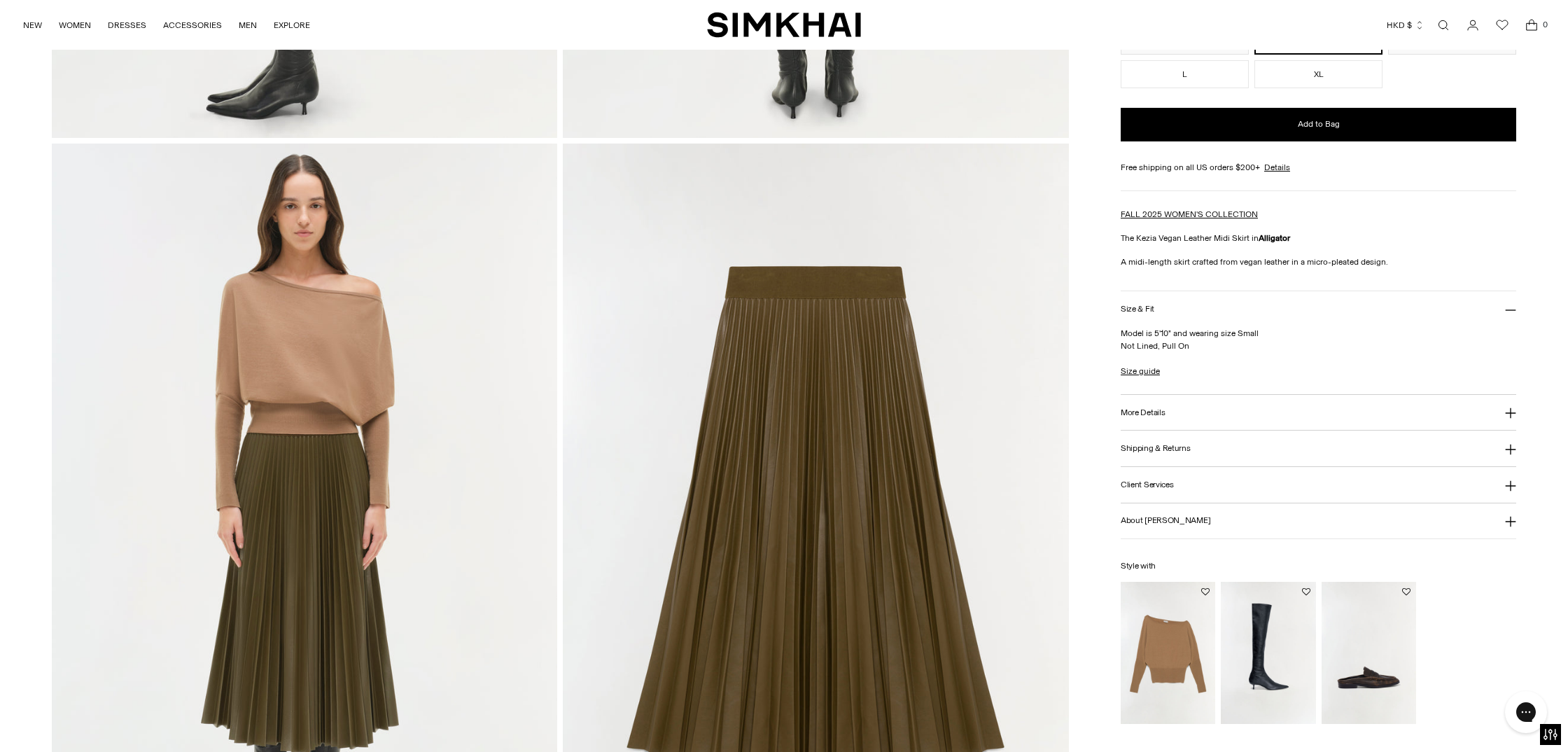
click at [791, 377] on img at bounding box center [816, 523] width 506 height 759
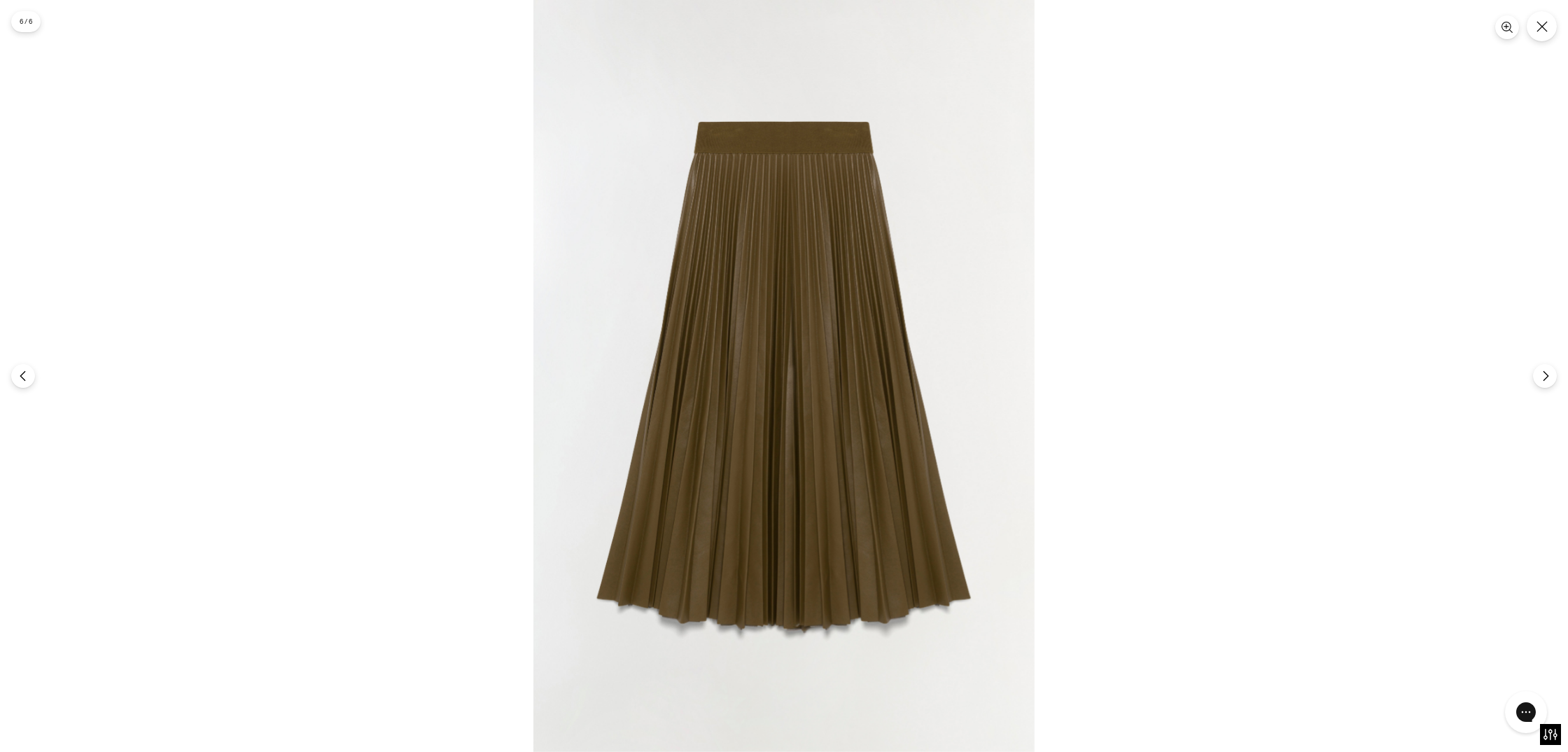
click at [772, 176] on img at bounding box center [784, 376] width 501 height 752
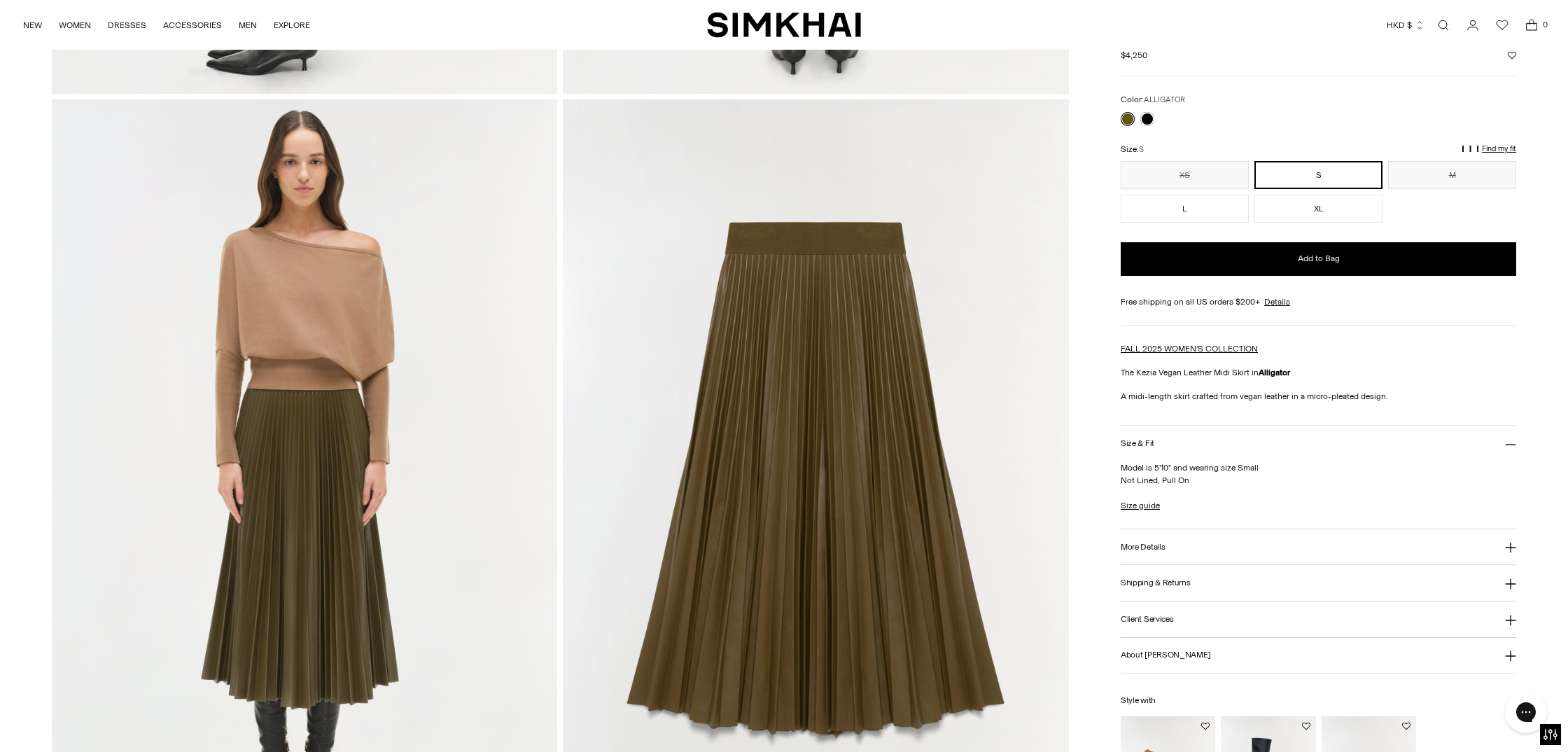
scroll to position [1489, 0]
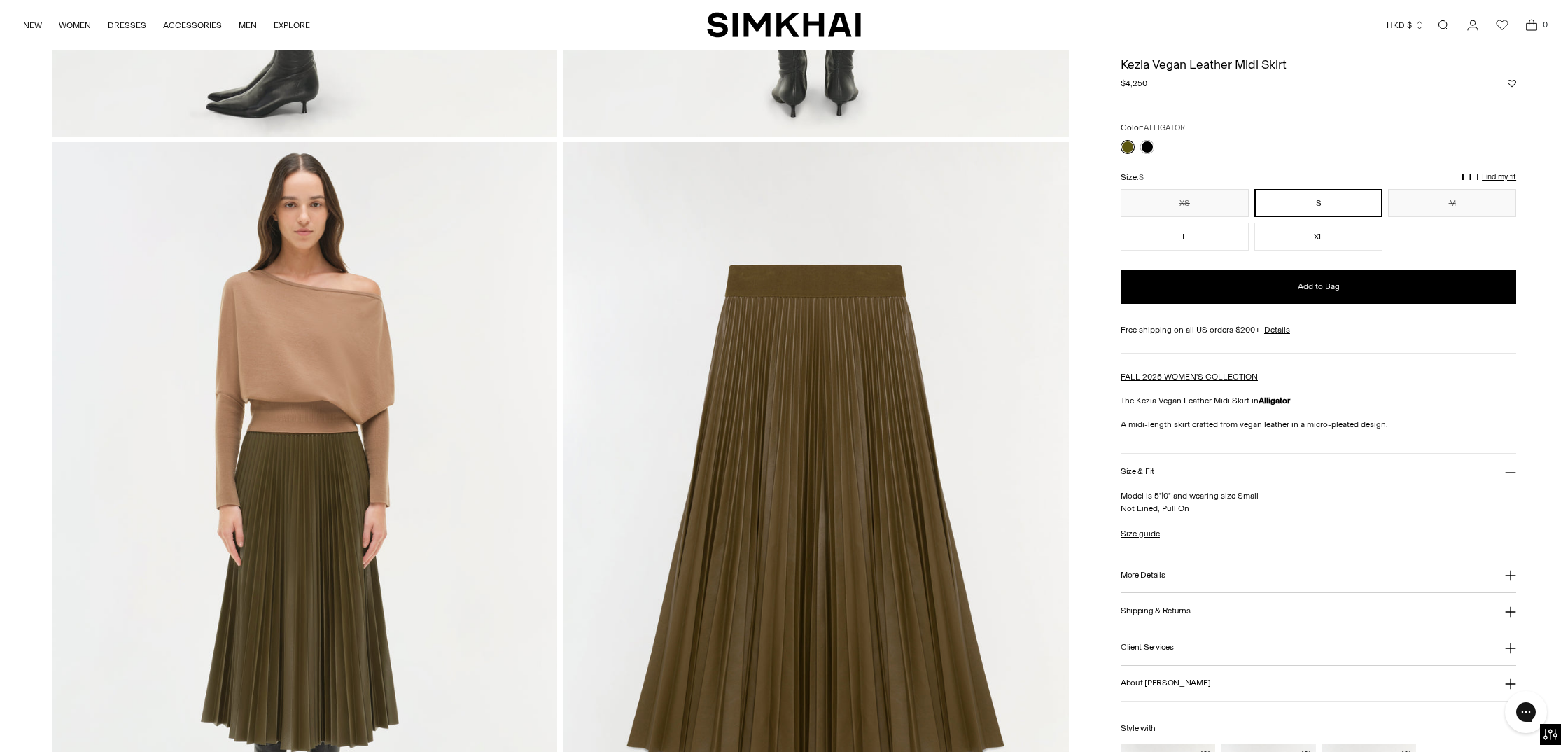
click at [884, 407] on img at bounding box center [816, 521] width 506 height 759
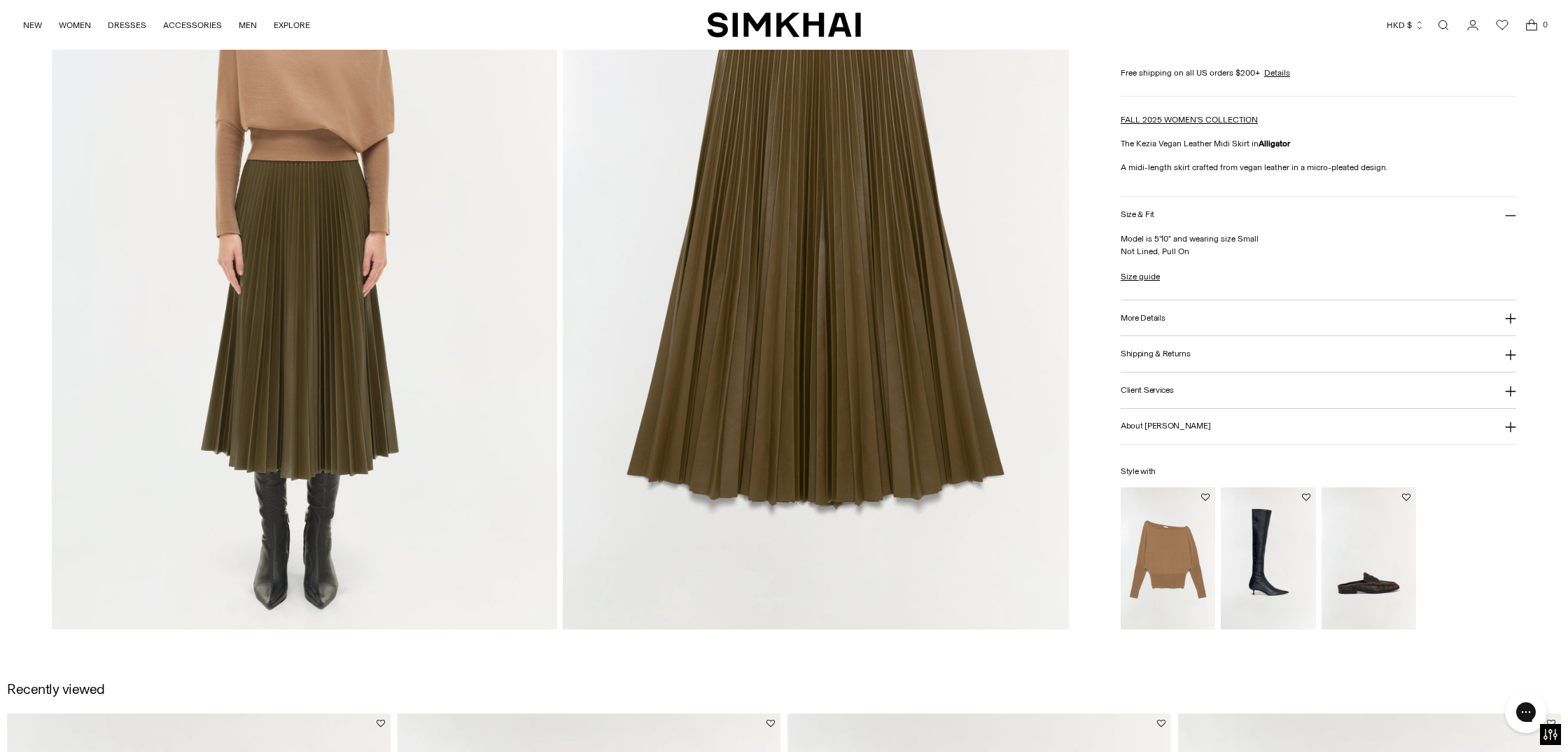
scroll to position [1555, 0]
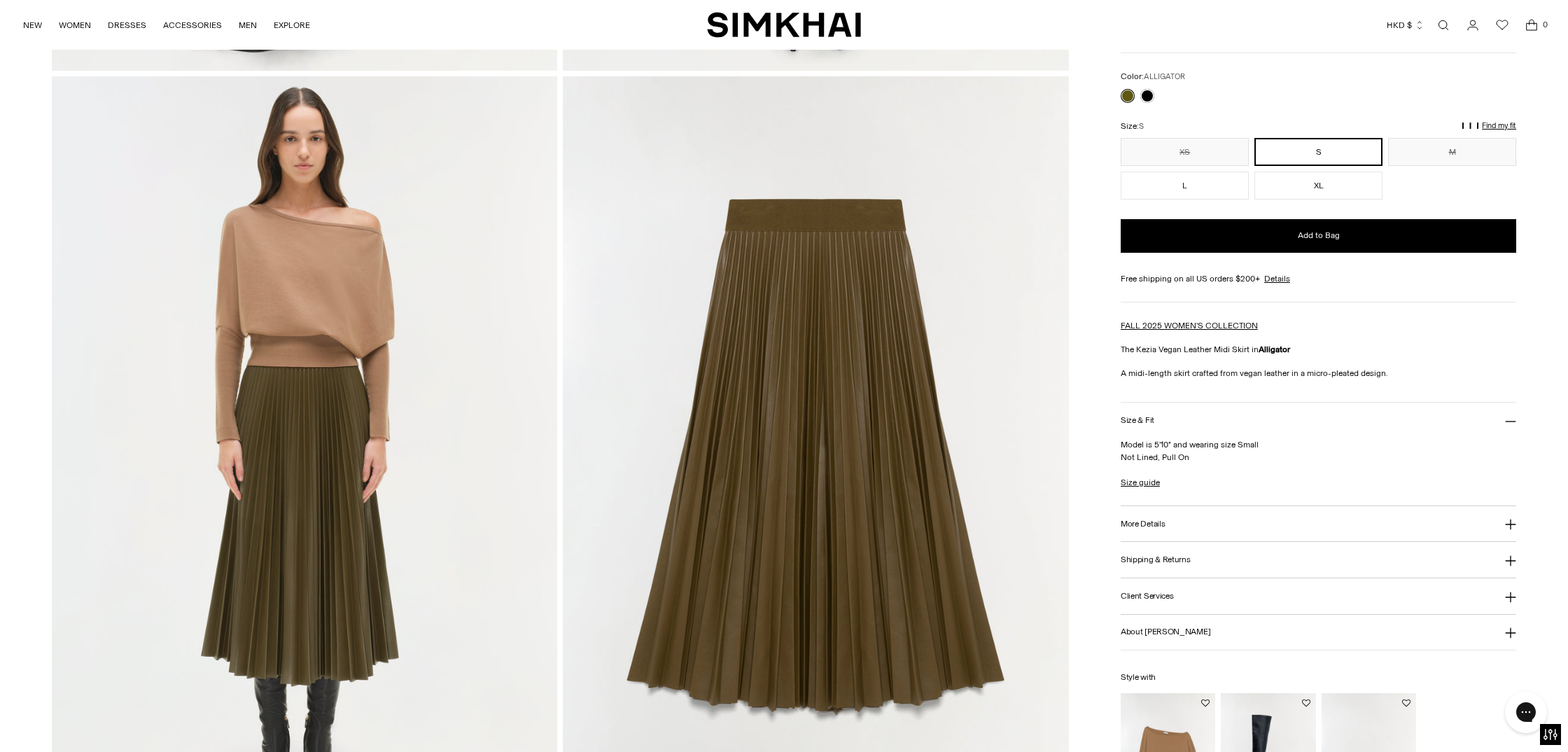
click at [342, 377] on img at bounding box center [305, 456] width 506 height 759
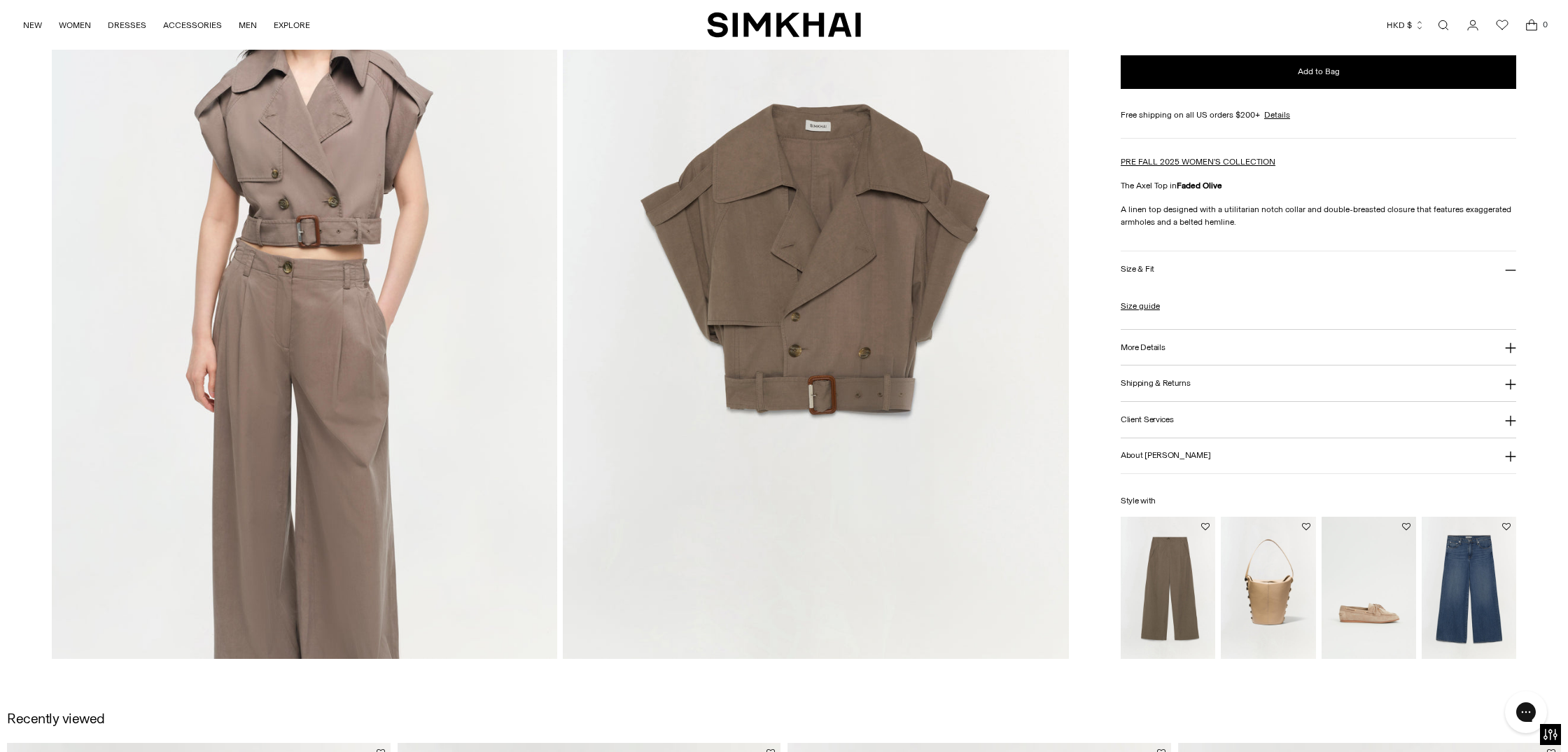
scroll to position [1653, 0]
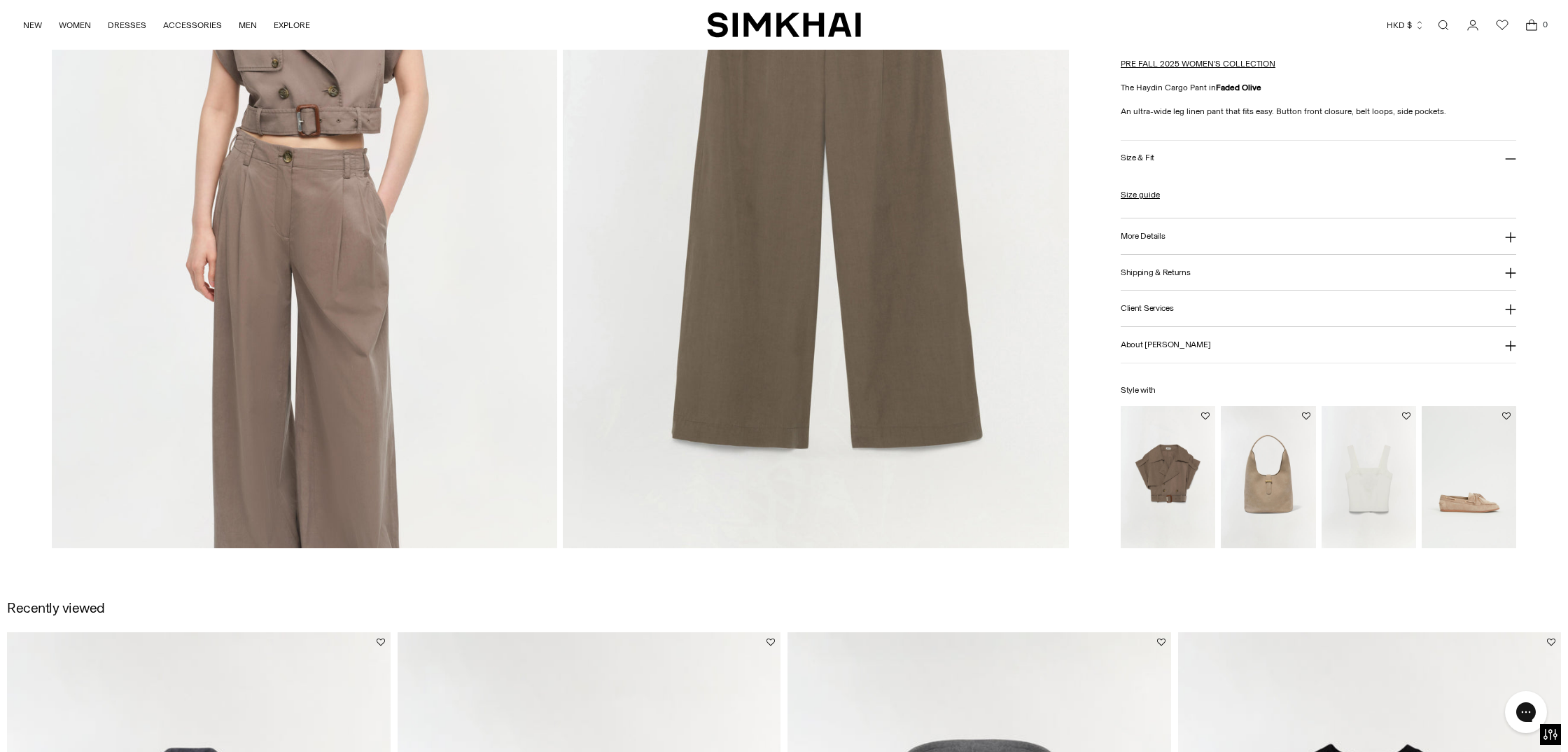
scroll to position [1738, 0]
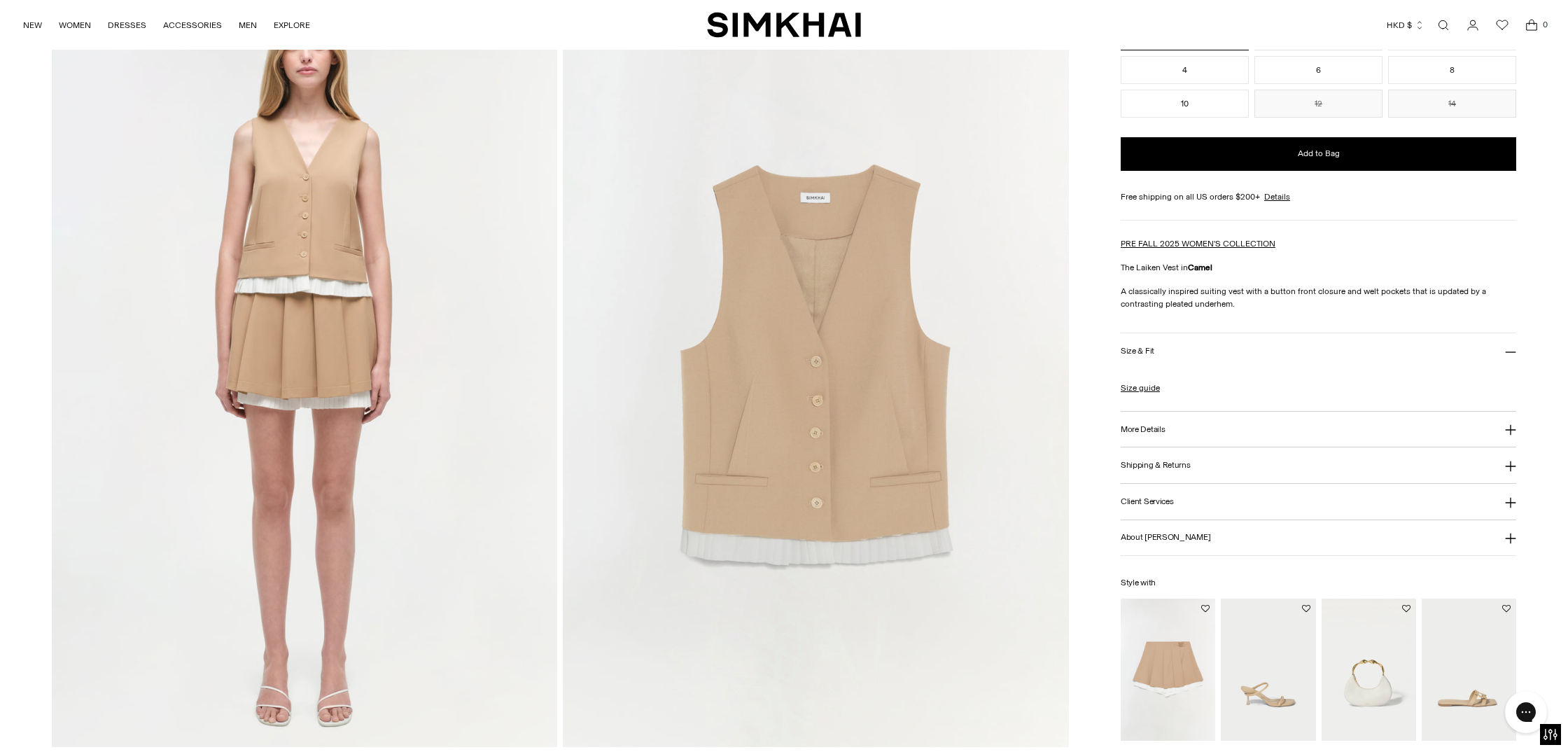
scroll to position [1636, 0]
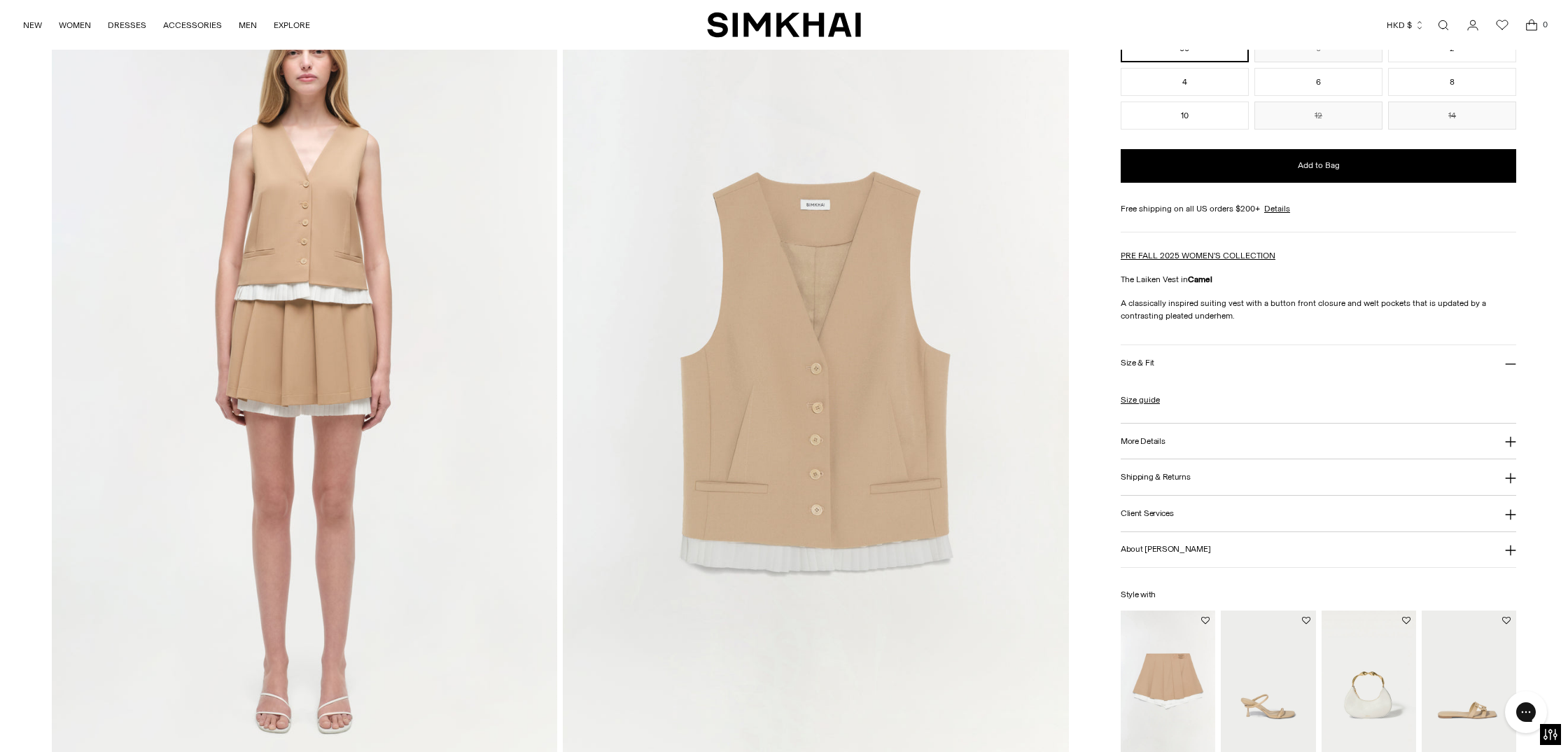
click at [255, 239] on img at bounding box center [305, 375] width 506 height 759
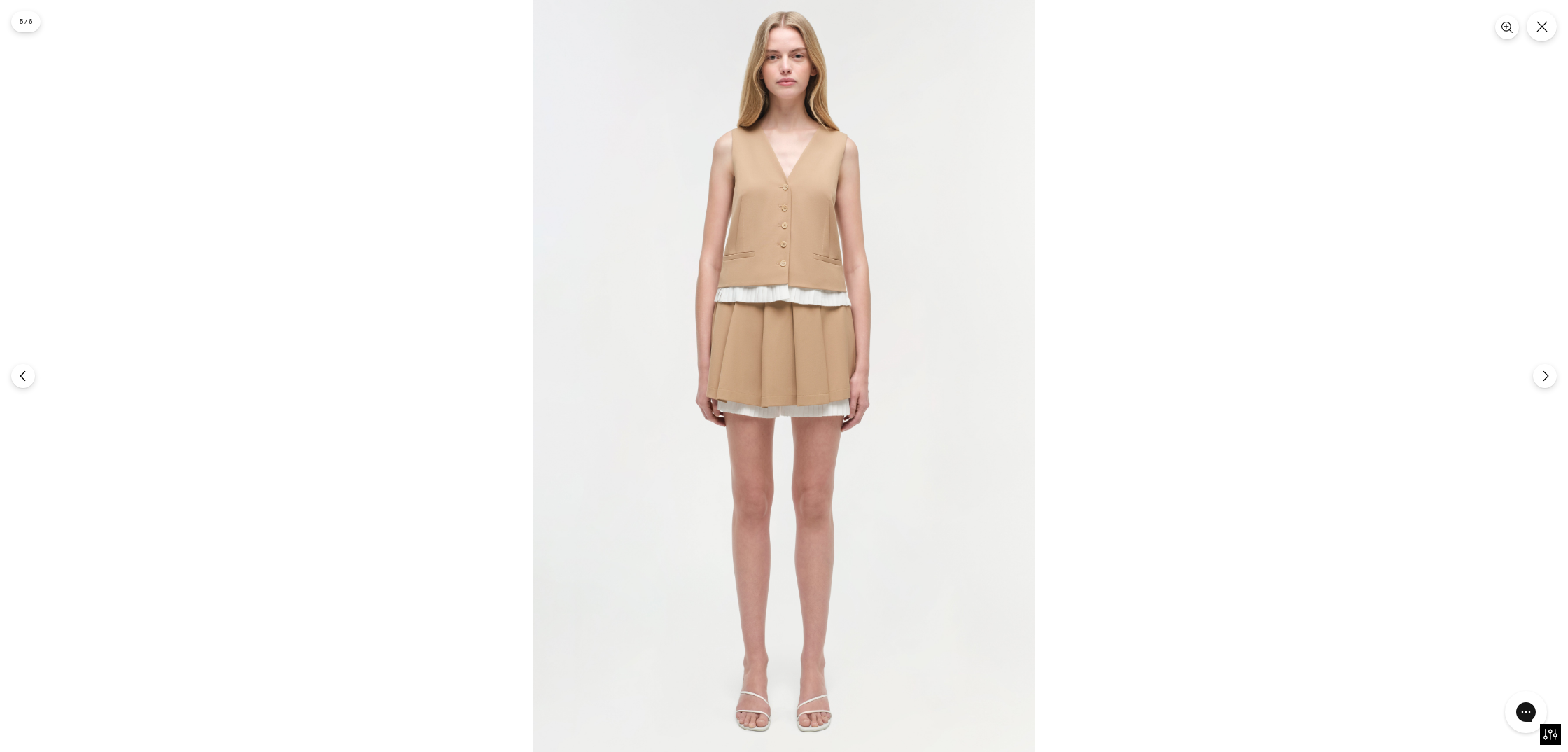
click at [774, 223] on img at bounding box center [784, 376] width 501 height 752
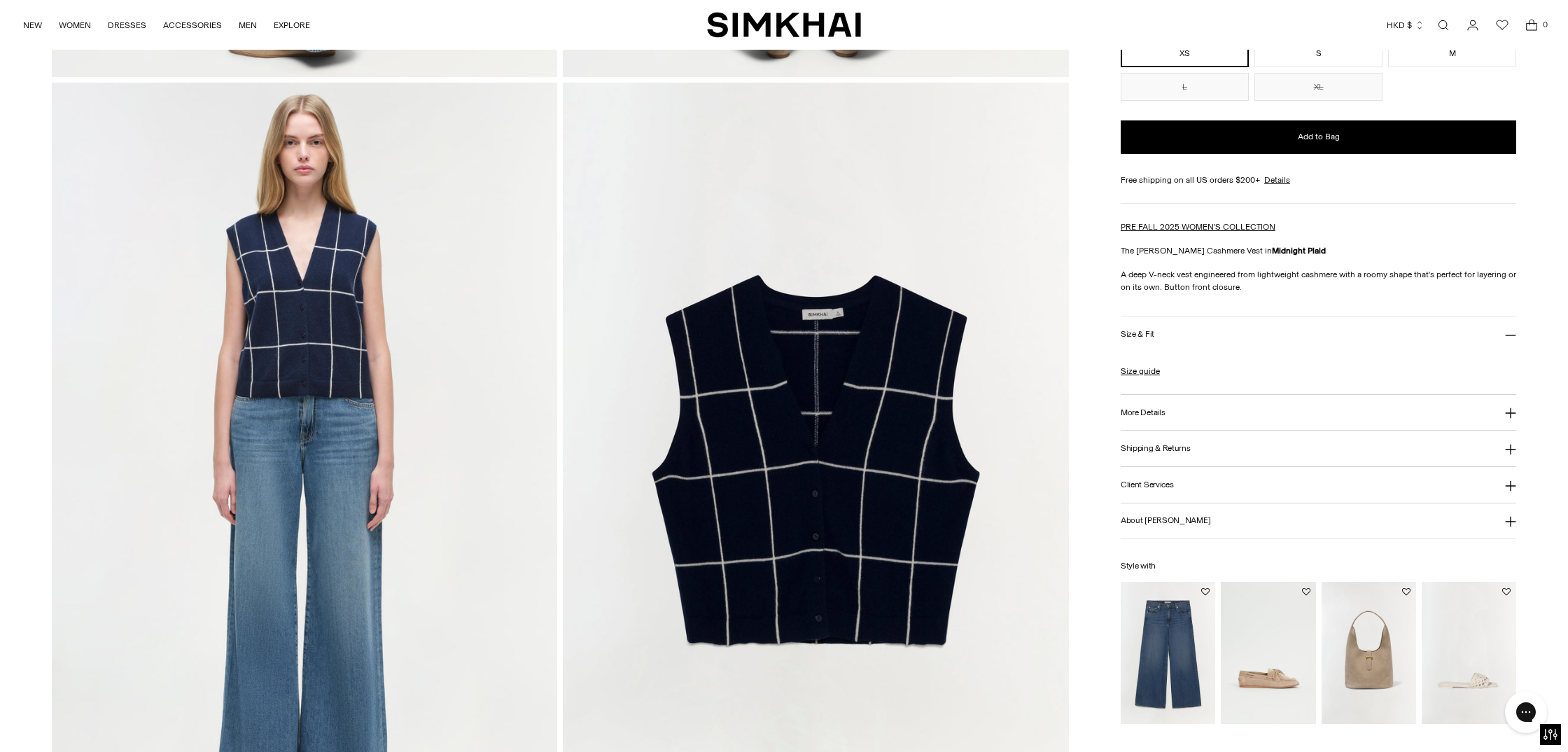
scroll to position [1778, 0]
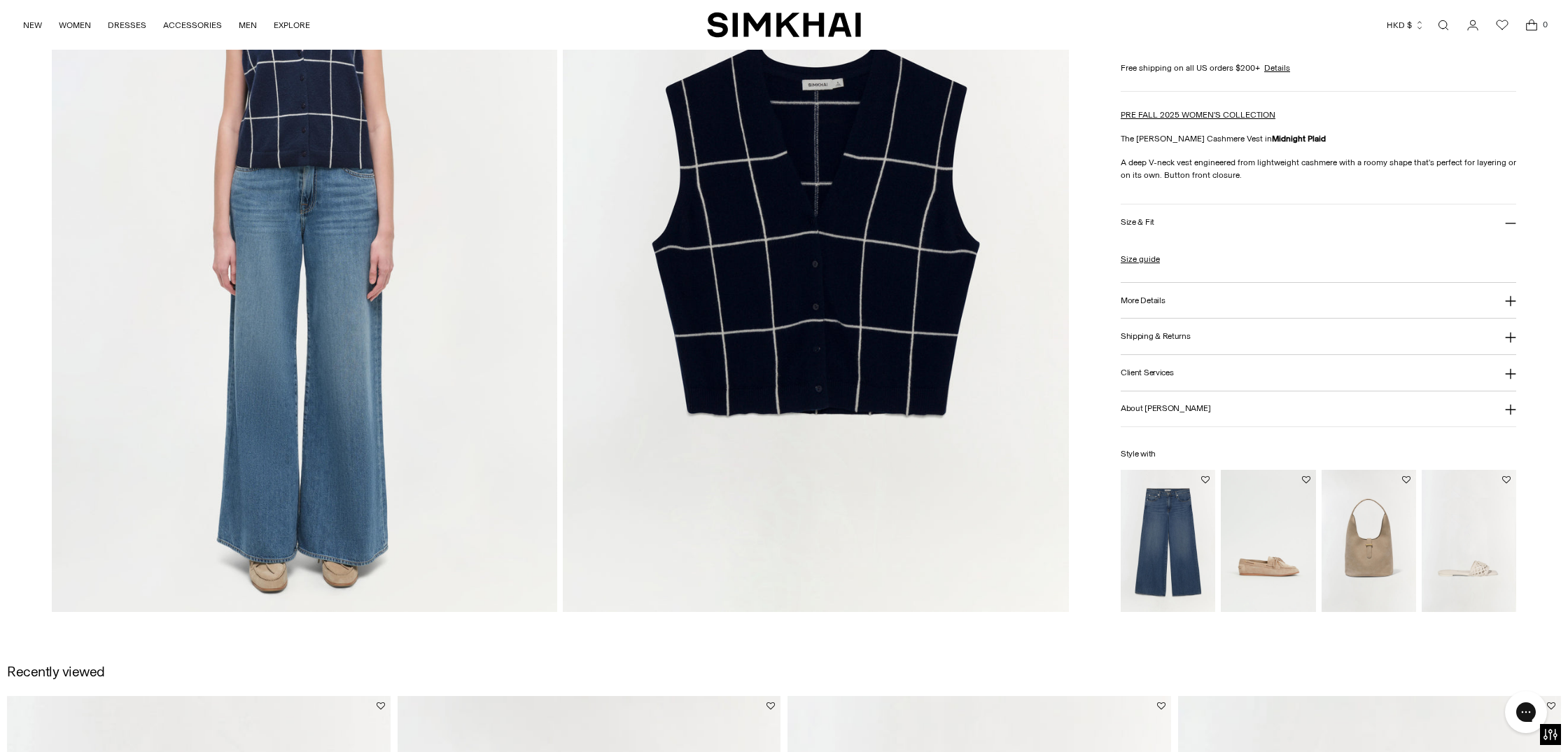
click at [838, 313] on img at bounding box center [816, 233] width 506 height 759
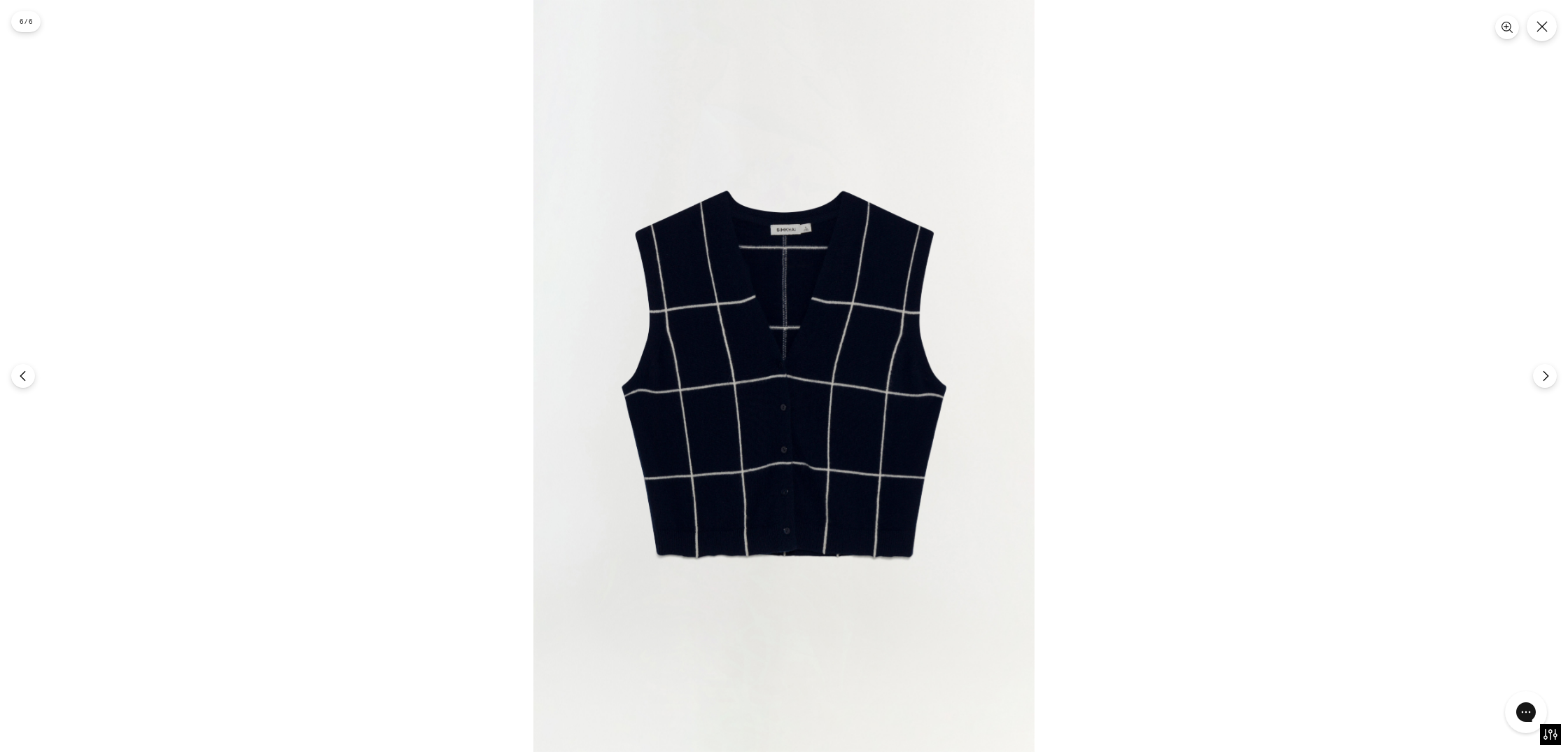
click at [829, 359] on img at bounding box center [784, 376] width 501 height 752
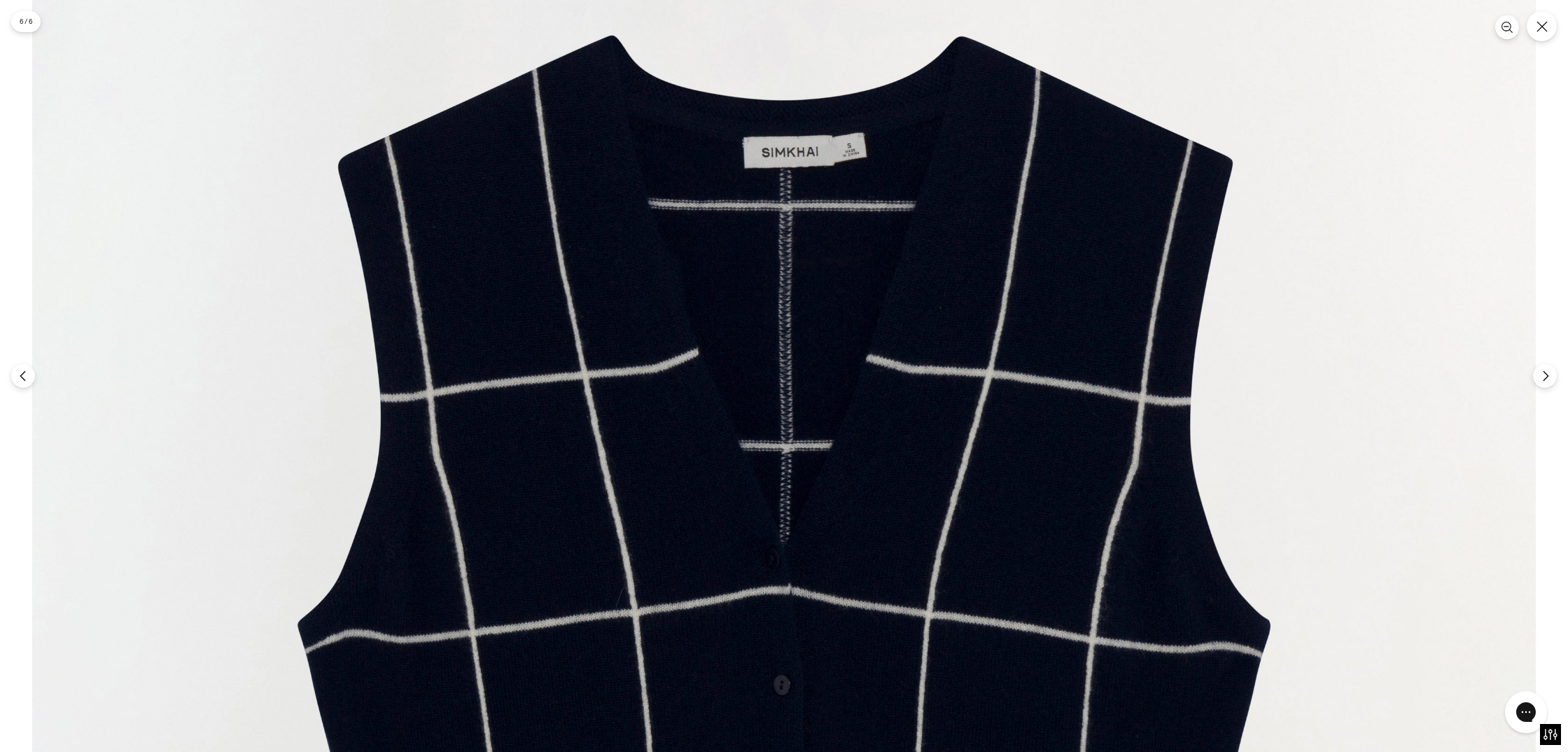
click at [843, 349] on img at bounding box center [784, 591] width 1503 height 2257
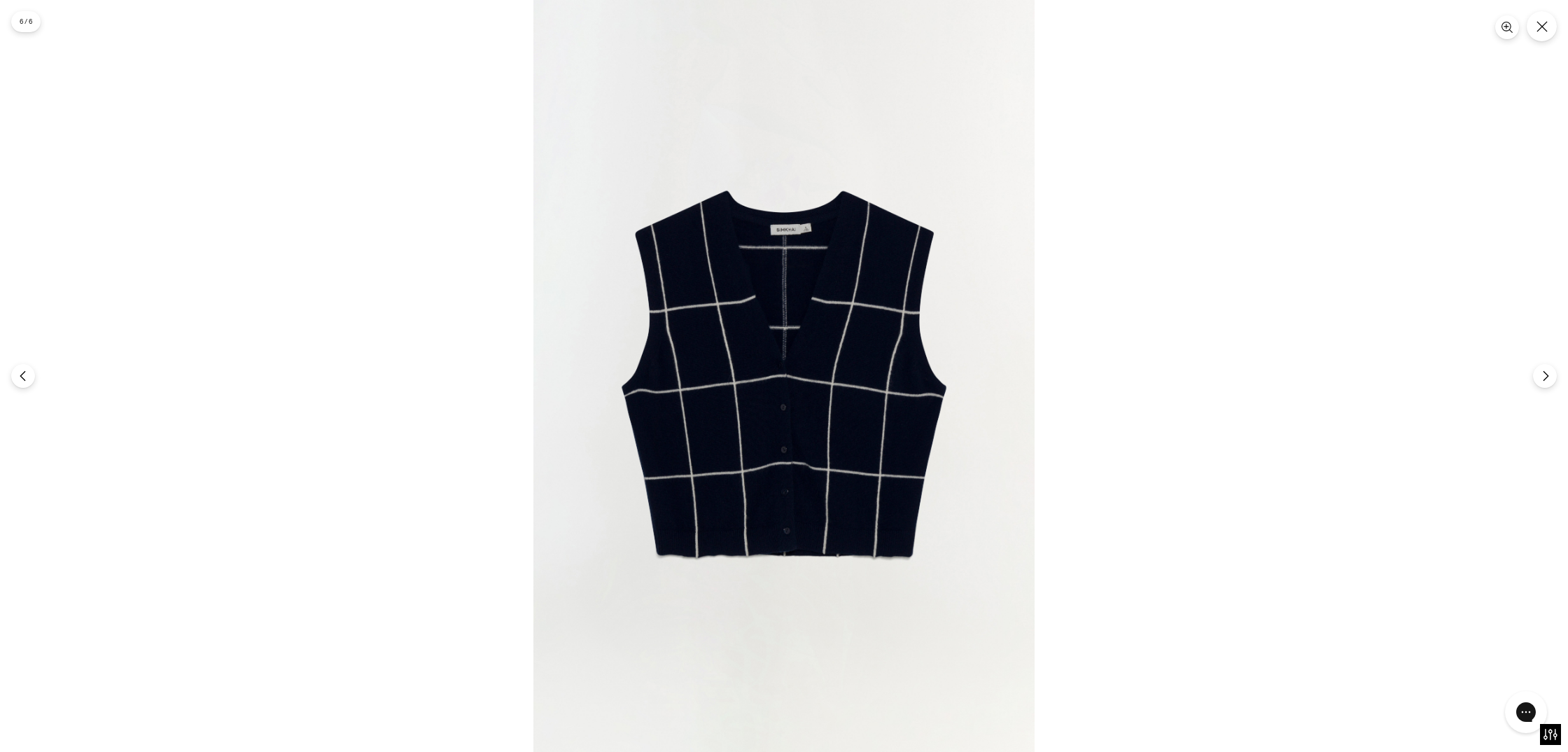
click at [835, 354] on img at bounding box center [784, 376] width 501 height 752
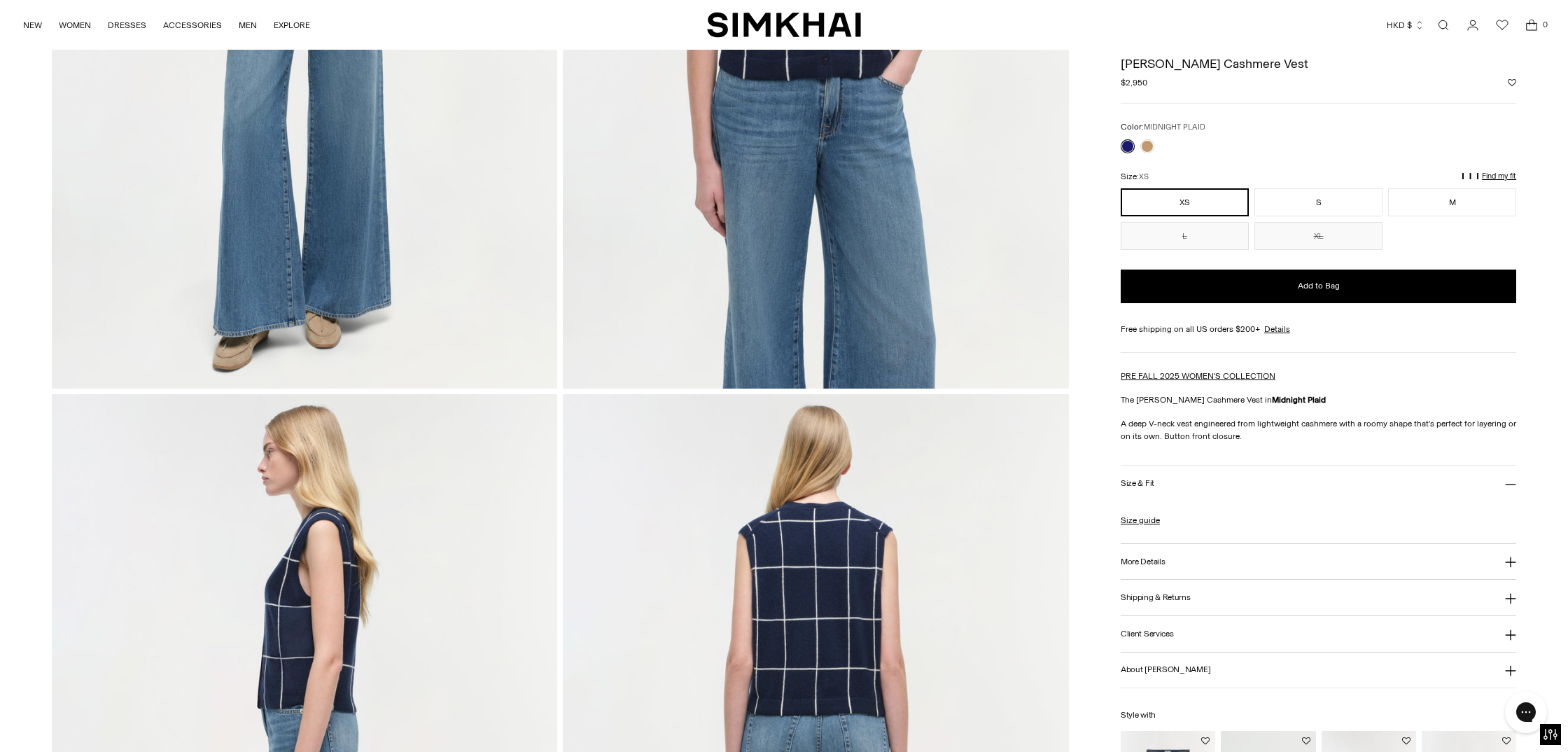
scroll to position [475, 0]
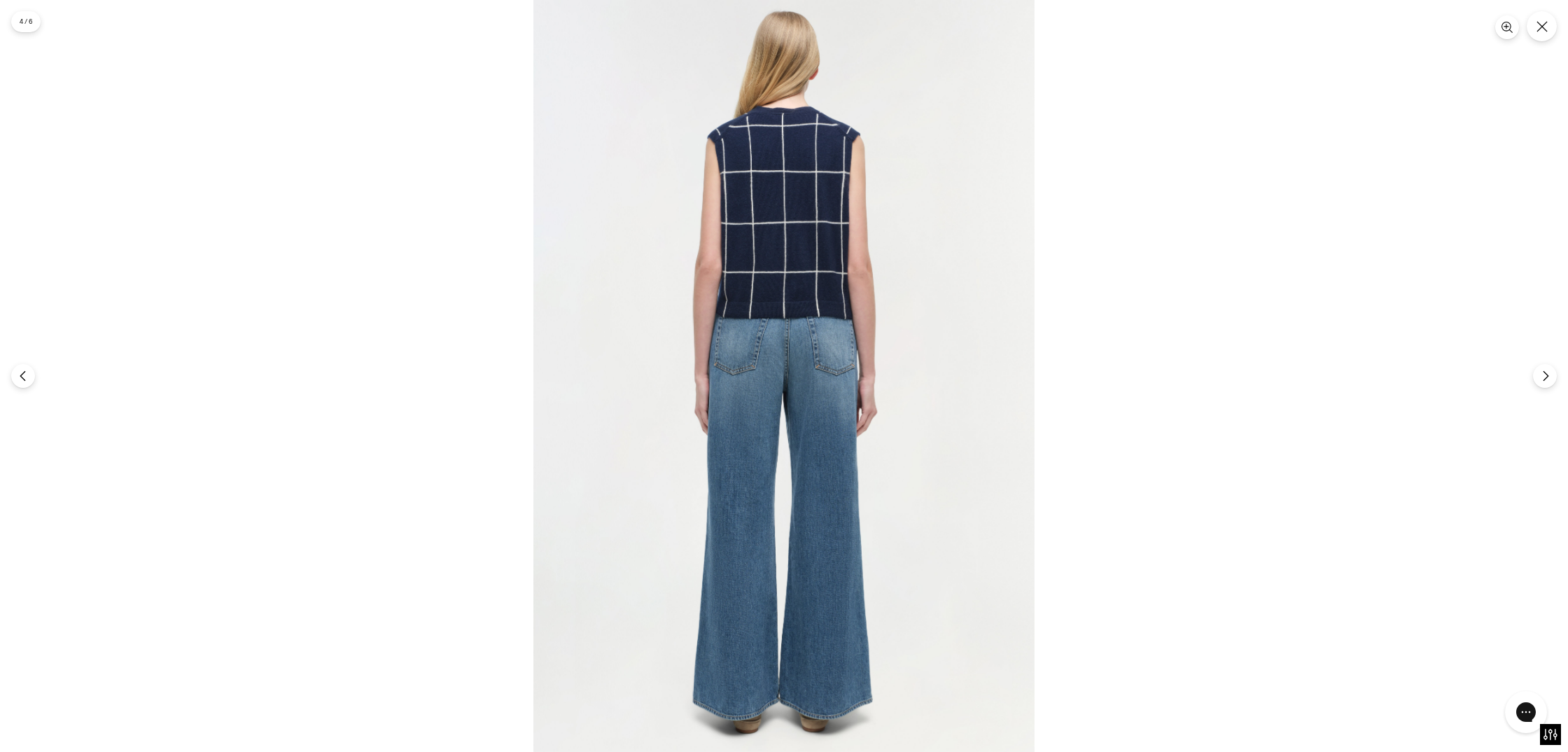
click at [826, 176] on img at bounding box center [784, 376] width 501 height 752
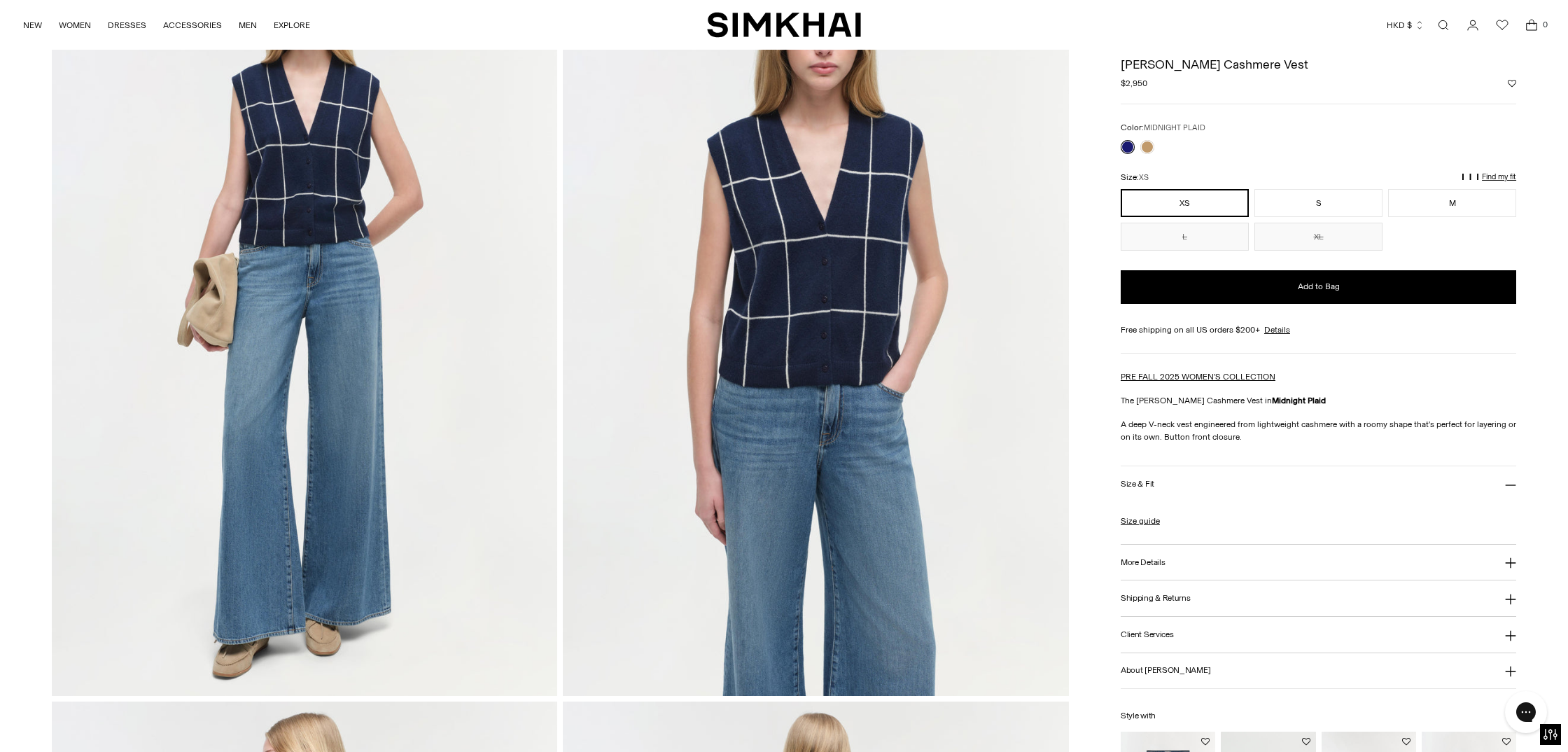
scroll to position [79, 0]
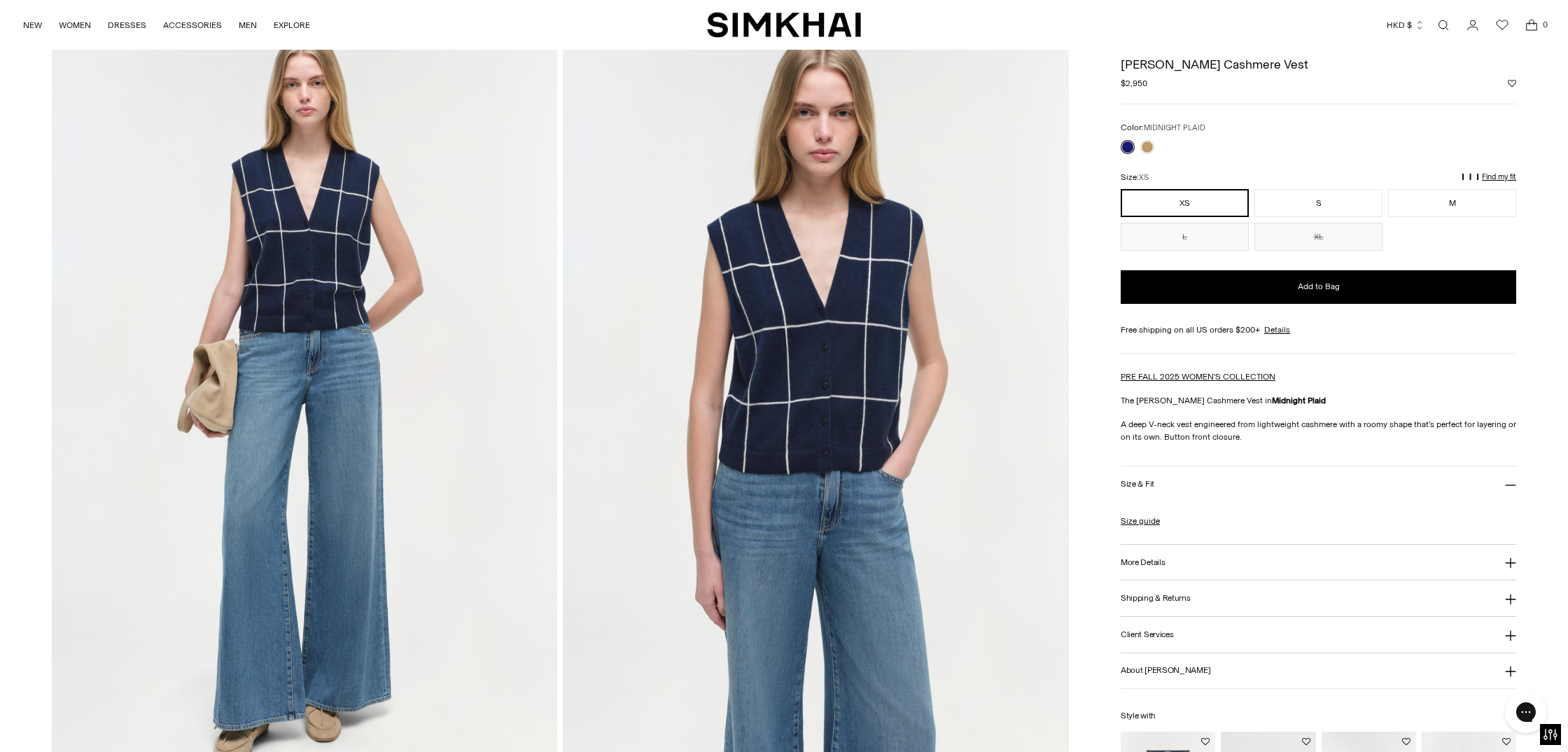
click at [428, 282] on img at bounding box center [305, 403] width 506 height 759
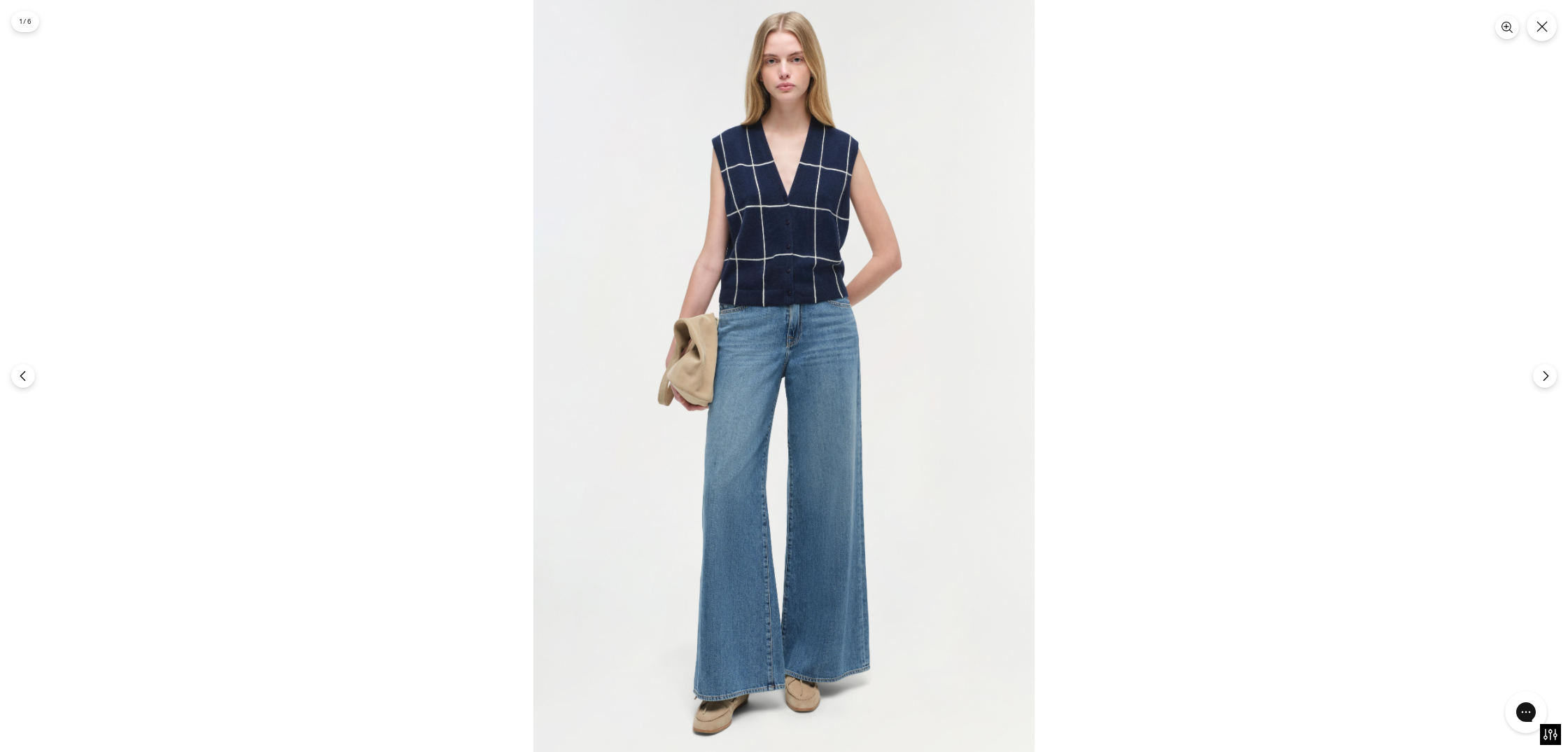
click at [1441, 182] on div at bounding box center [784, 376] width 1568 height 752
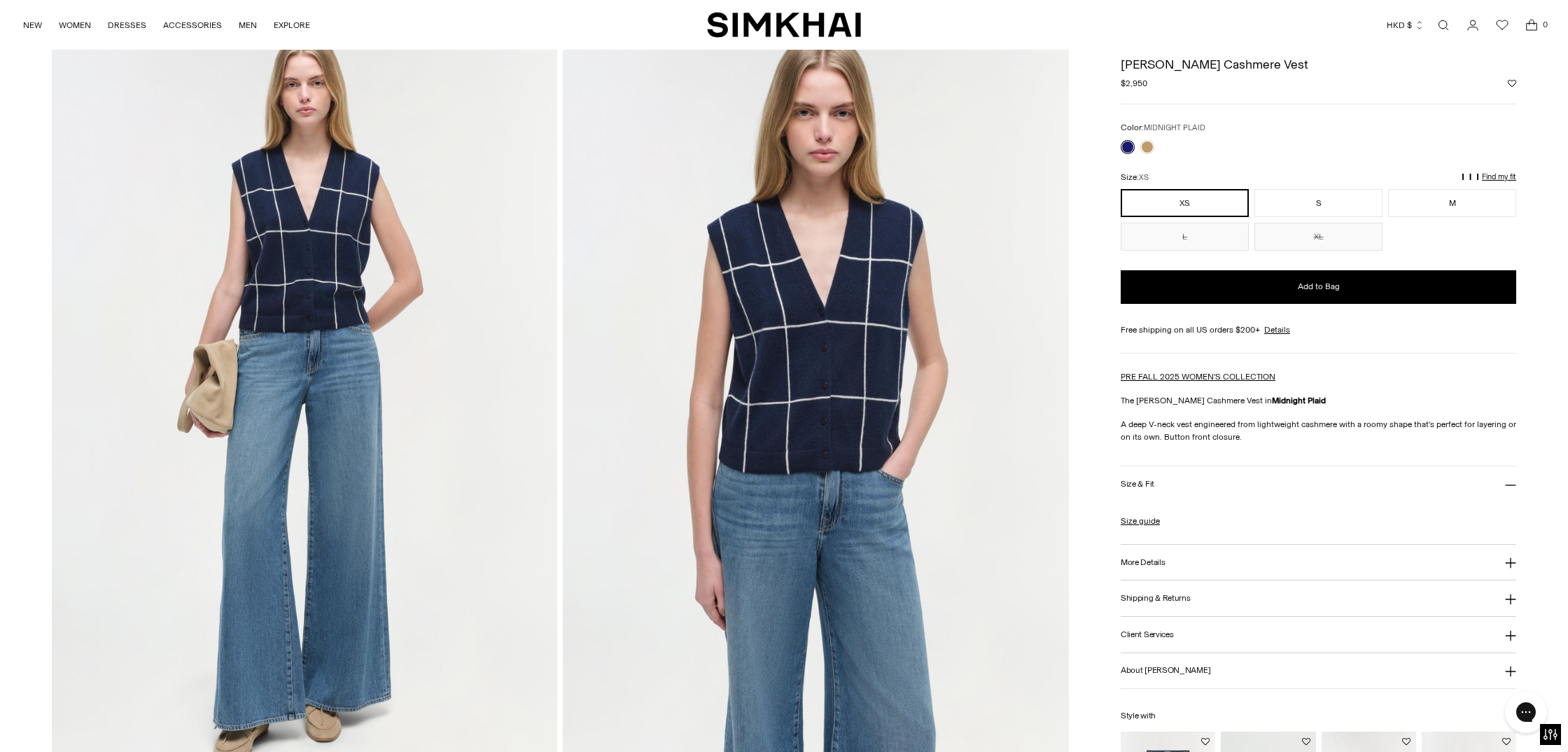
click at [1367, 79] on div "Regular price $2,950 Unit price / per" at bounding box center [1318, 84] width 396 height 13
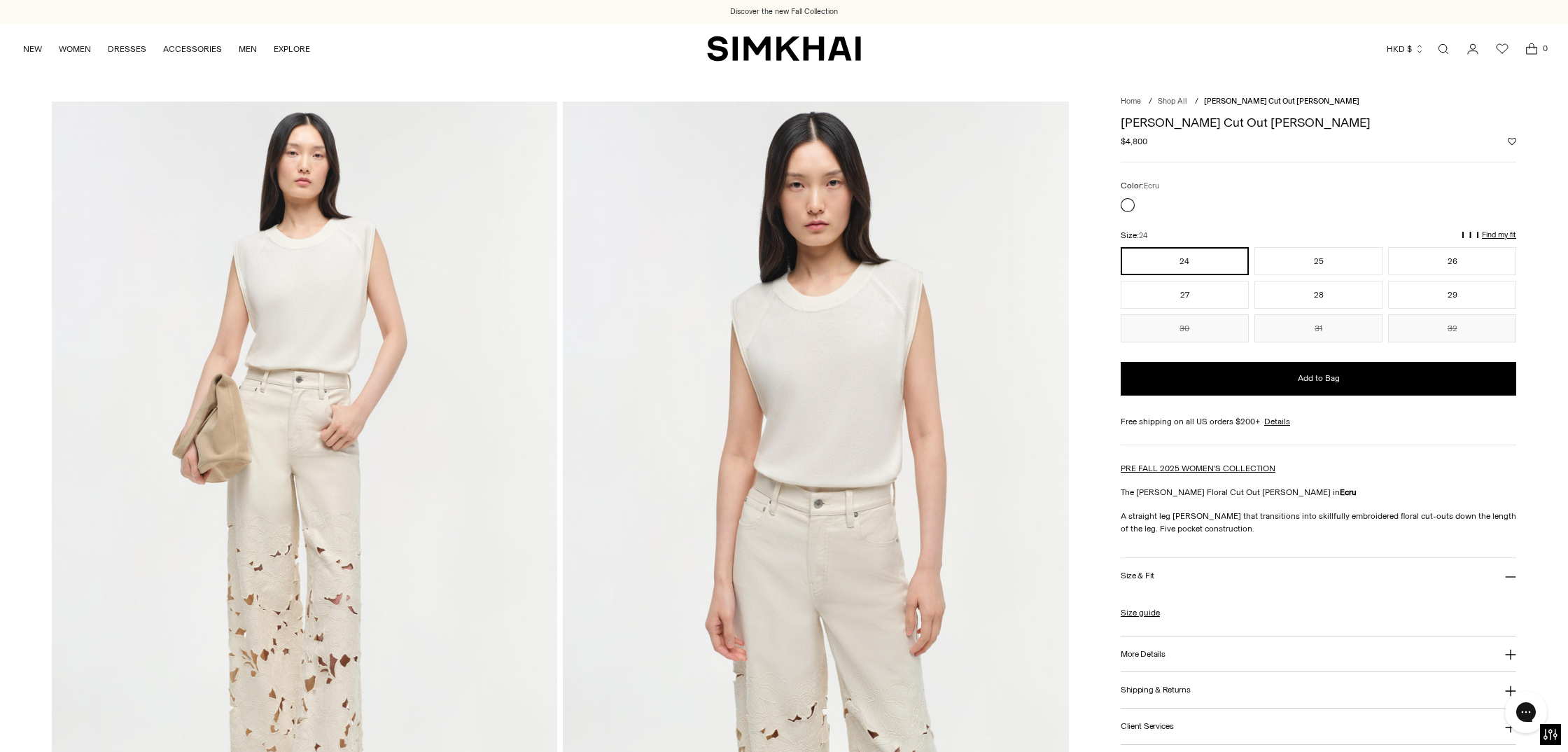
click at [877, 320] on img at bounding box center [816, 481] width 506 height 759
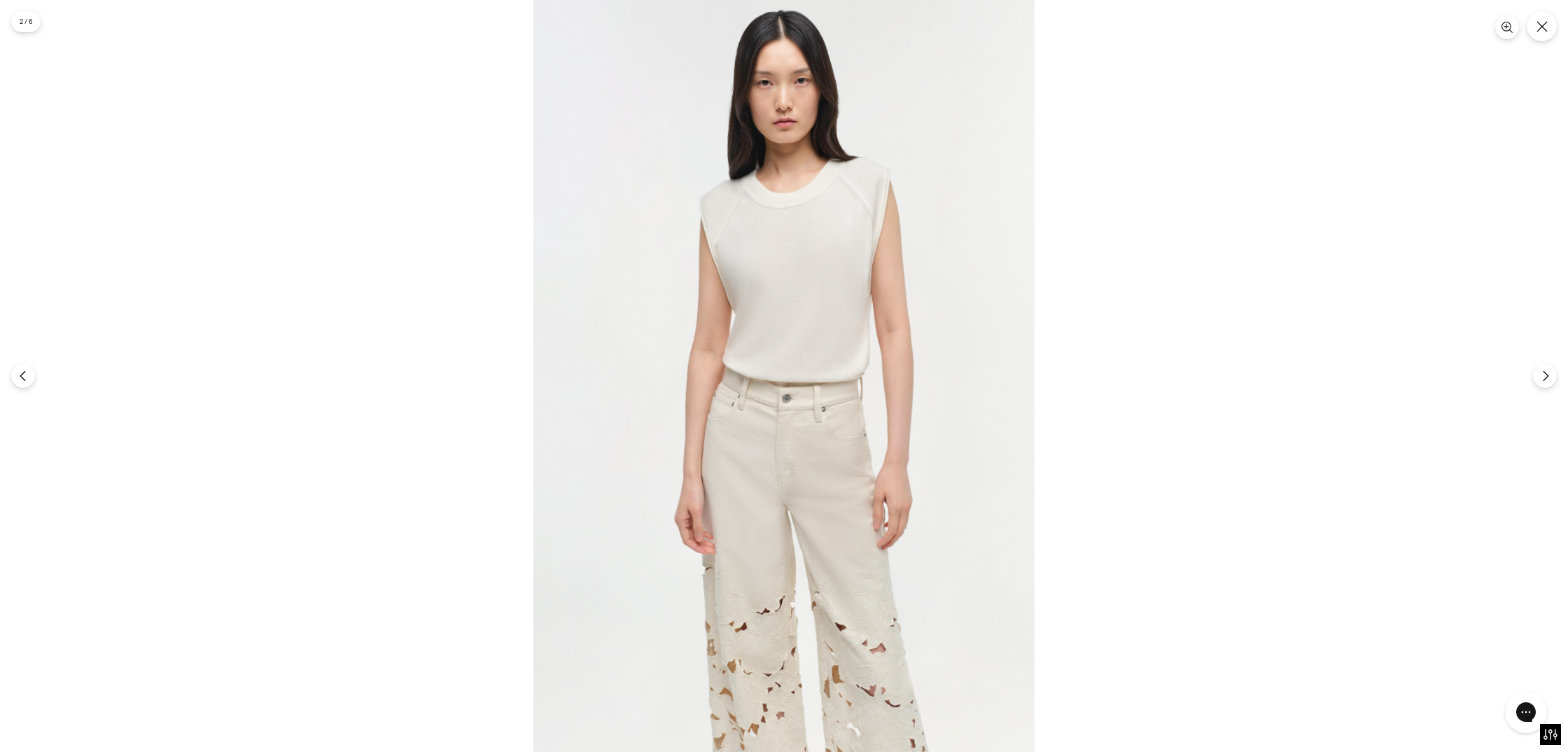
click at [825, 254] on img at bounding box center [784, 376] width 501 height 752
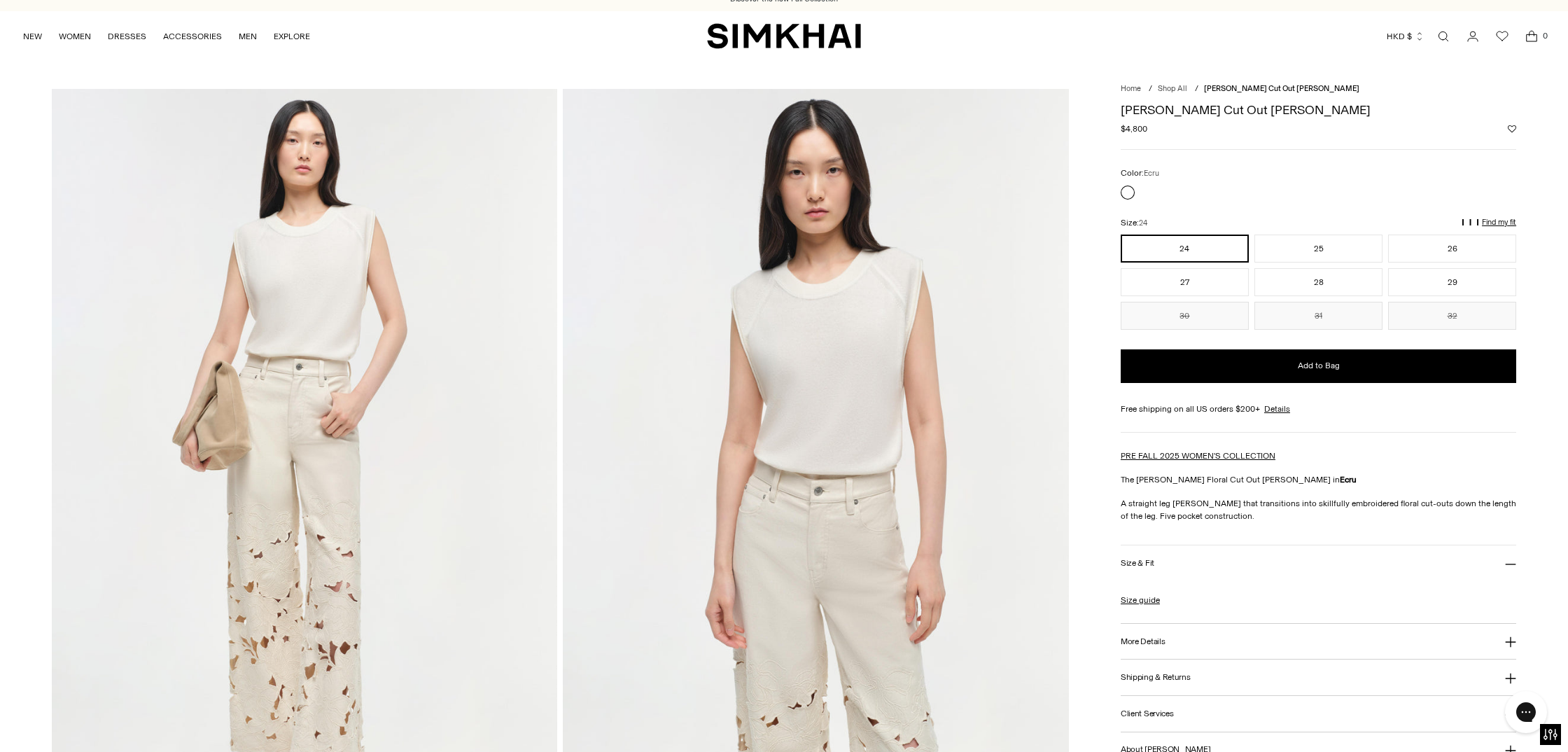
scroll to position [126, 0]
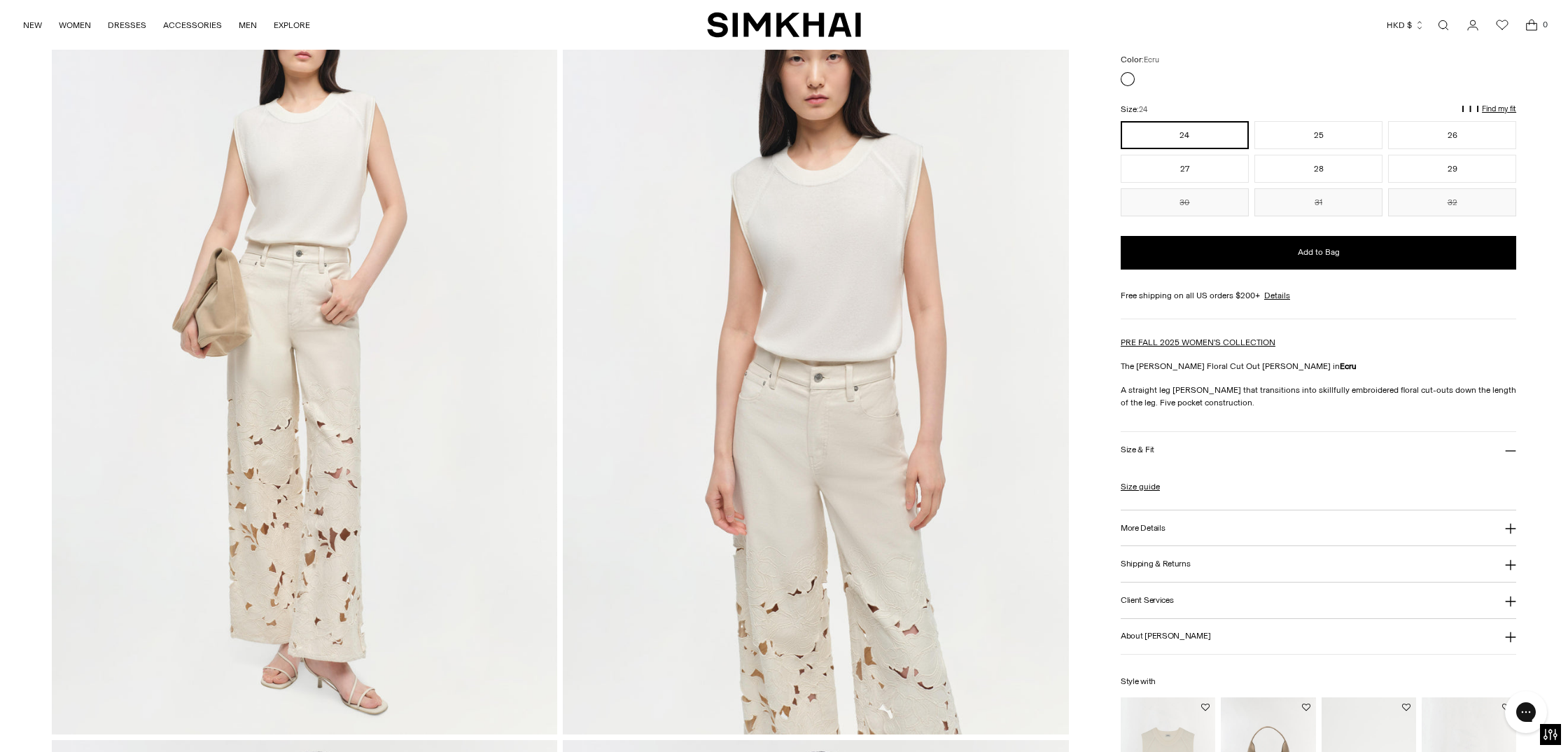
click at [373, 280] on img at bounding box center [305, 355] width 506 height 759
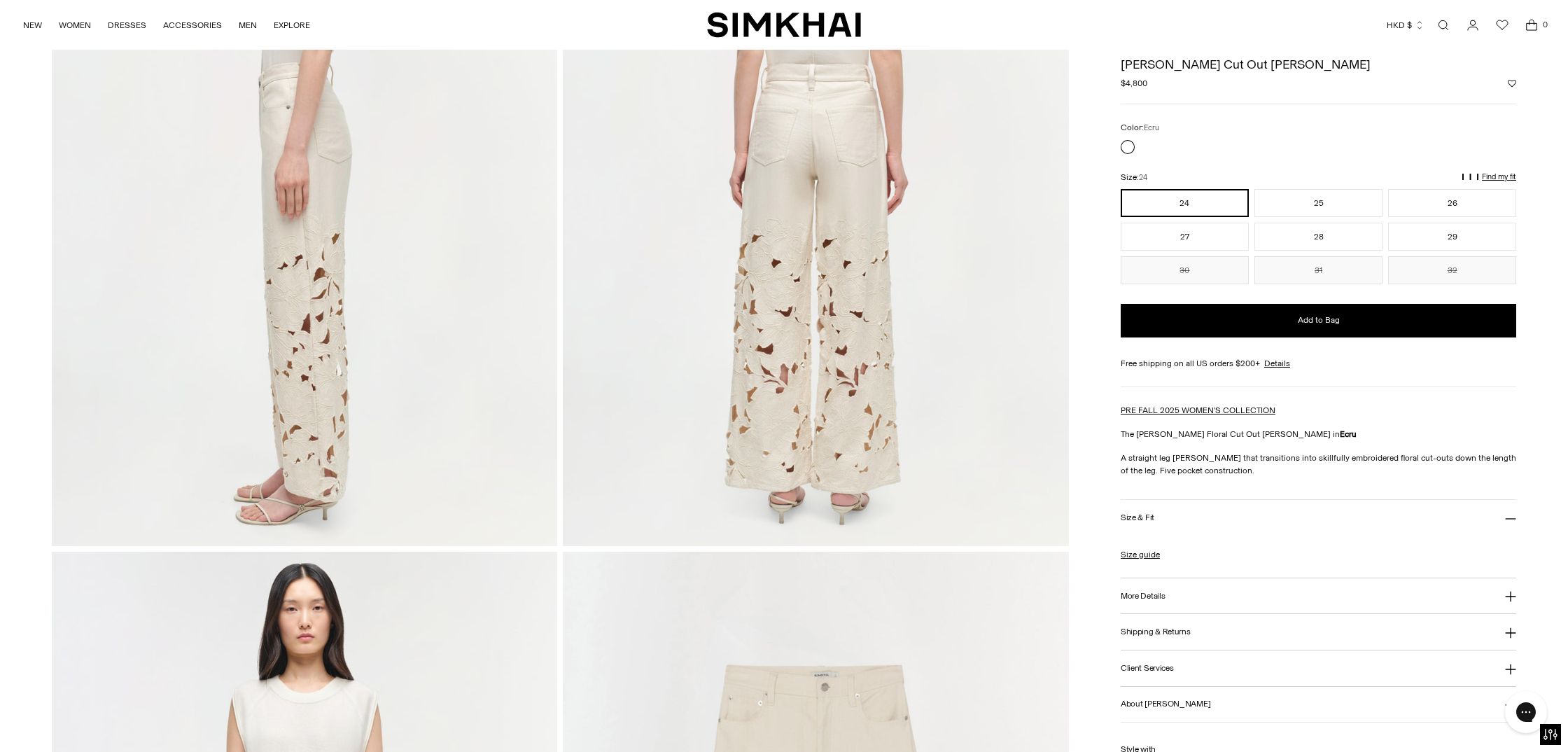
scroll to position [1065, 0]
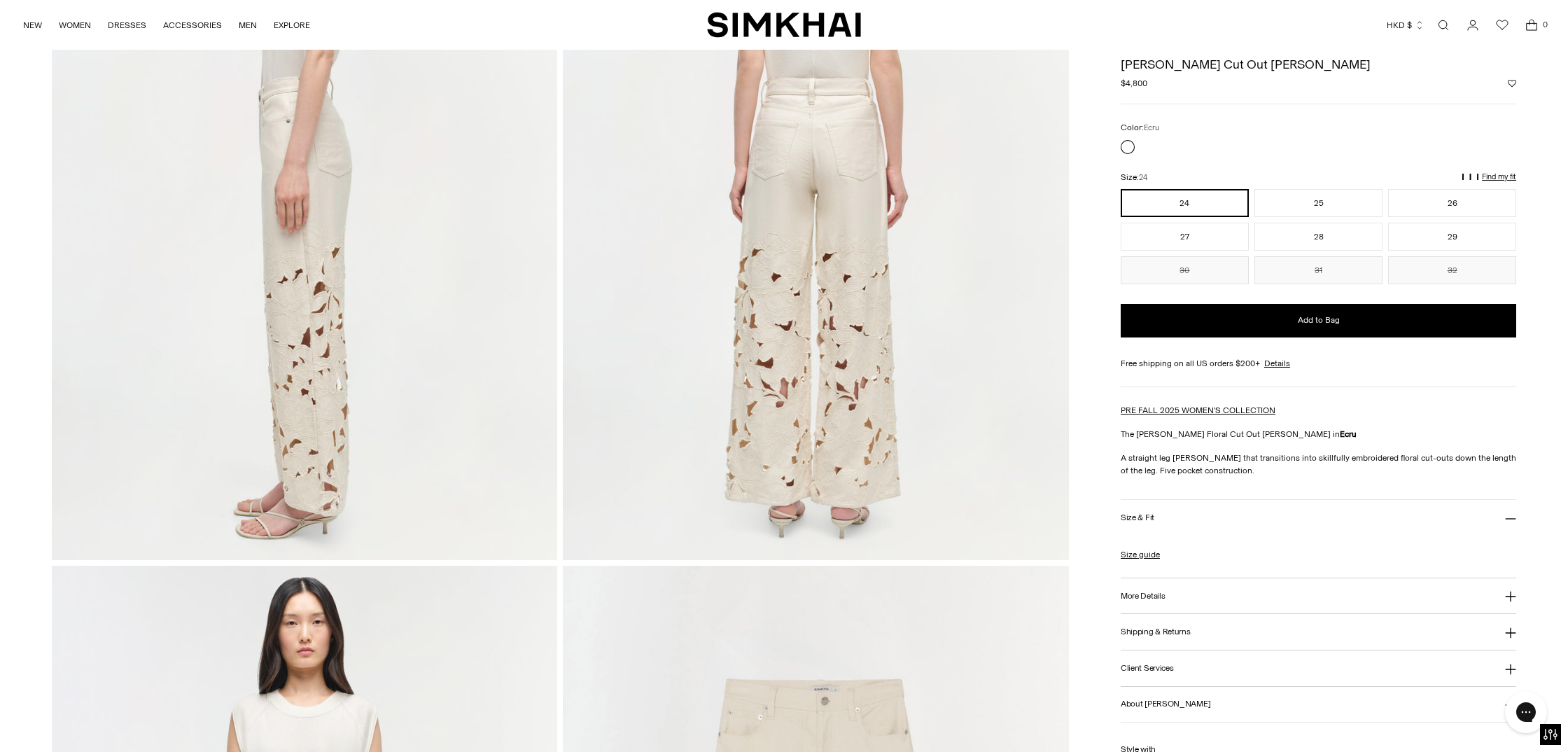
click at [316, 361] on img at bounding box center [305, 181] width 506 height 759
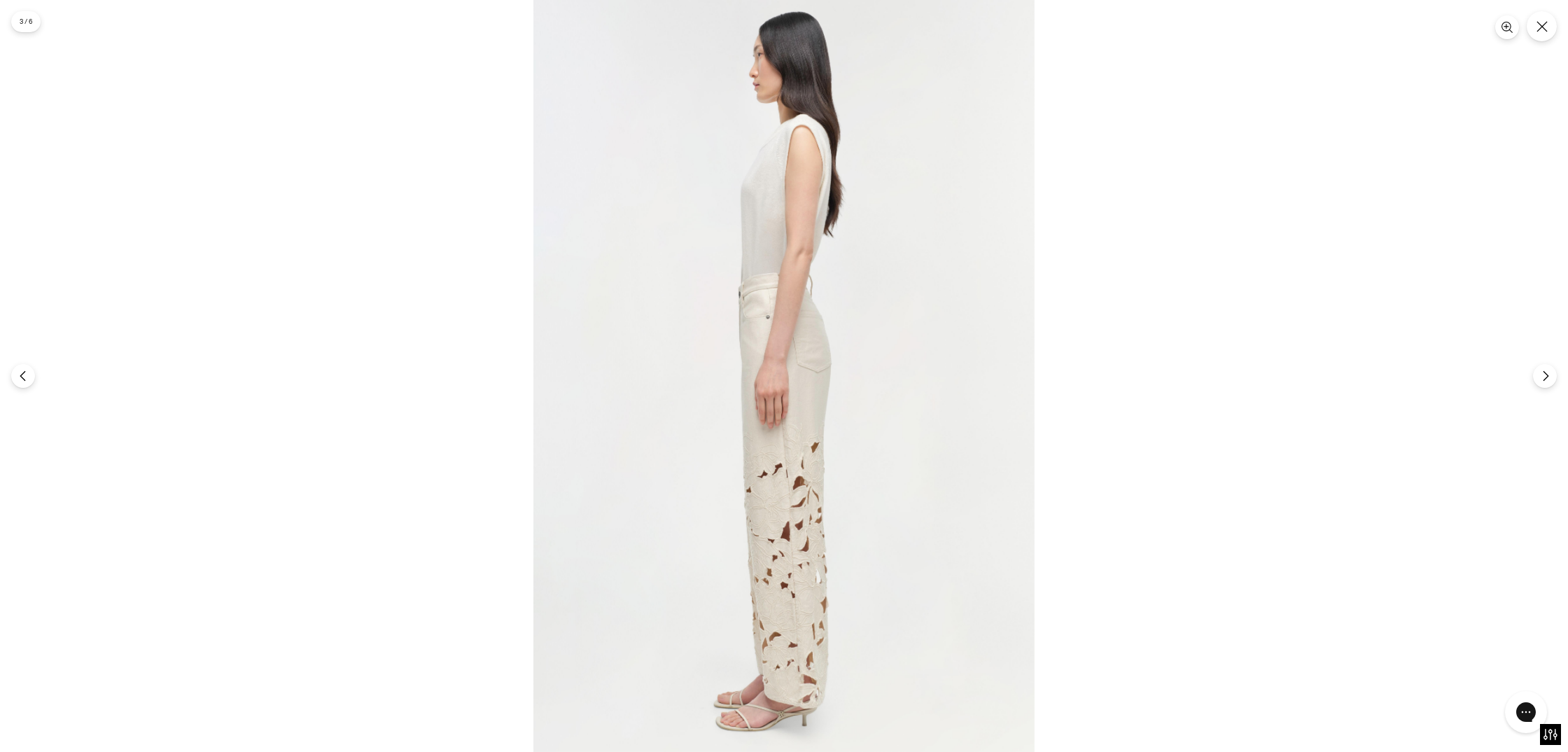
click at [814, 458] on img at bounding box center [784, 376] width 501 height 752
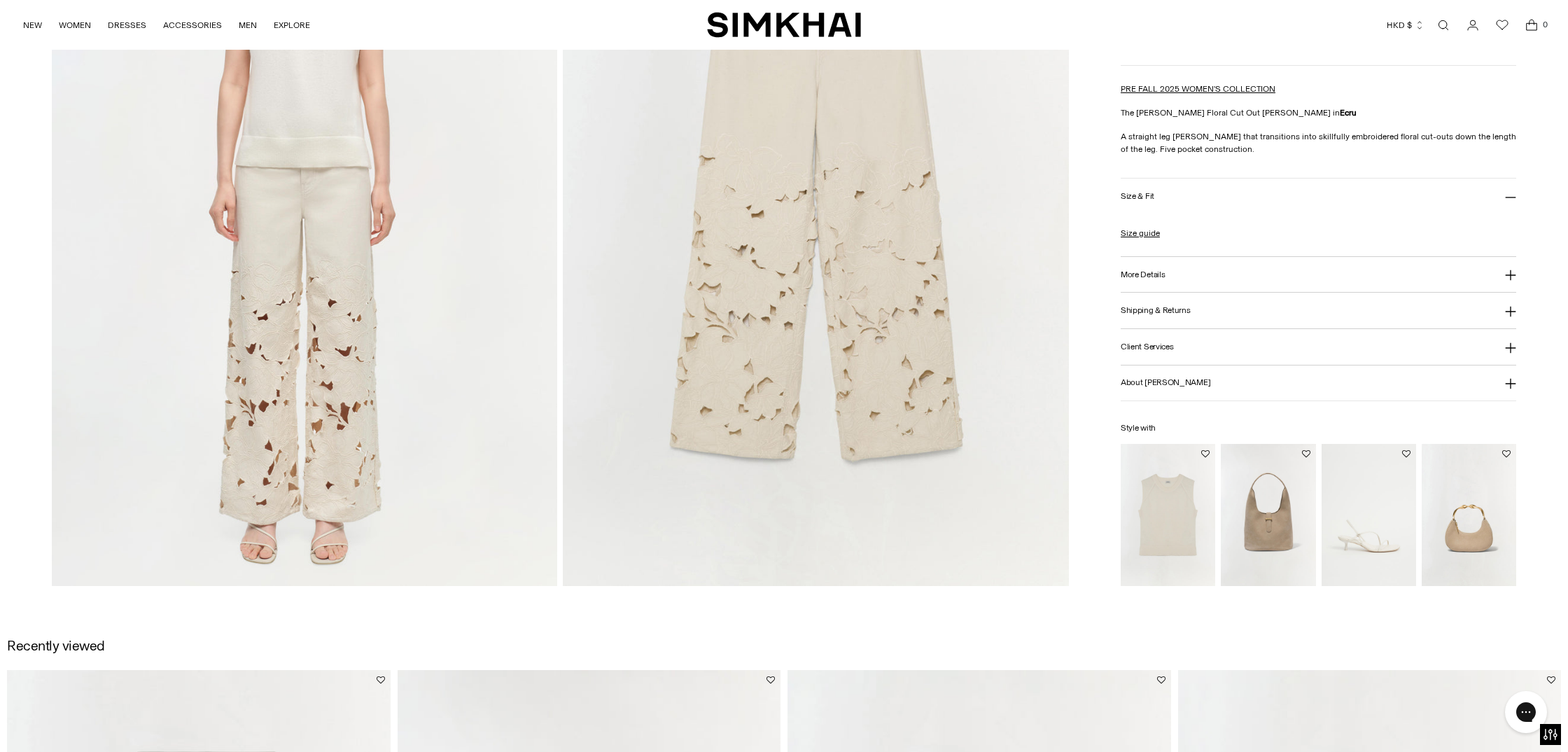
scroll to position [1732, 0]
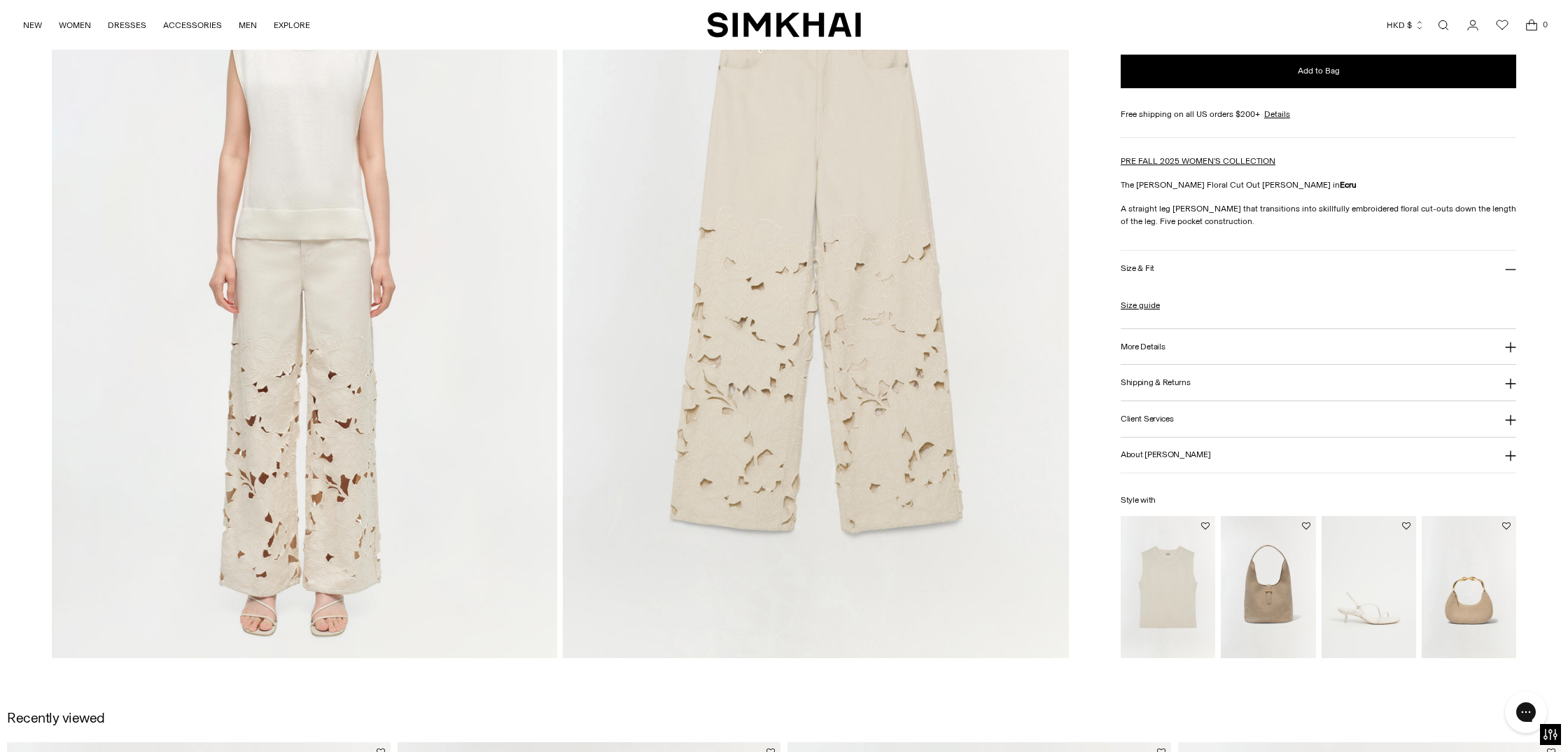
click at [250, 407] on img at bounding box center [305, 279] width 506 height 759
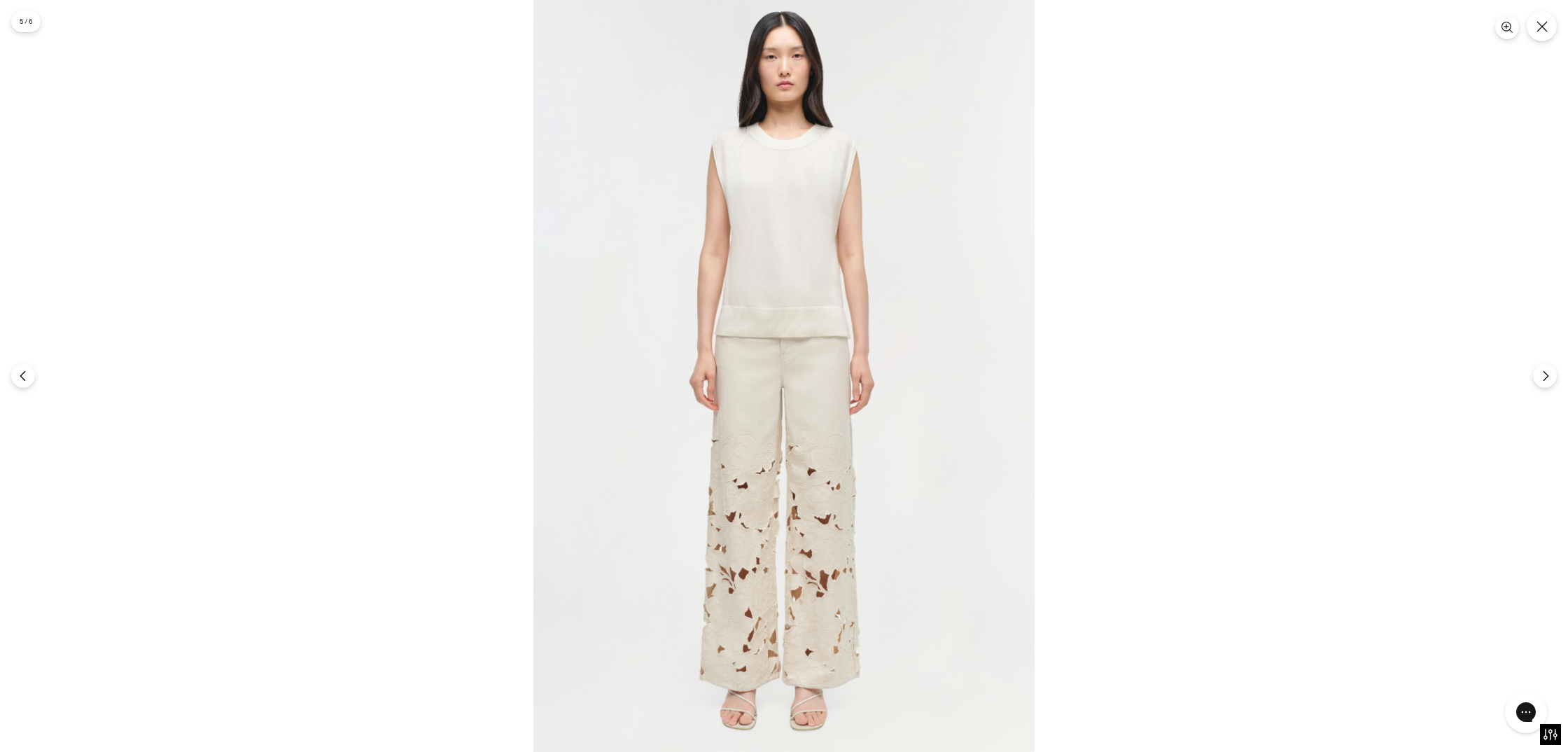
click at [814, 430] on img at bounding box center [784, 376] width 501 height 752
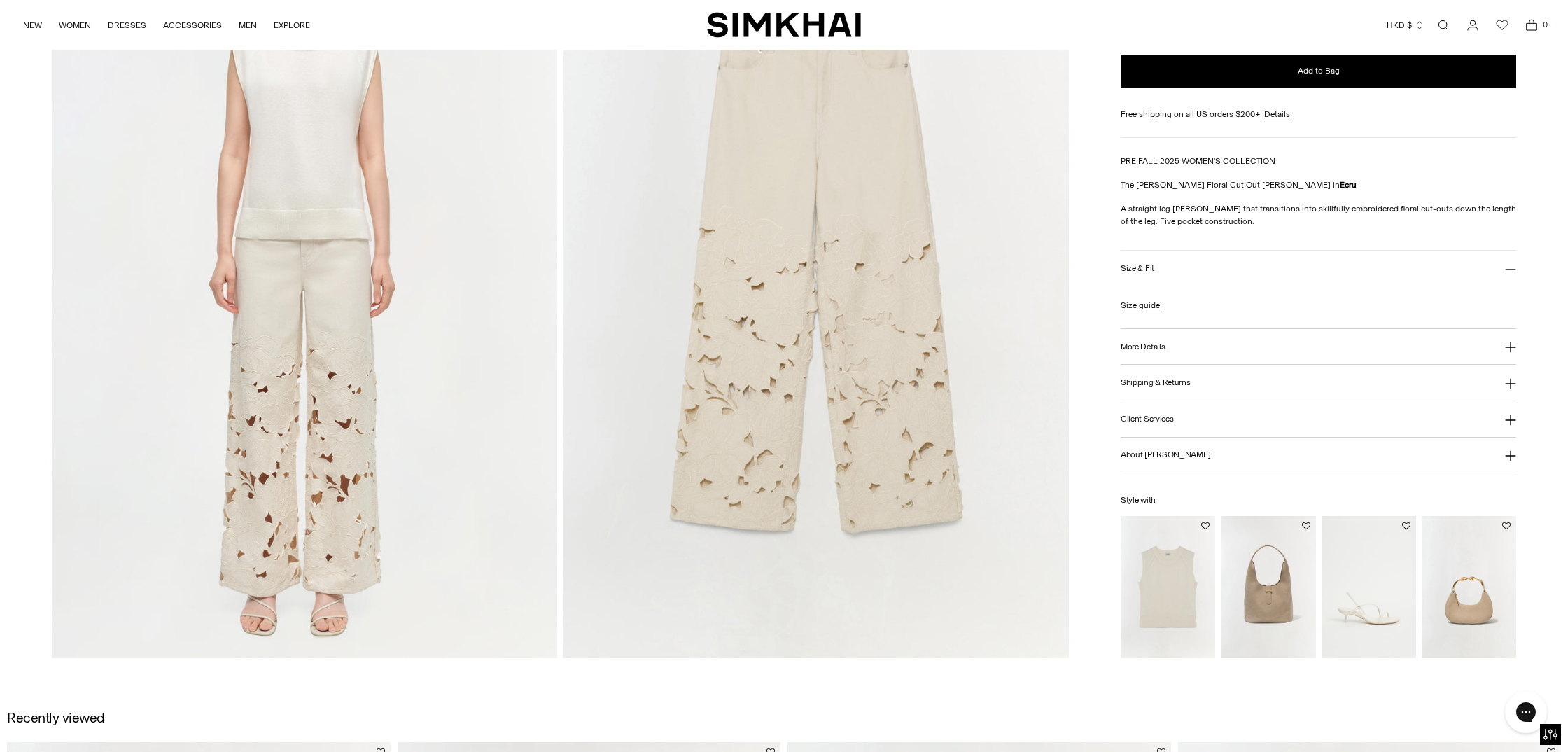
click at [925, 389] on img at bounding box center [816, 279] width 506 height 759
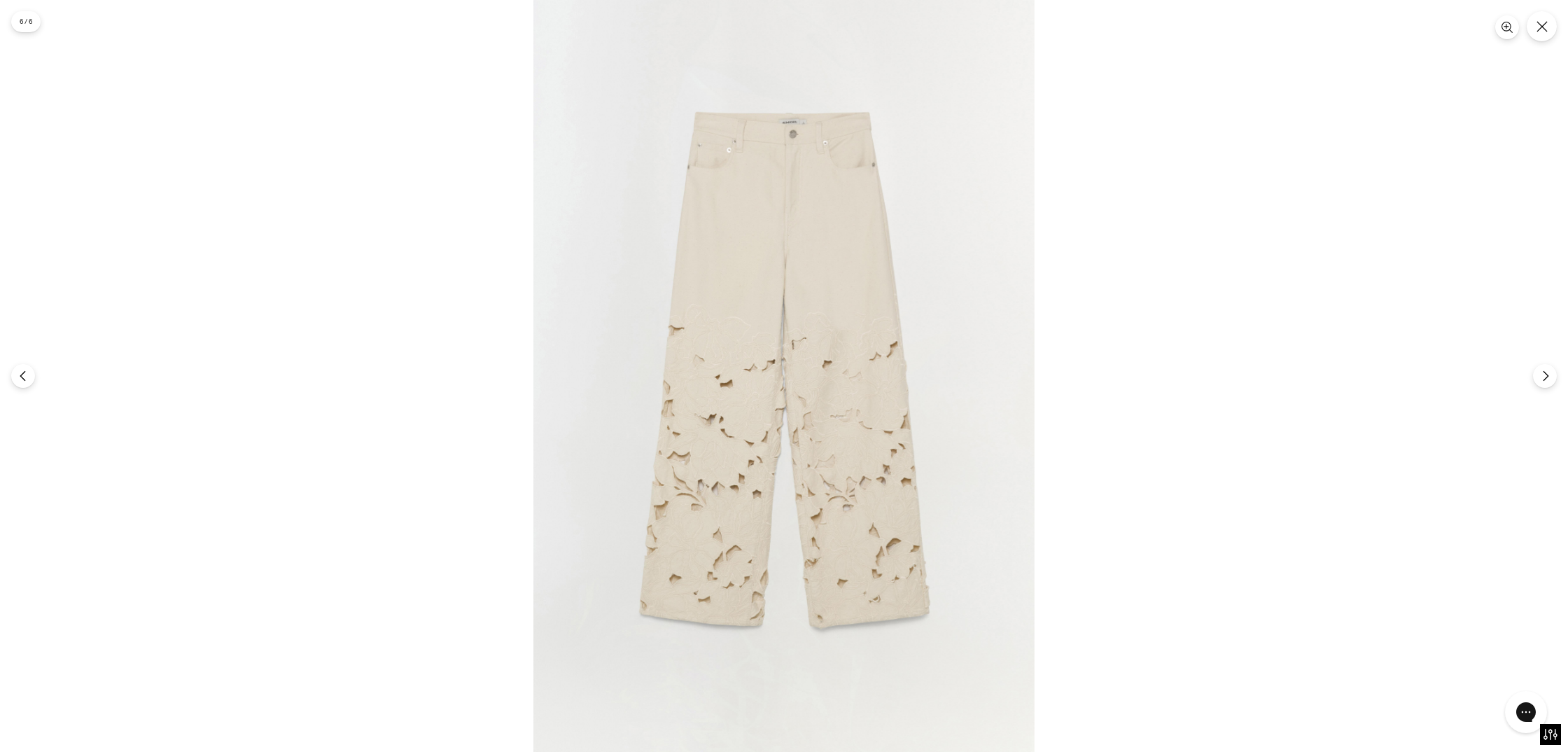
click at [805, 394] on img at bounding box center [784, 376] width 501 height 752
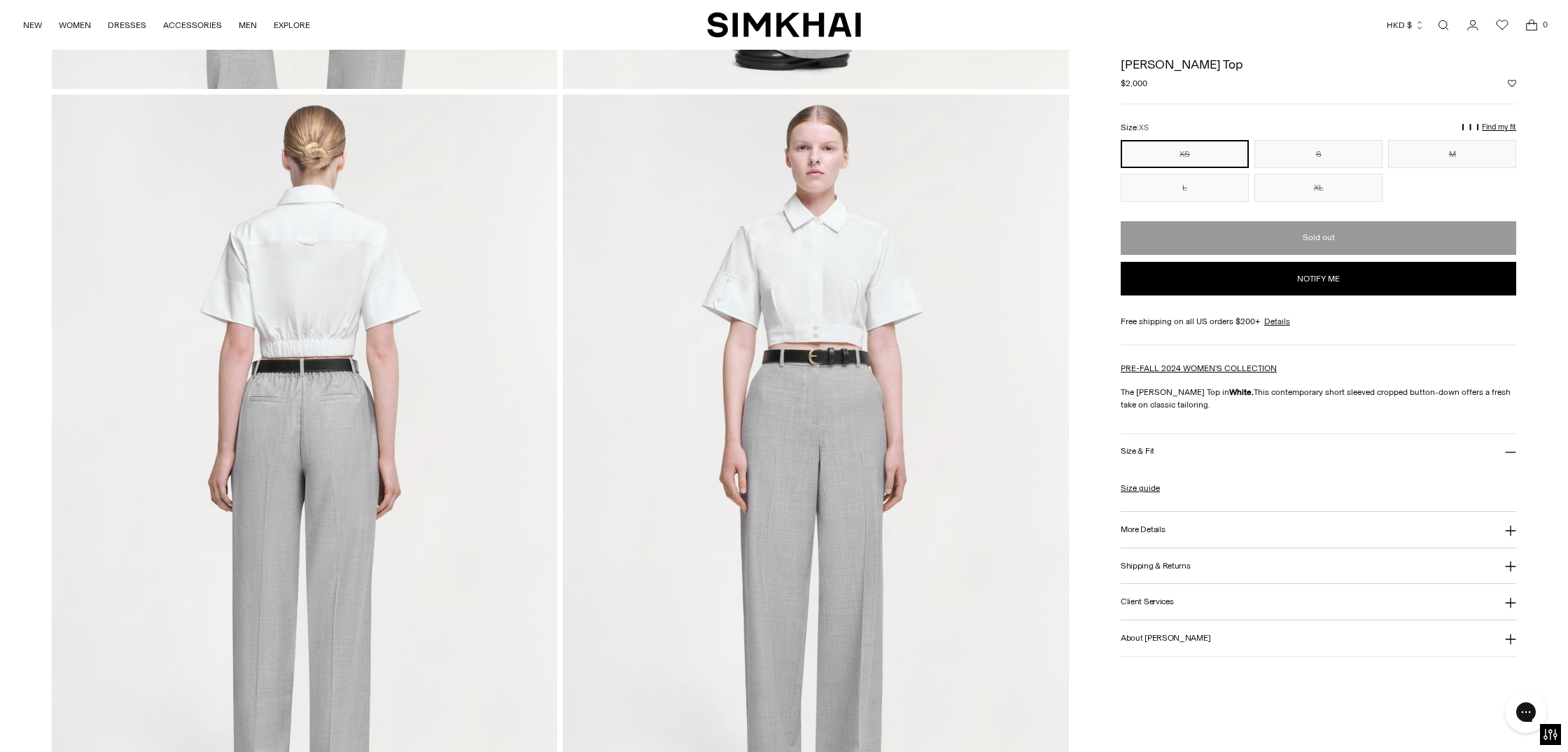
scroll to position [661, 0]
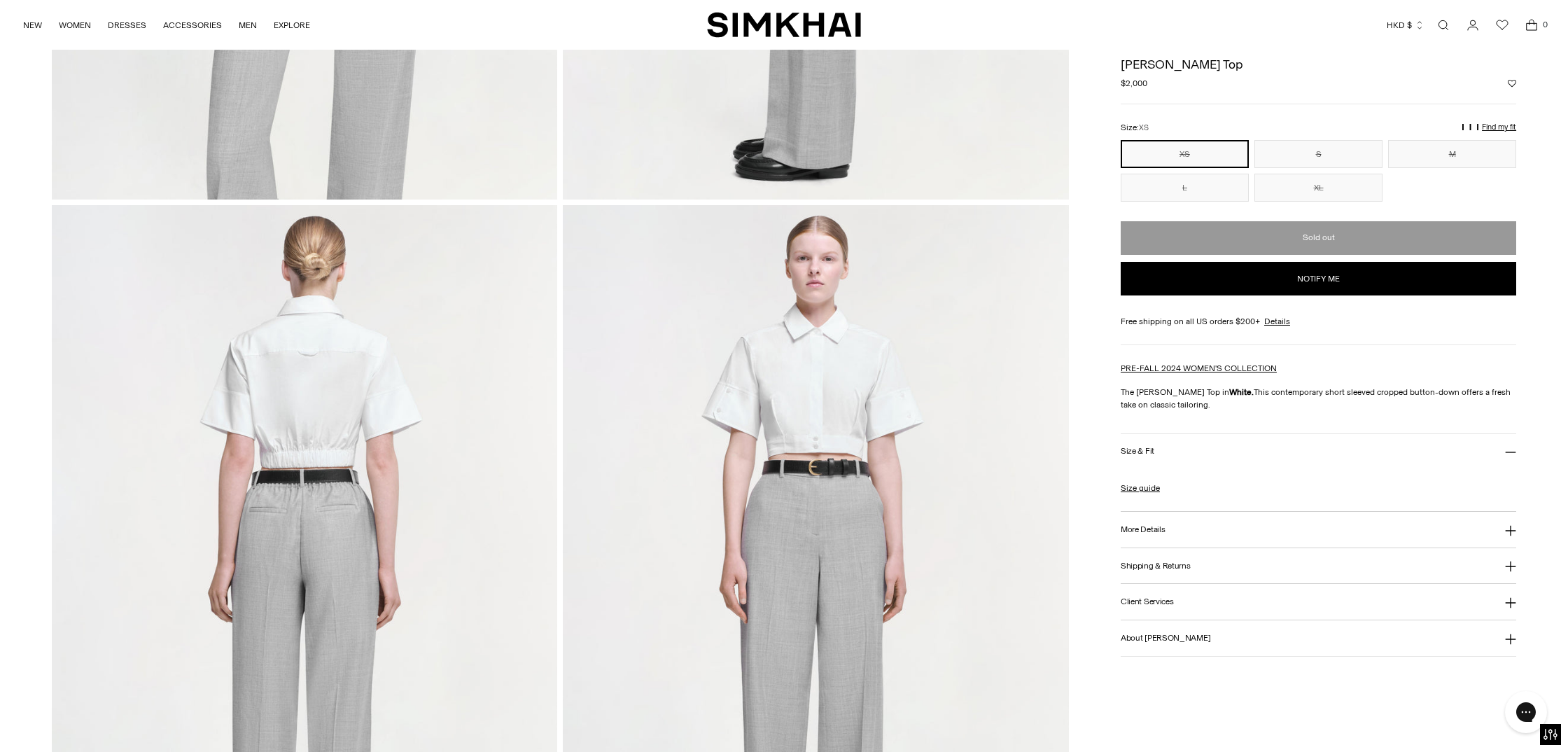
click at [780, 397] on img at bounding box center [816, 585] width 506 height 759
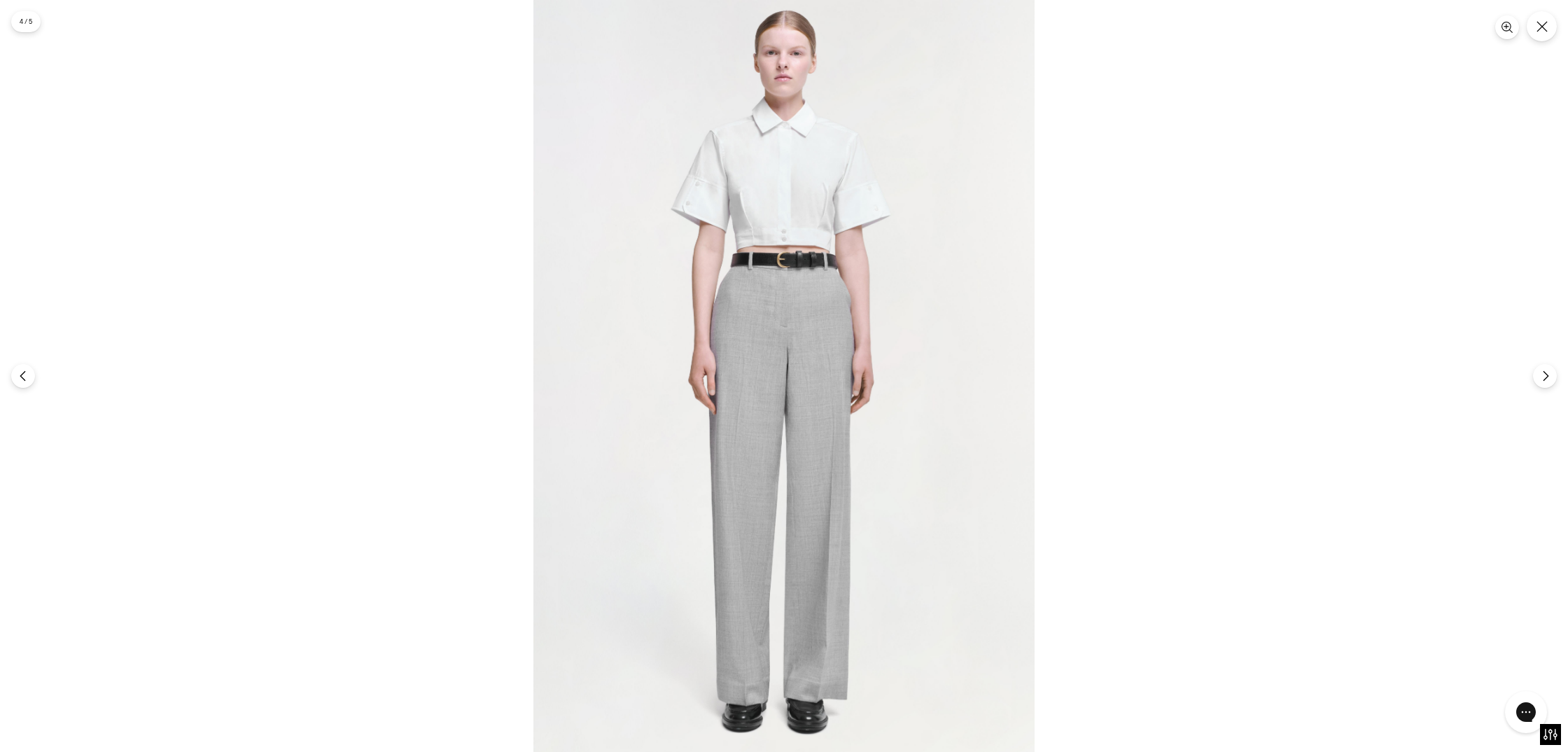
click at [774, 177] on img at bounding box center [784, 376] width 501 height 752
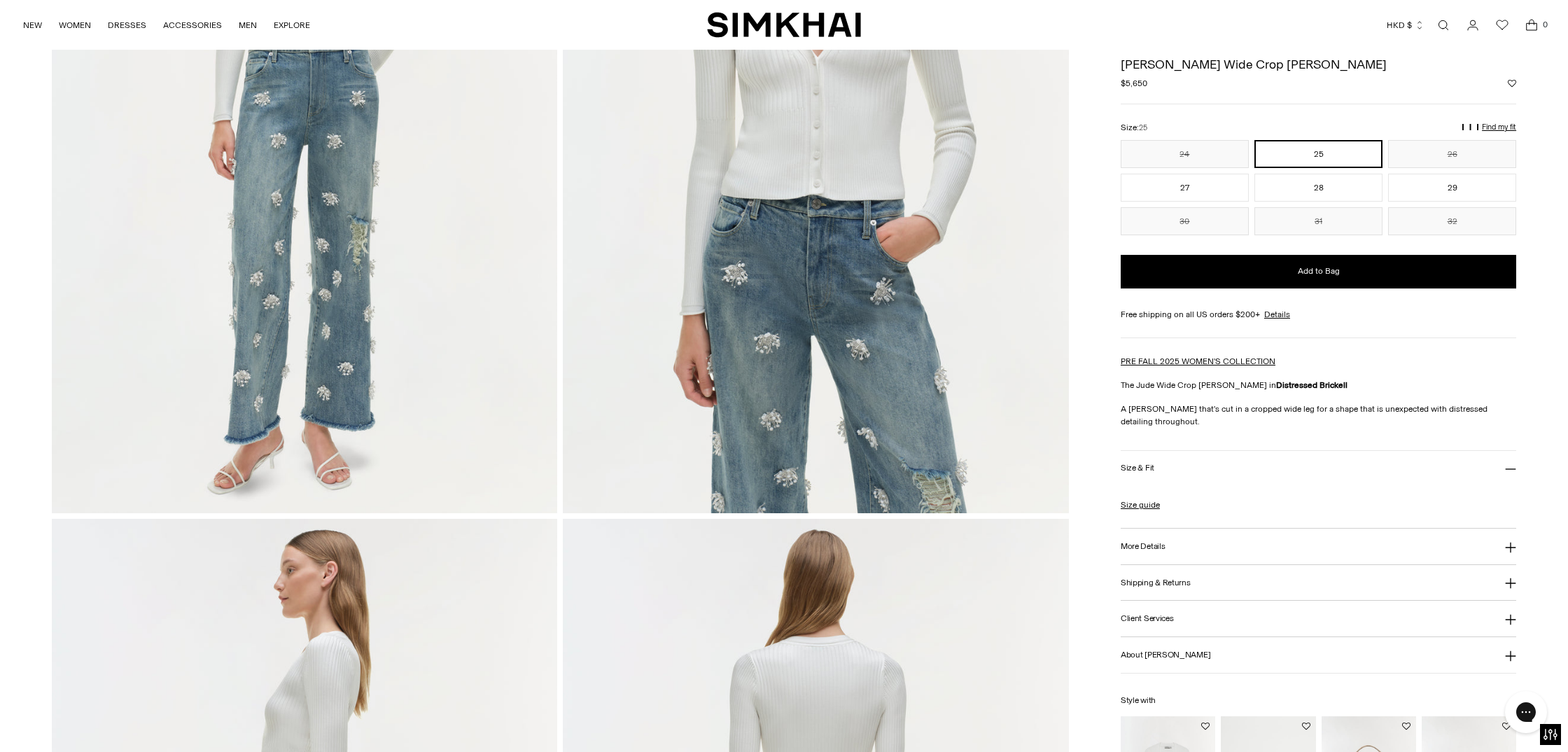
scroll to position [317, 0]
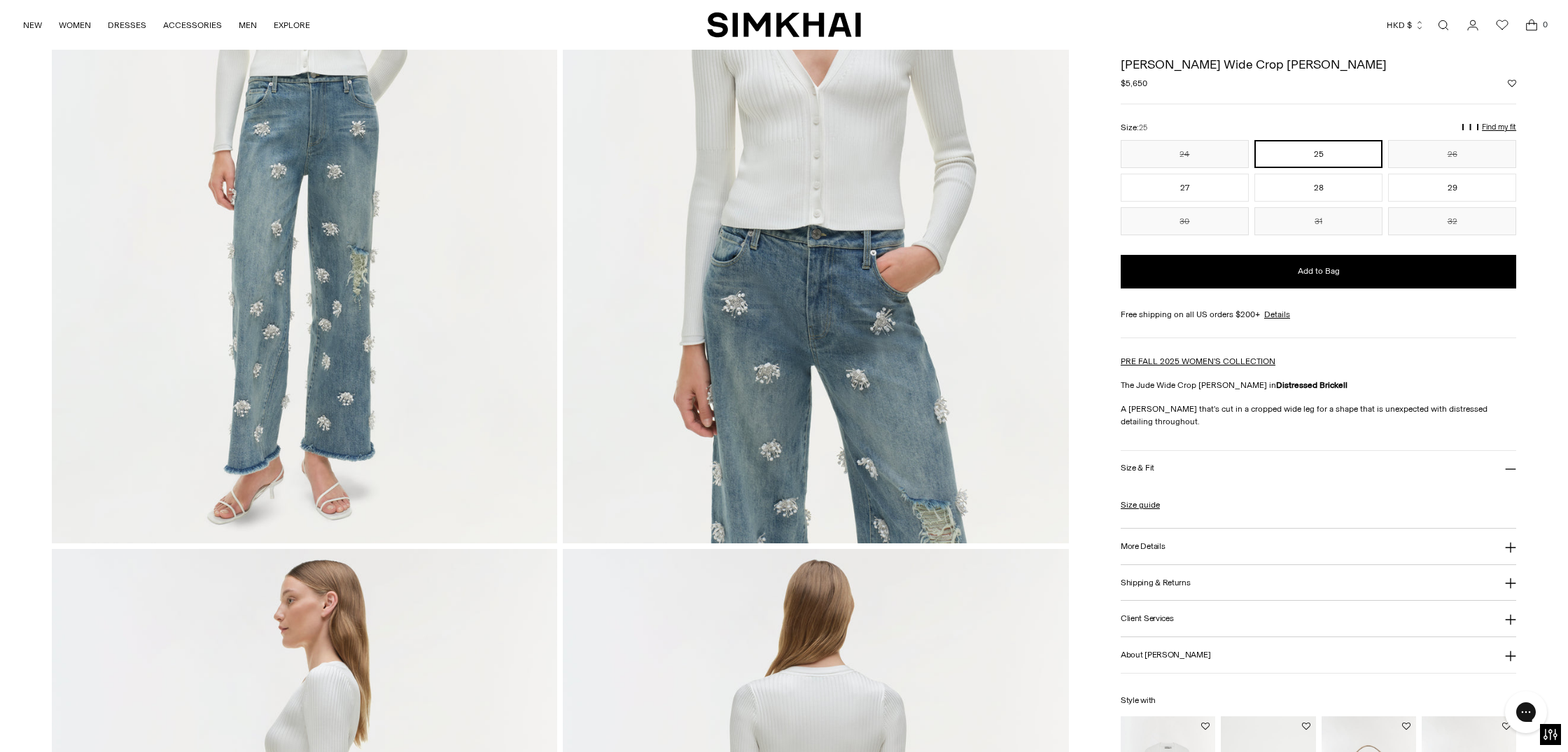
click at [819, 397] on img at bounding box center [816, 164] width 506 height 759
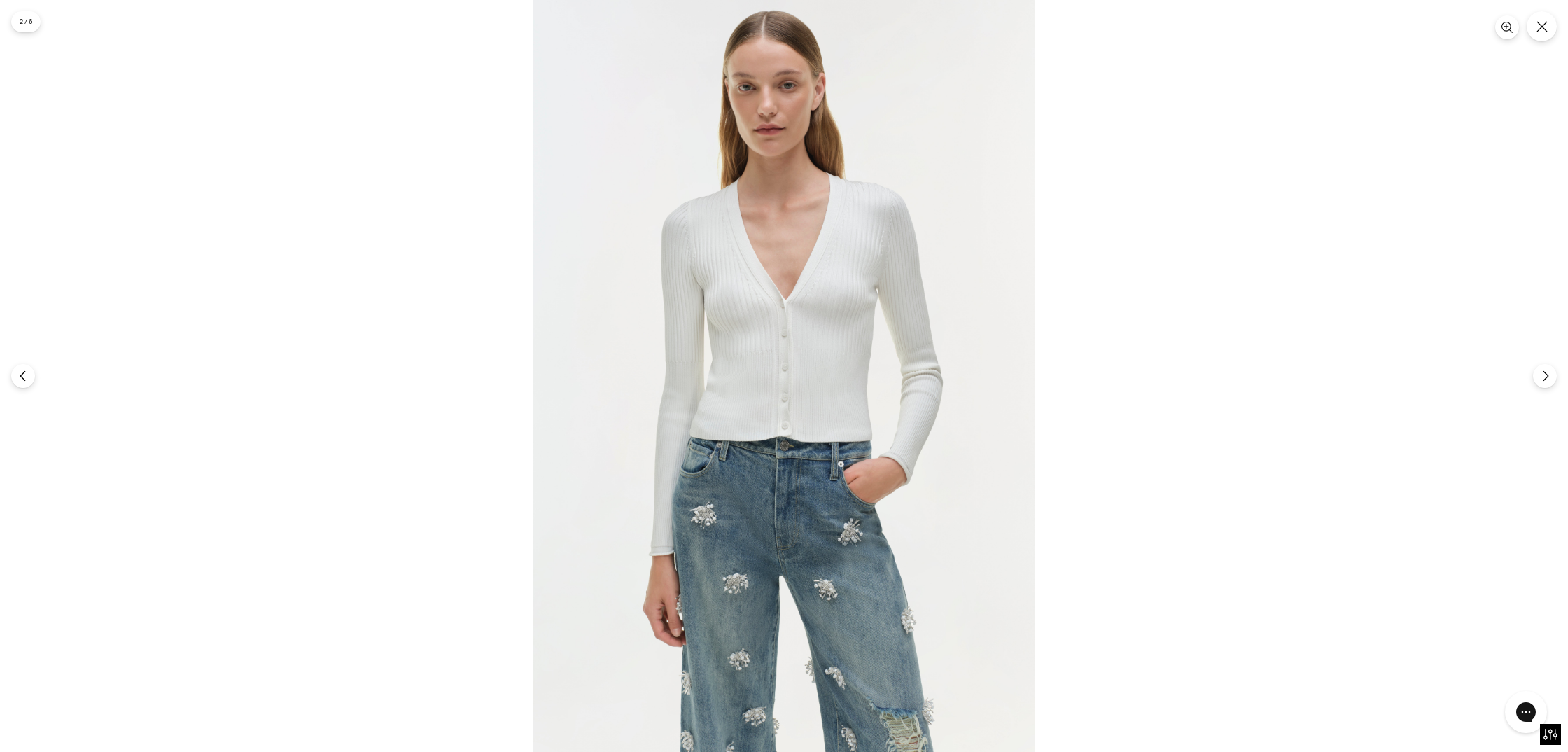
click at [811, 494] on img at bounding box center [784, 376] width 501 height 752
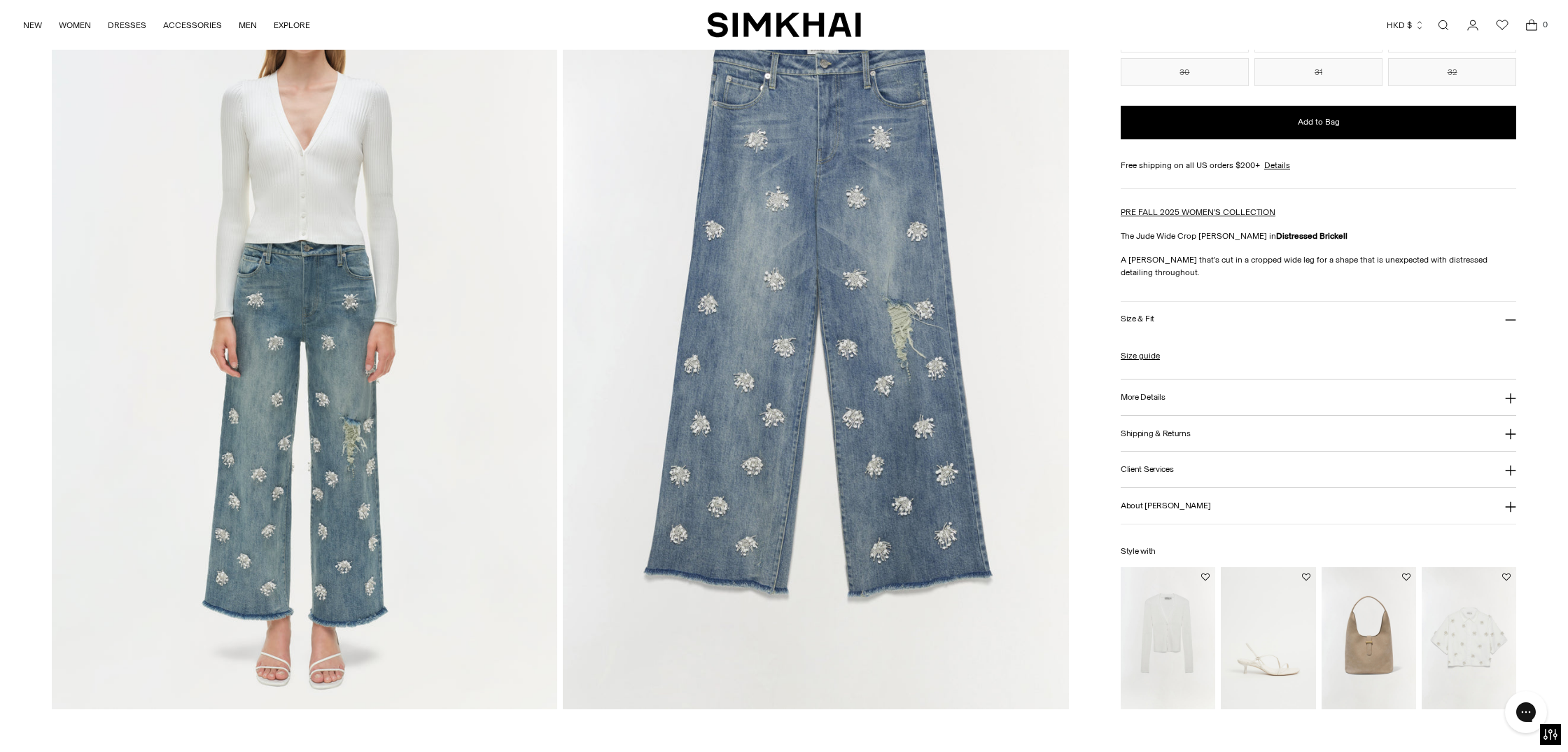
scroll to position [1627, 0]
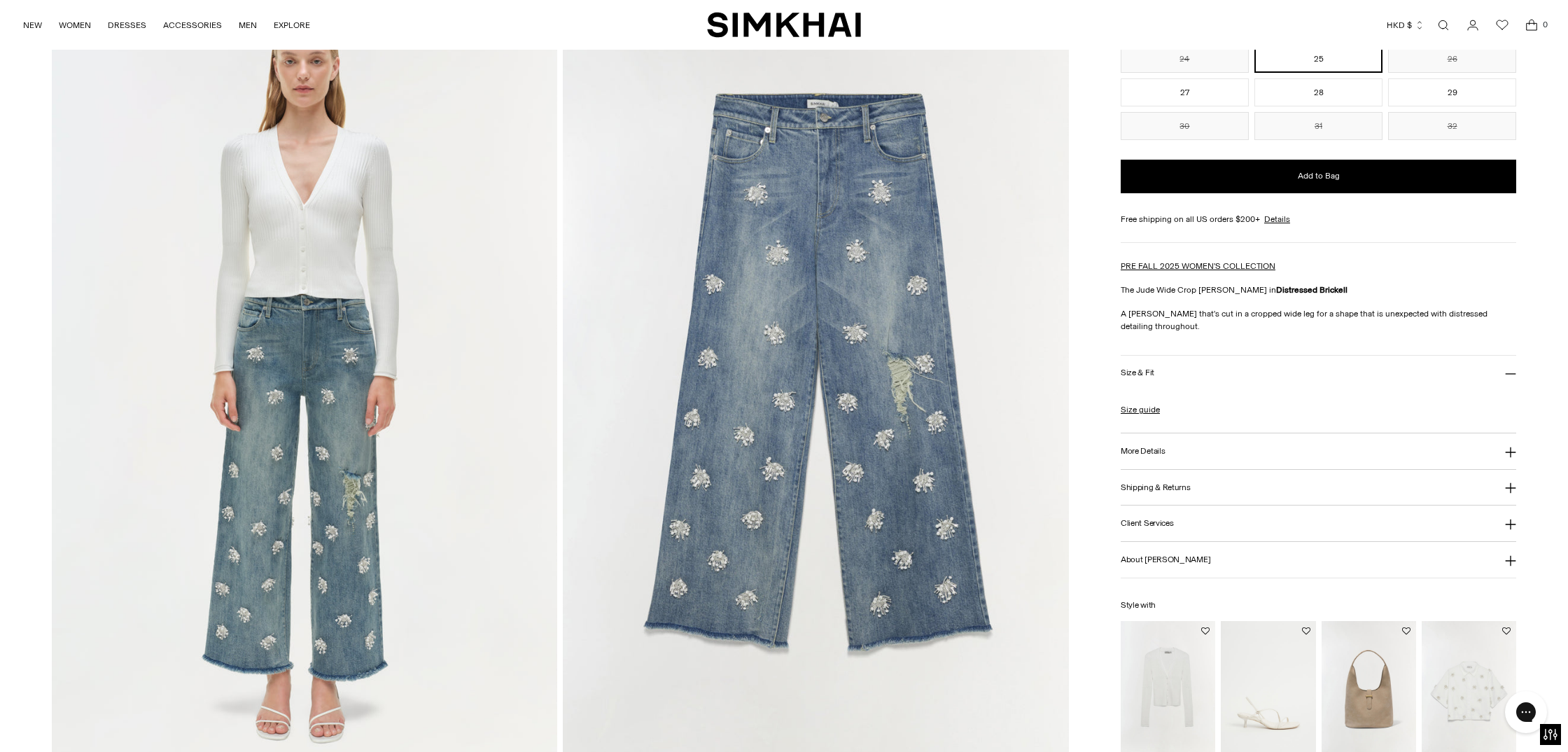
click at [860, 382] on img at bounding box center [816, 384] width 506 height 759
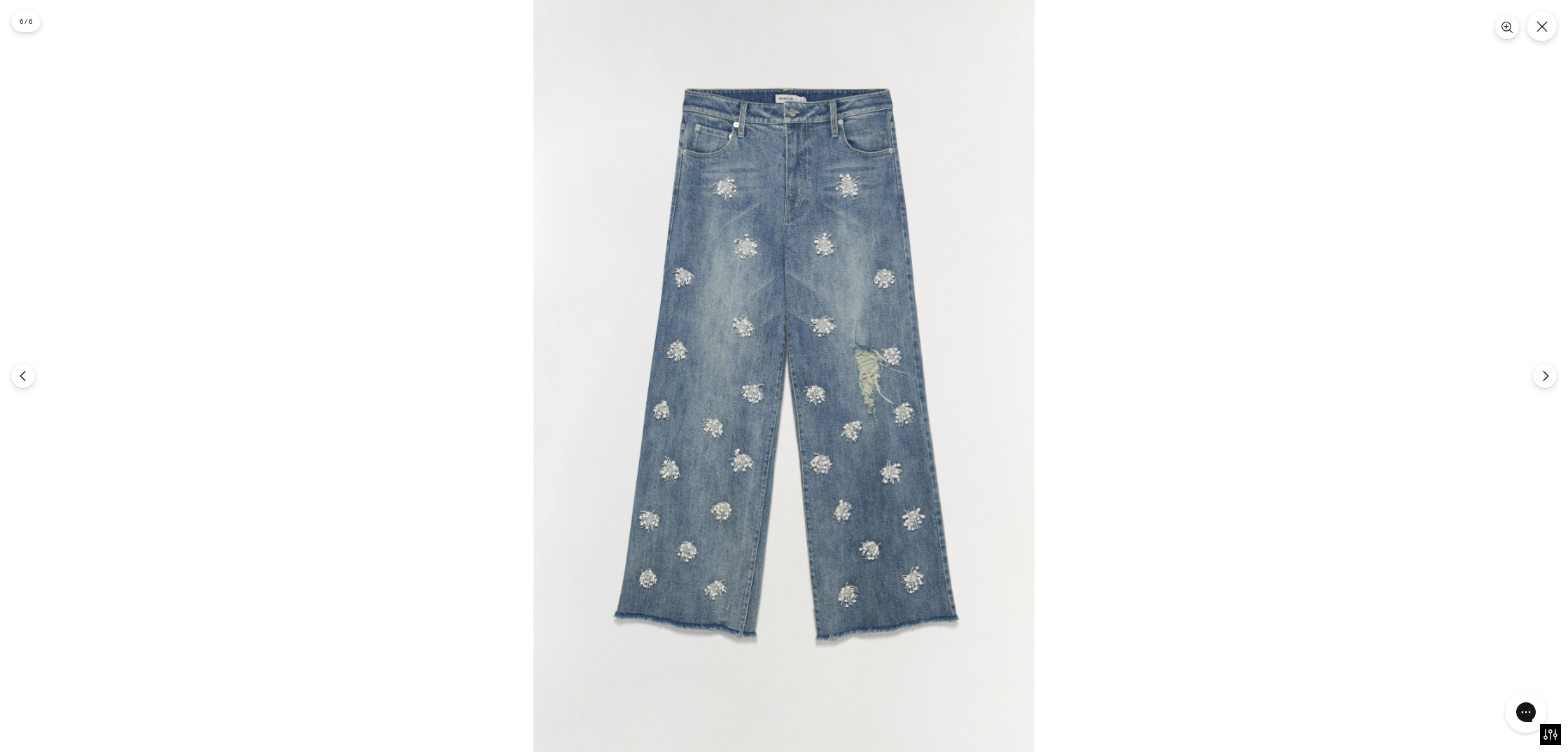
click at [845, 349] on img at bounding box center [784, 376] width 501 height 752
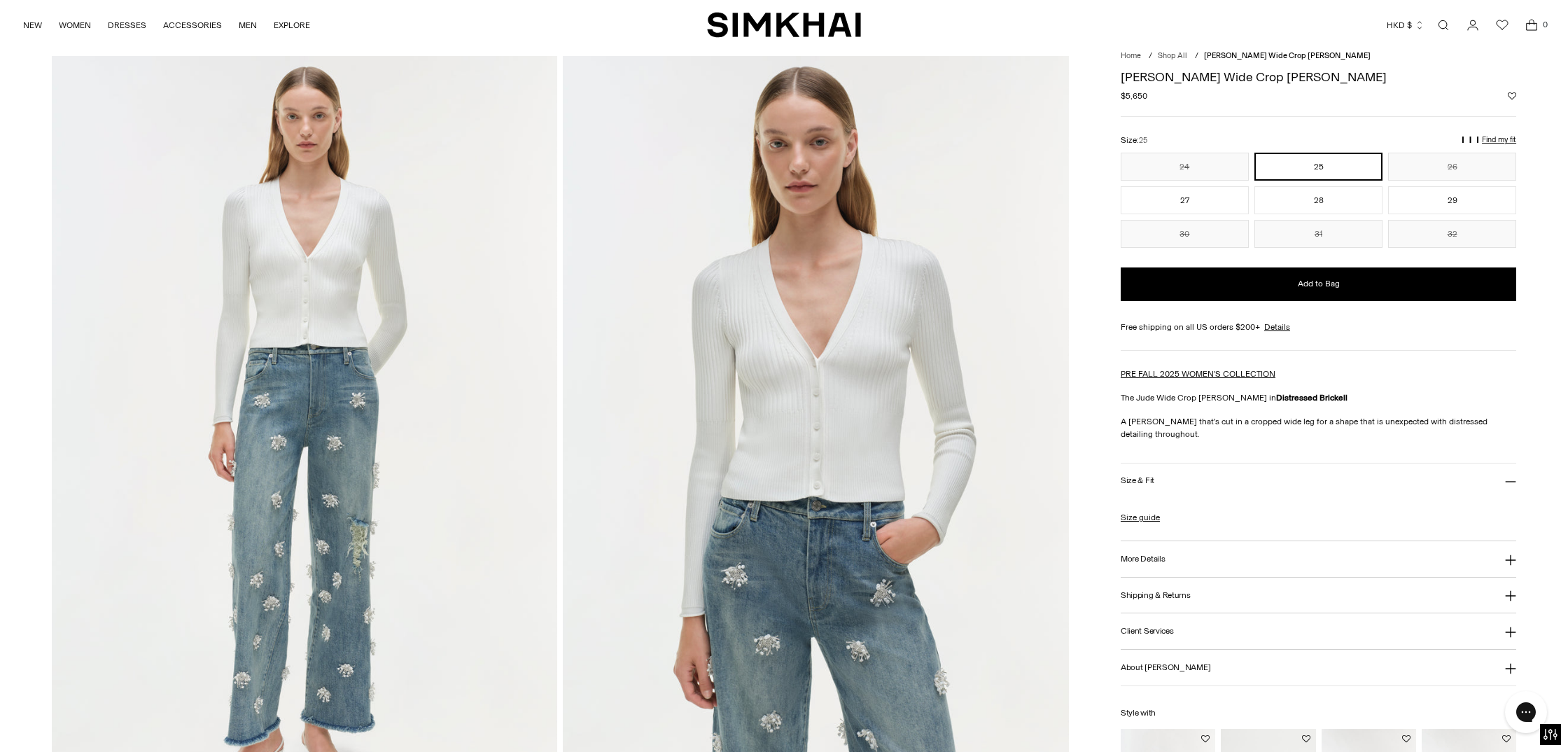
scroll to position [0, 0]
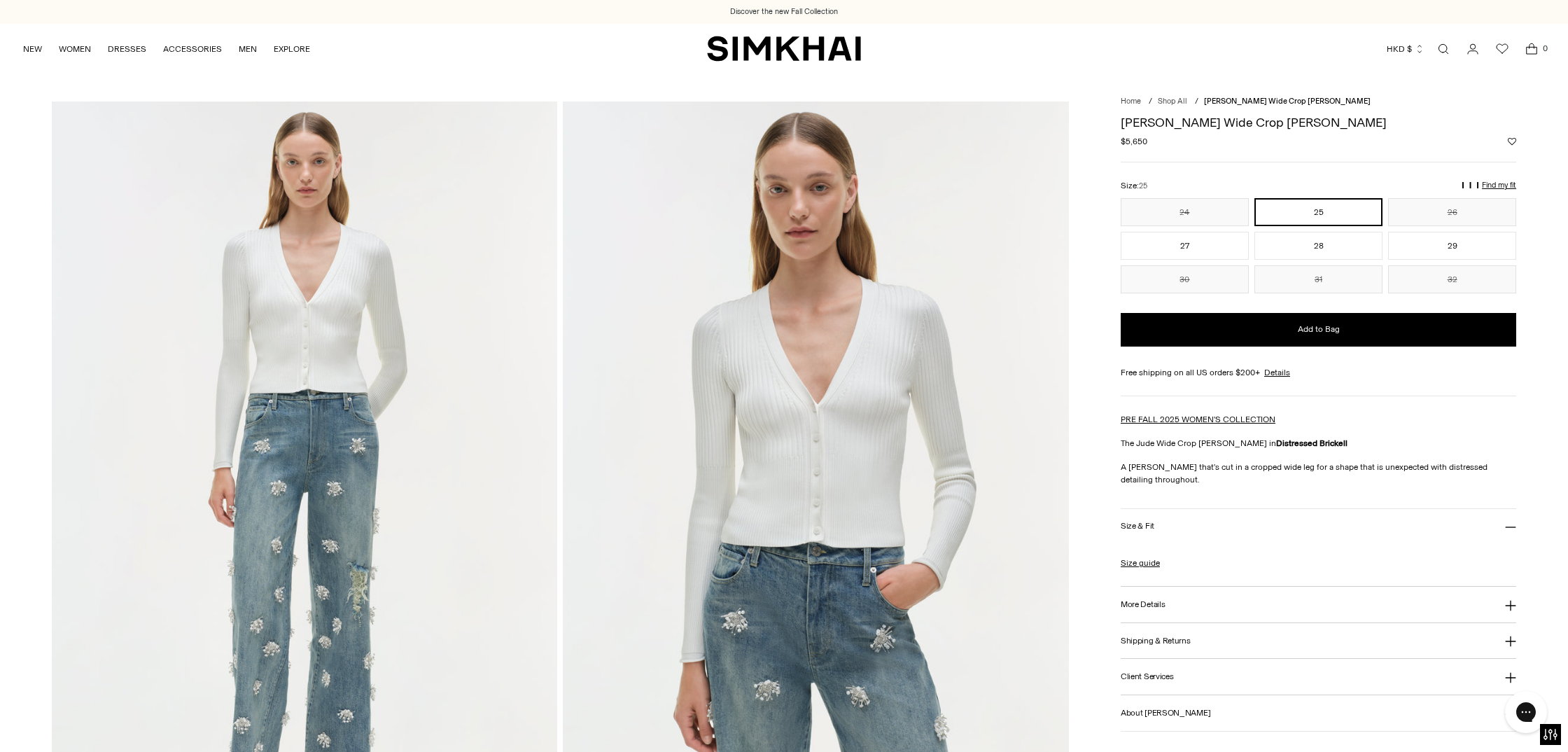
click at [823, 424] on img at bounding box center [816, 481] width 506 height 759
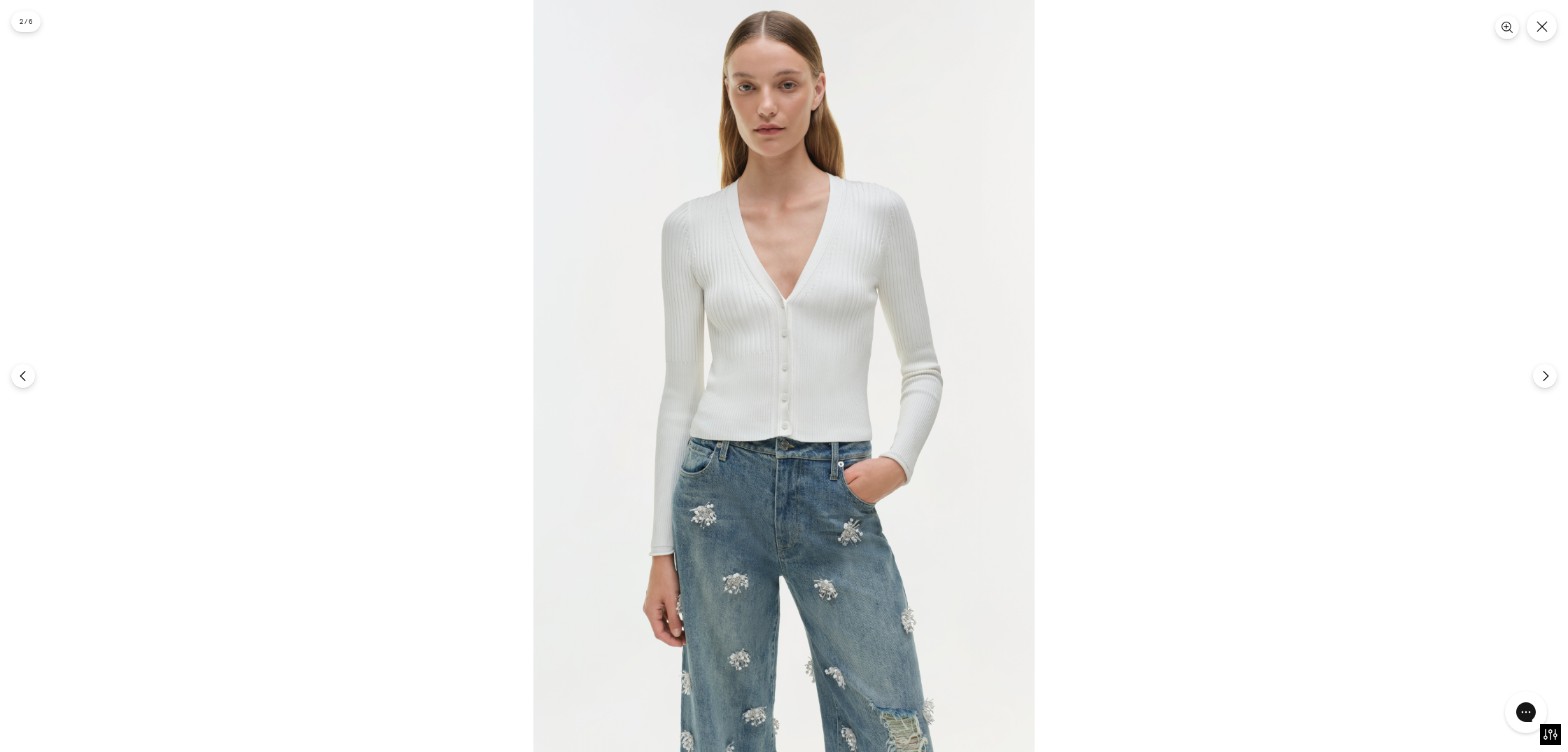
click at [843, 350] on img at bounding box center [784, 376] width 501 height 752
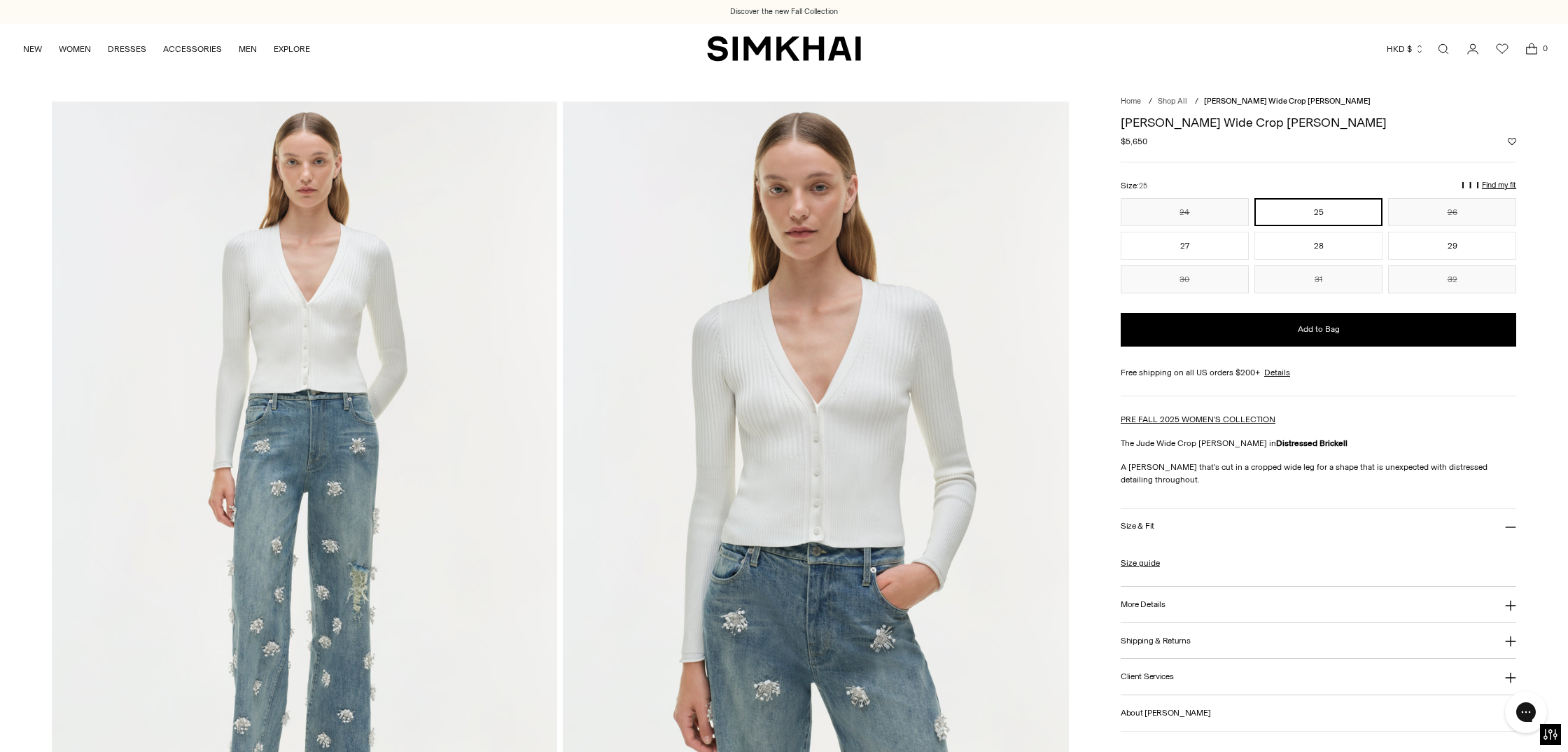
click at [850, 355] on img at bounding box center [816, 481] width 506 height 759
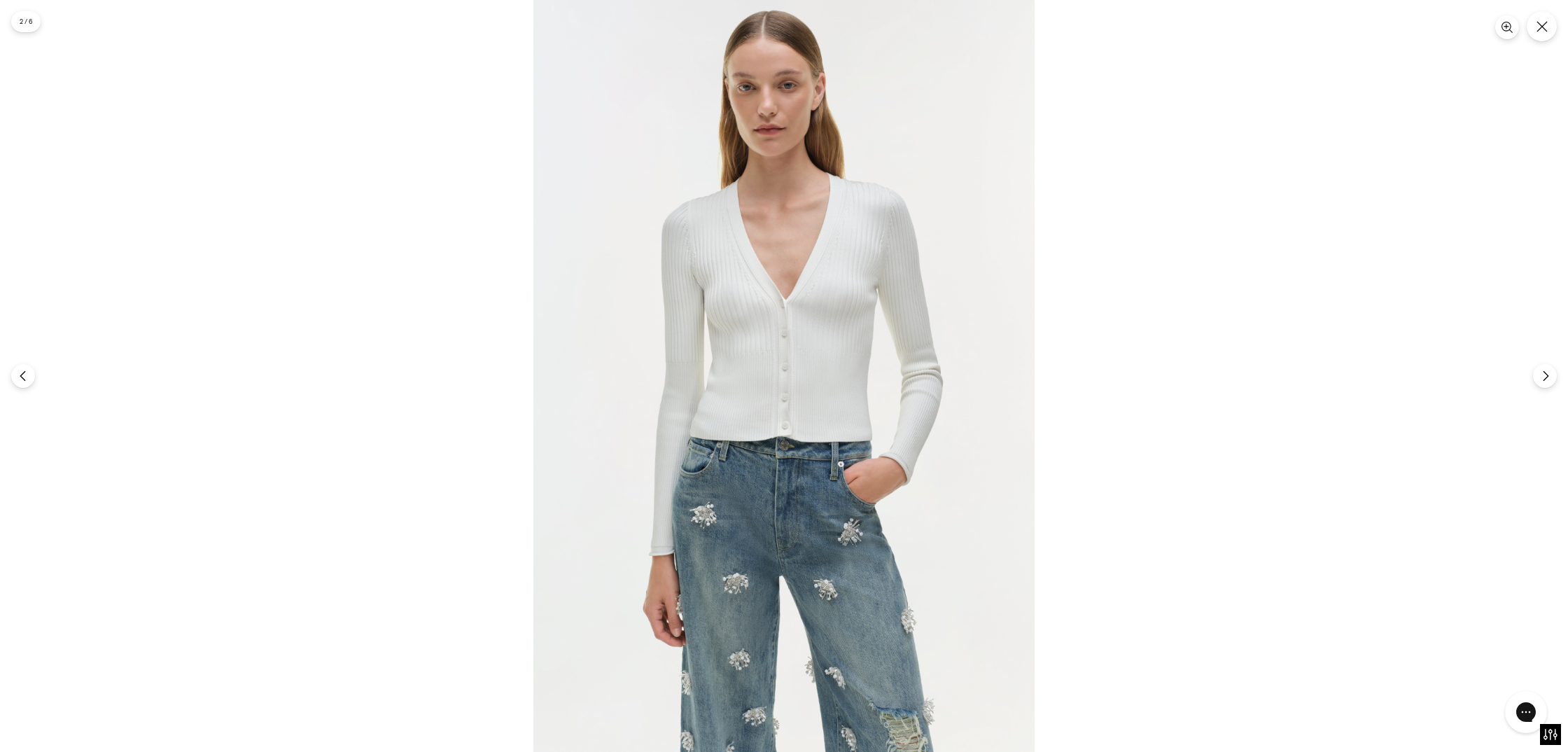
click at [850, 355] on img at bounding box center [784, 376] width 501 height 752
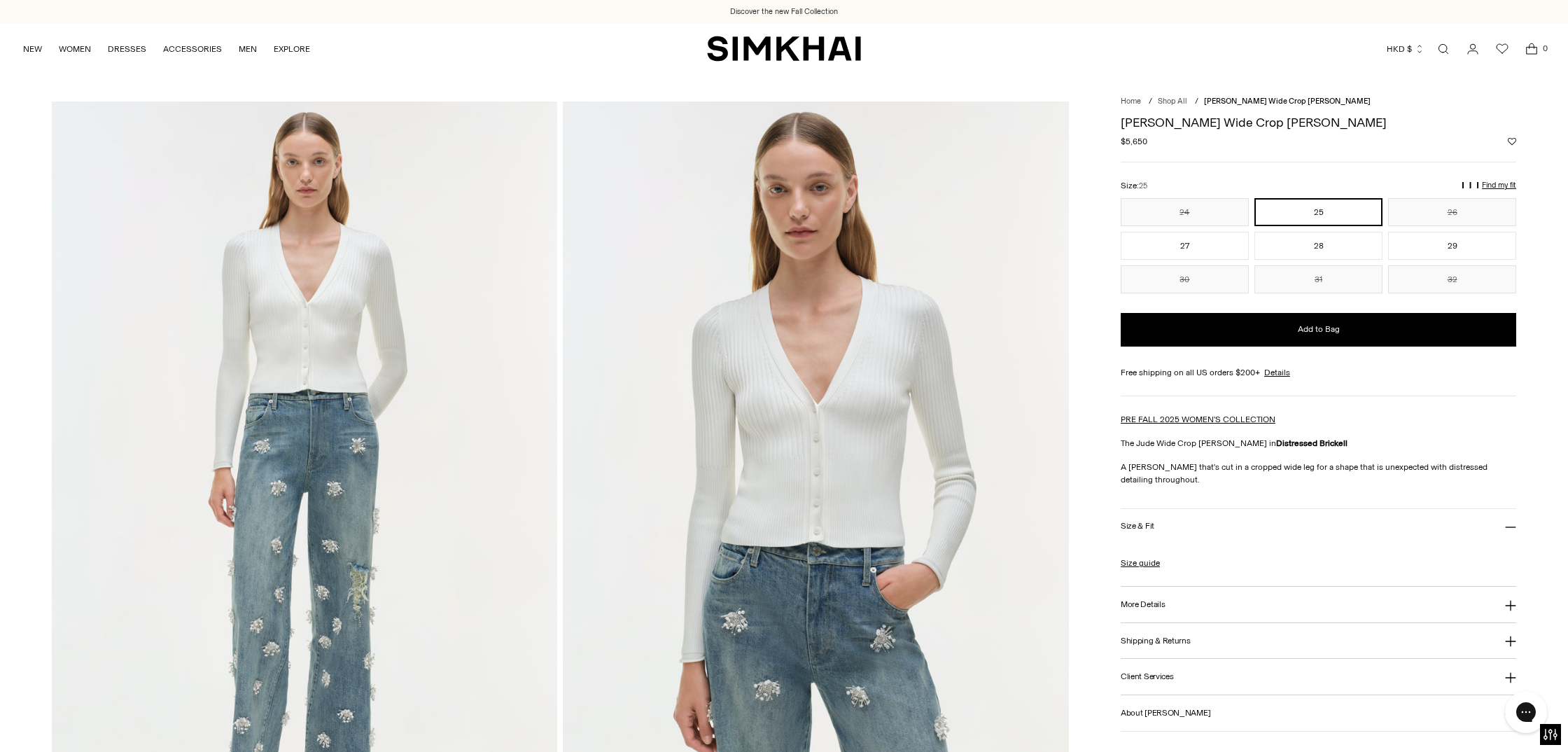
scroll to position [111, 0]
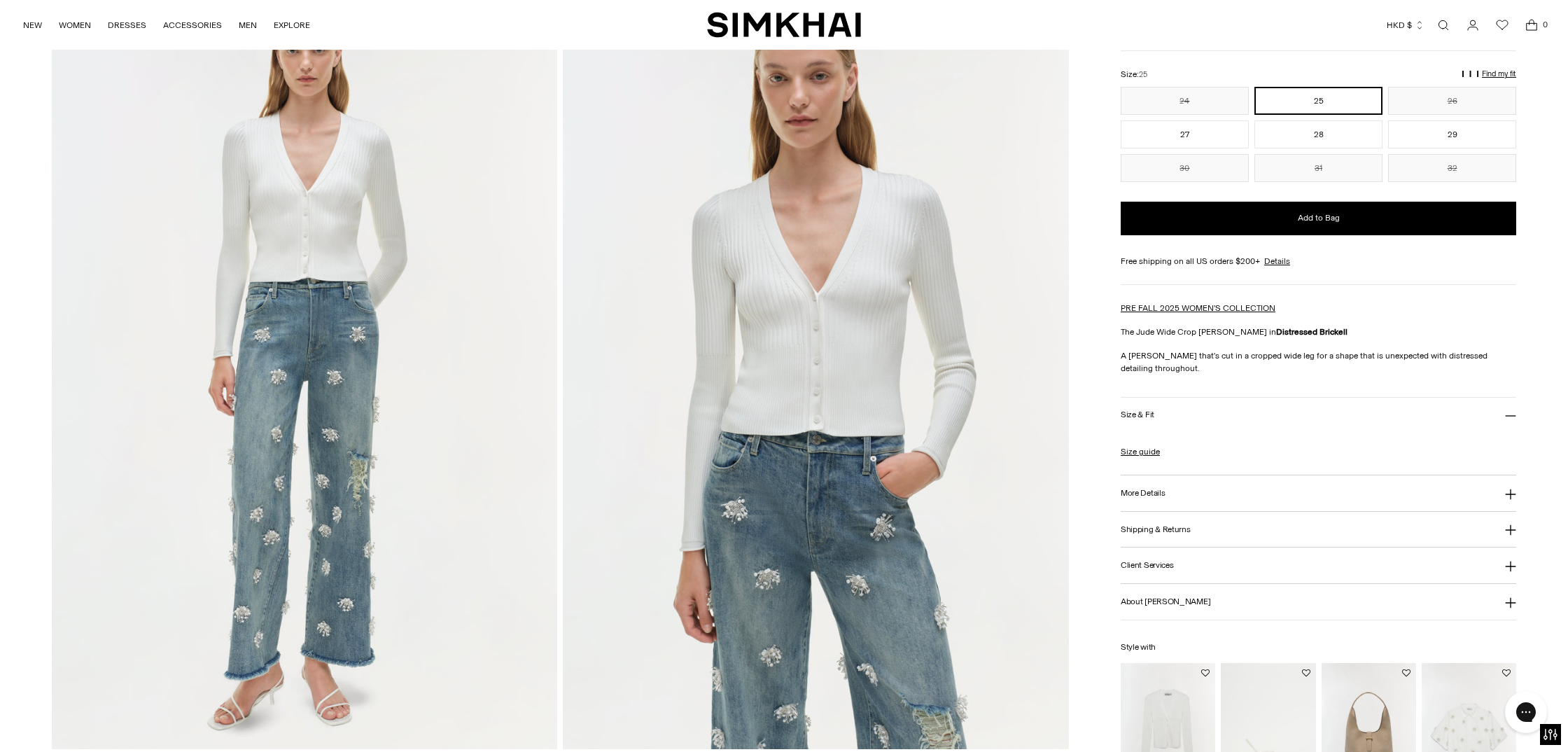
click at [1162, 492] on h3 "More Details" at bounding box center [1142, 493] width 44 height 9
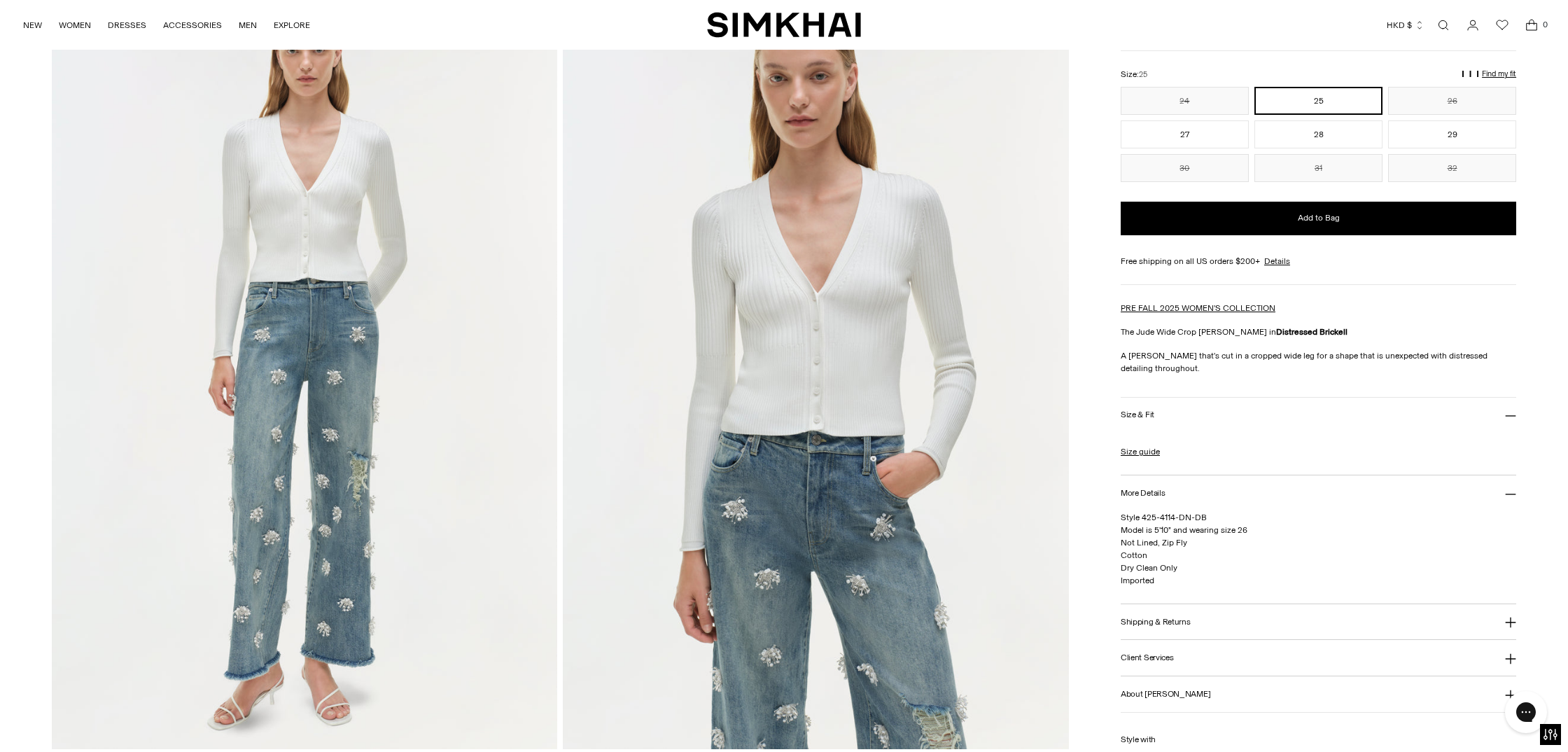
click at [1162, 492] on h3 "More Details" at bounding box center [1142, 493] width 44 height 9
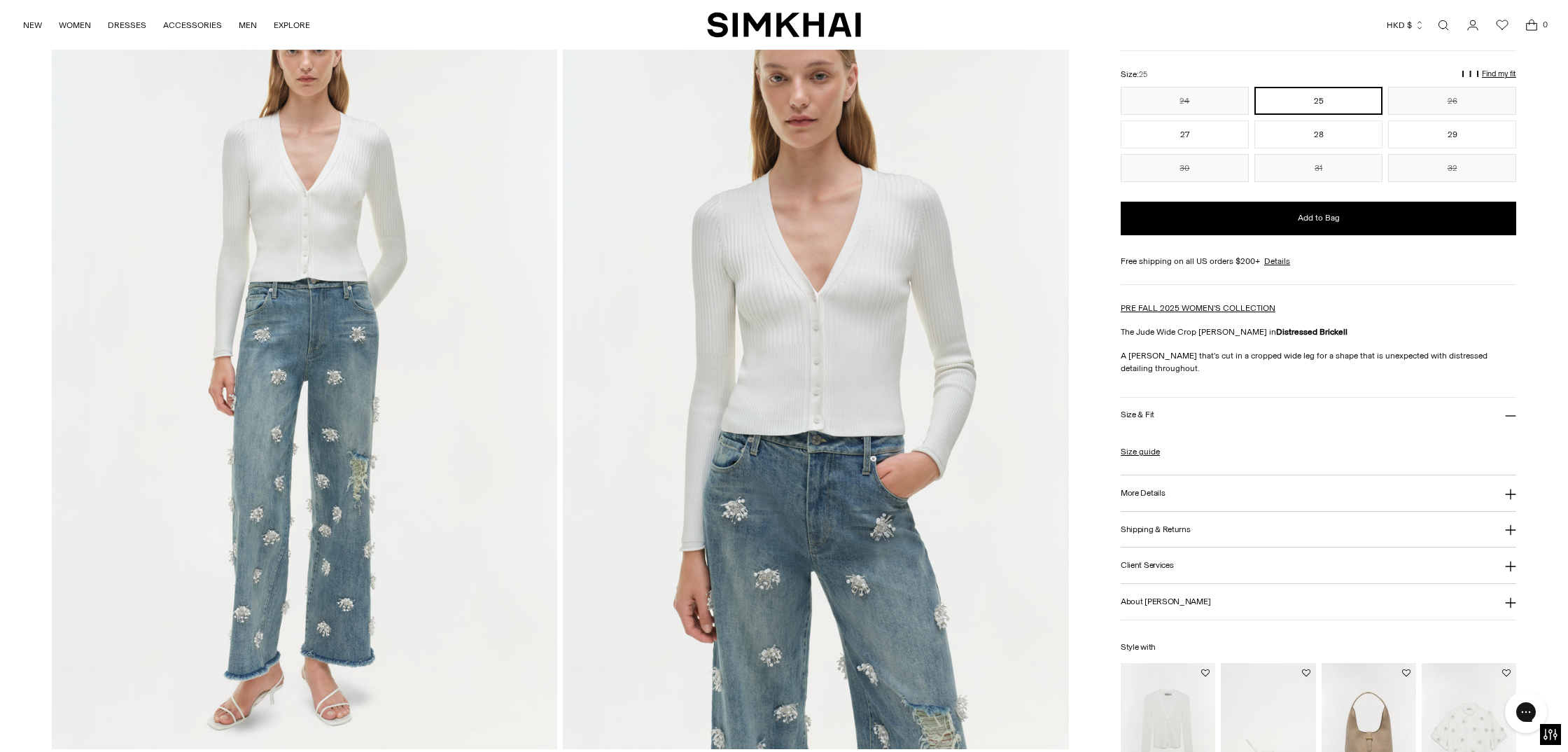
click at [859, 370] on img at bounding box center [816, 370] width 506 height 759
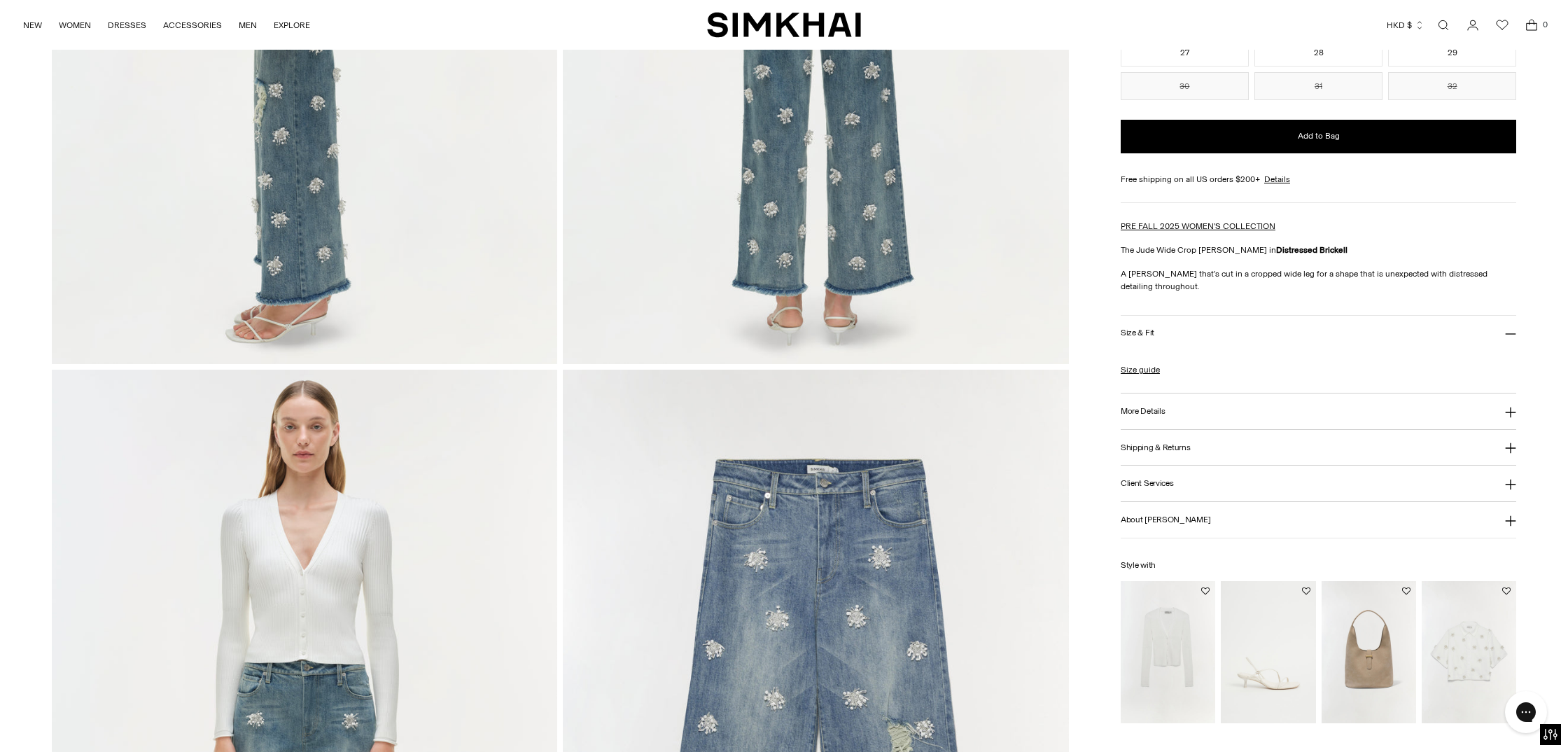
scroll to position [1314, 0]
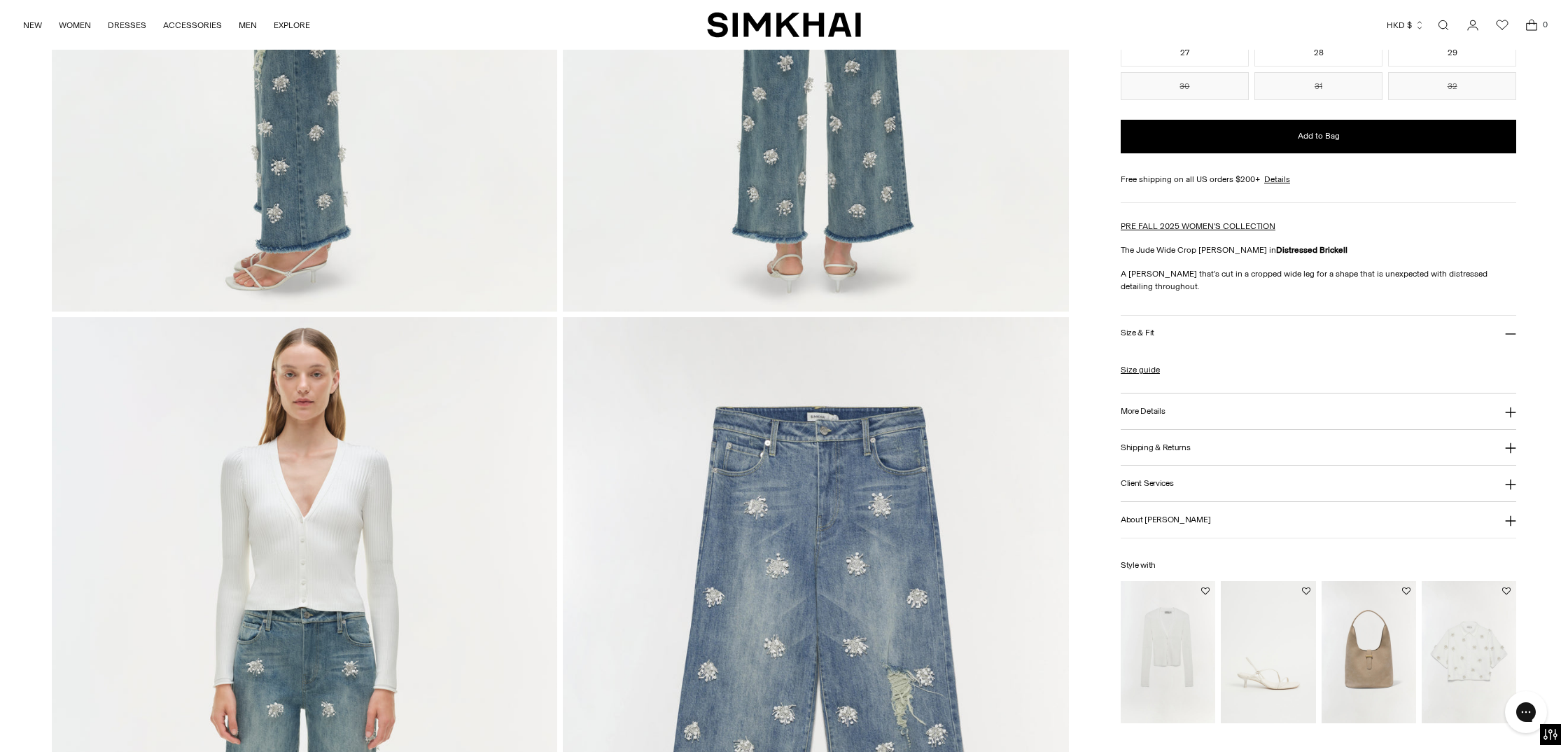
click at [0, 0] on img "Ailany Rib Knit Cardigan" at bounding box center [0, 0] width 0 height 0
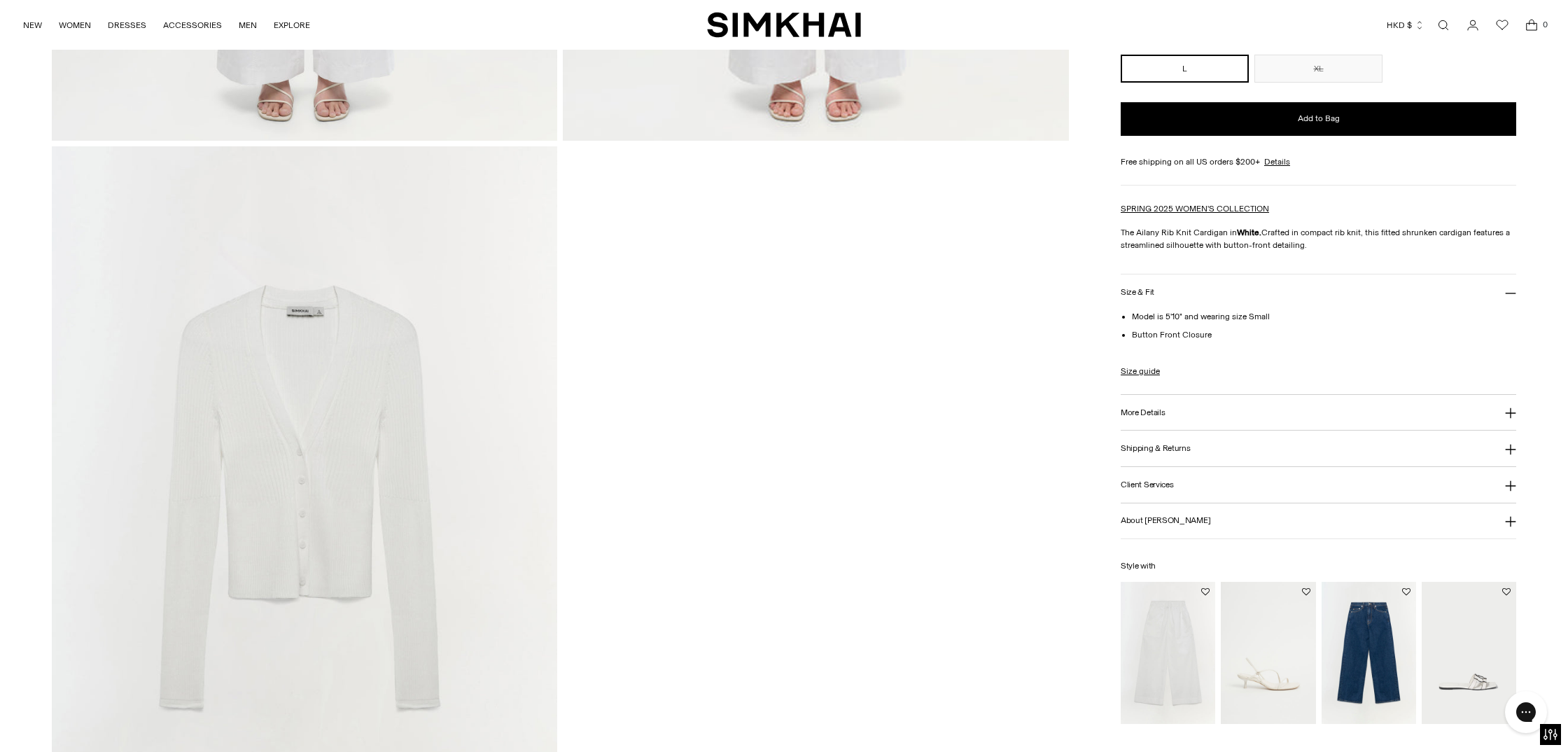
scroll to position [2276, 0]
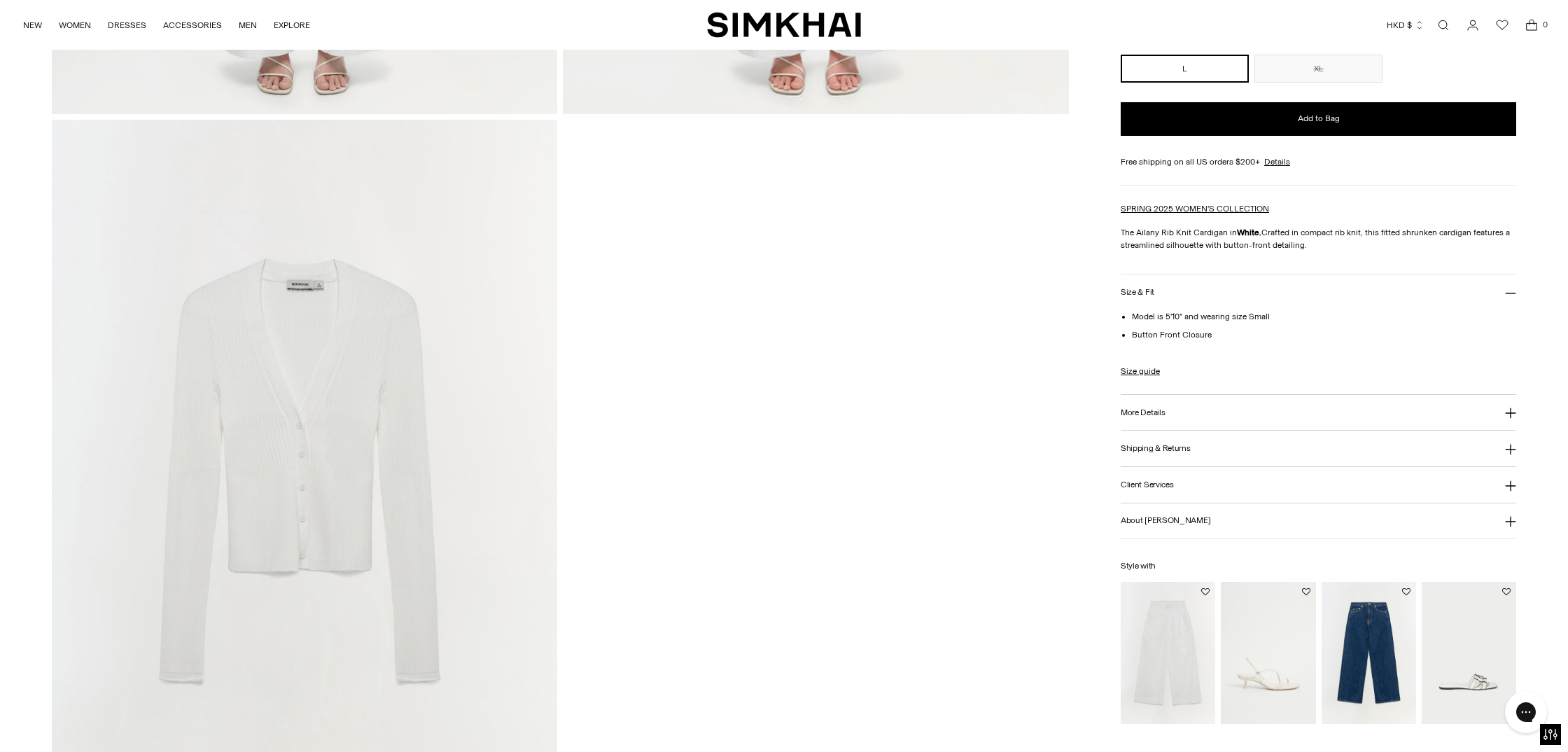
click at [254, 356] on img at bounding box center [305, 499] width 506 height 759
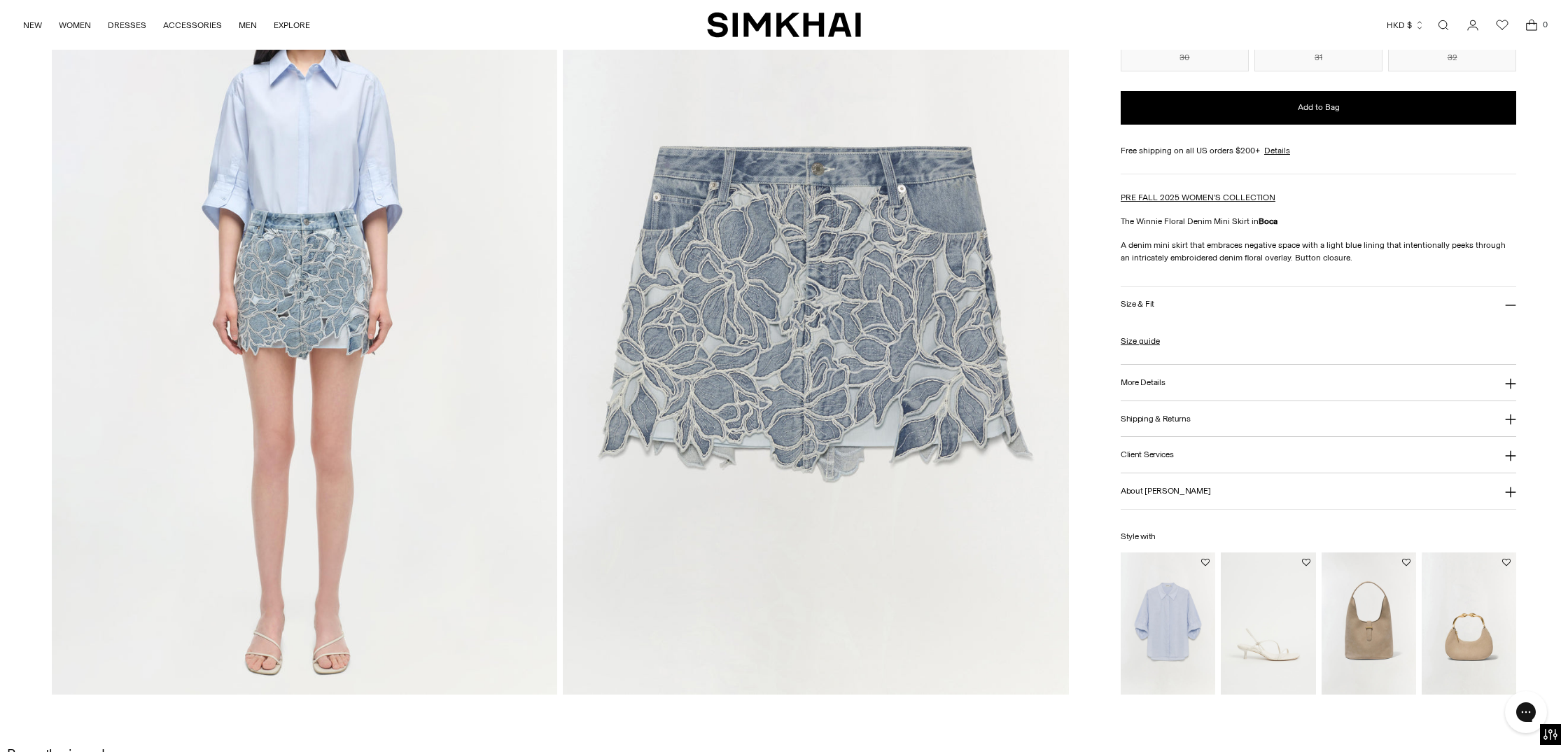
scroll to position [1644, 0]
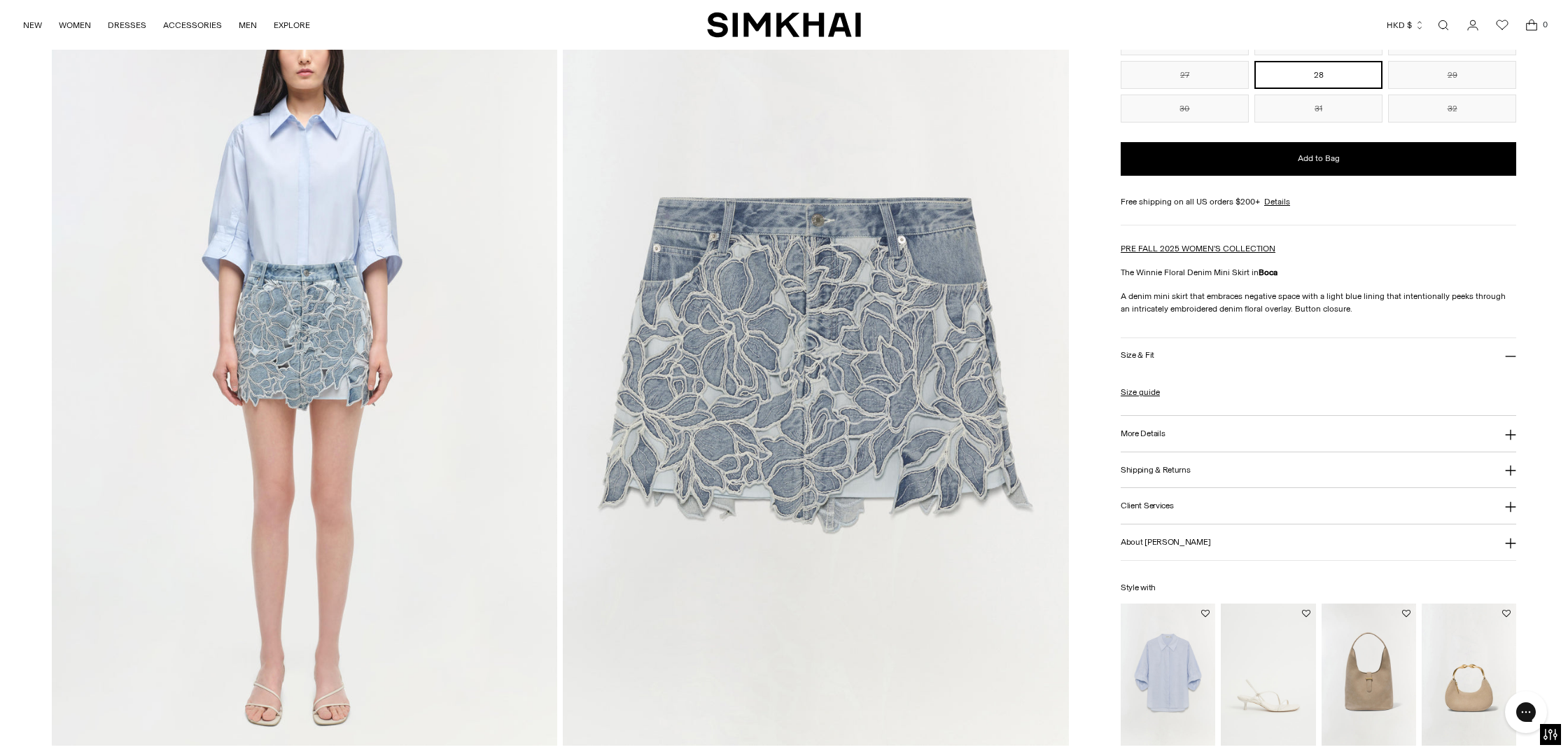
click at [744, 340] on img at bounding box center [816, 366] width 506 height 759
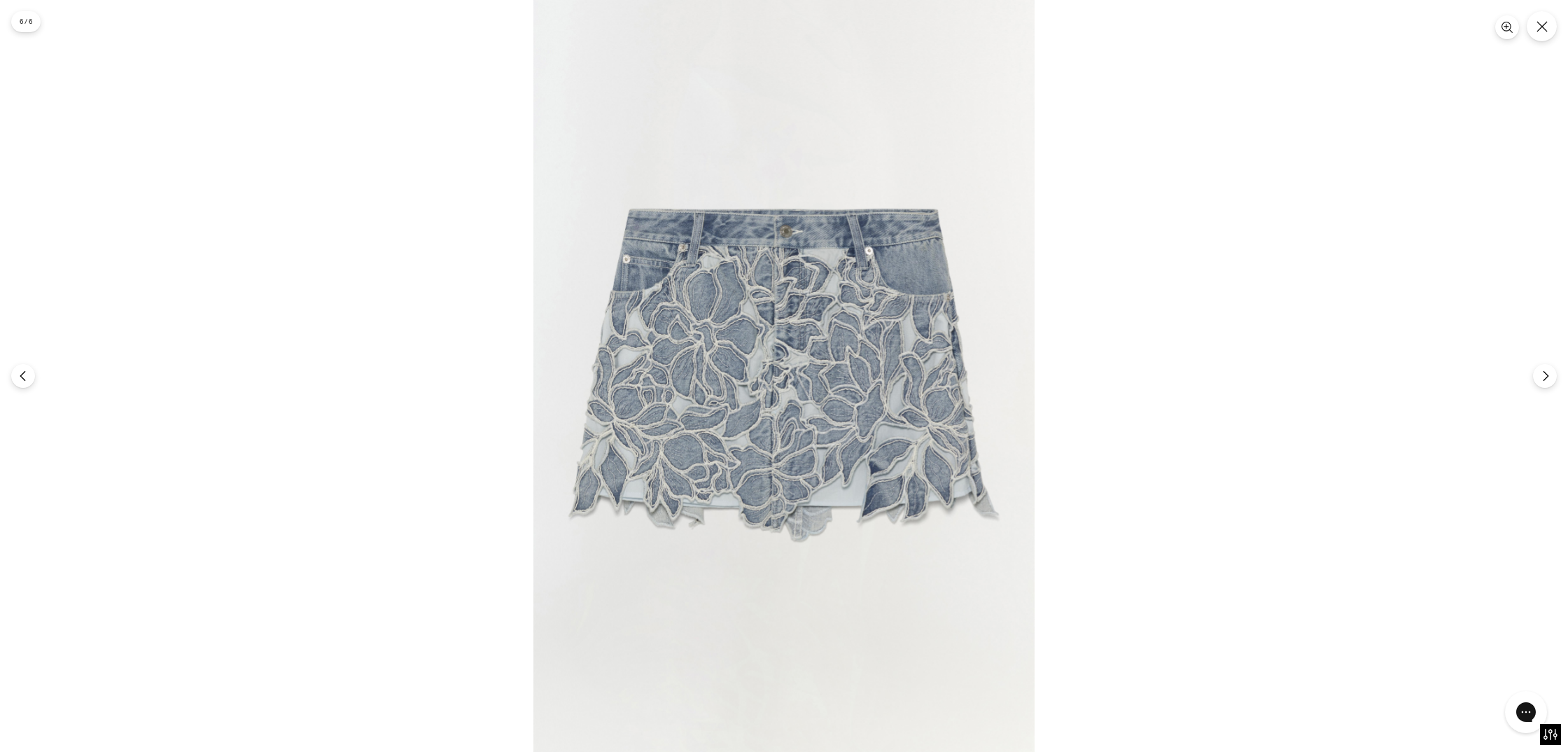
click at [856, 293] on img at bounding box center [784, 376] width 501 height 752
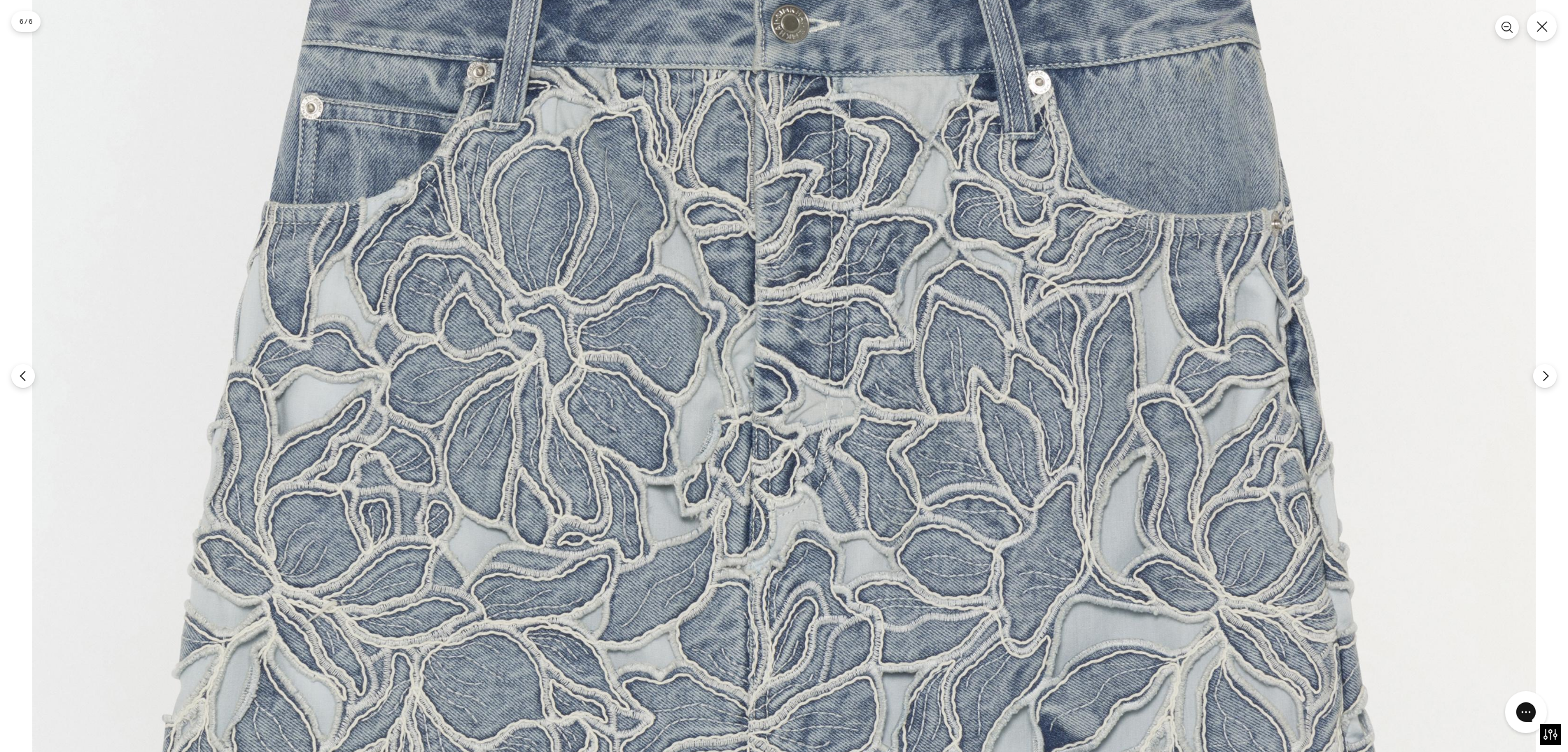
click at [856, 293] on img at bounding box center [784, 458] width 1503 height 2257
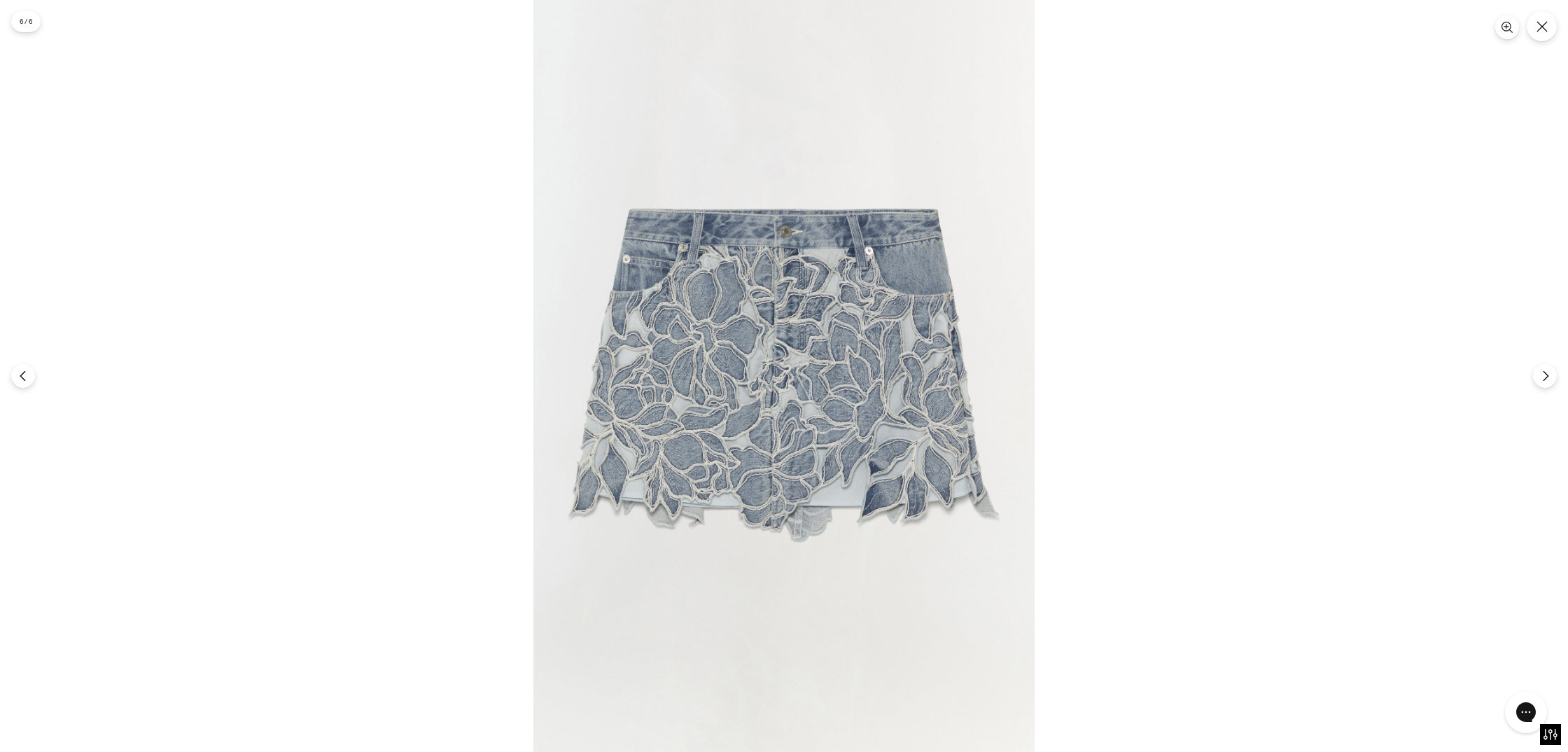
click at [856, 293] on img at bounding box center [784, 376] width 501 height 752
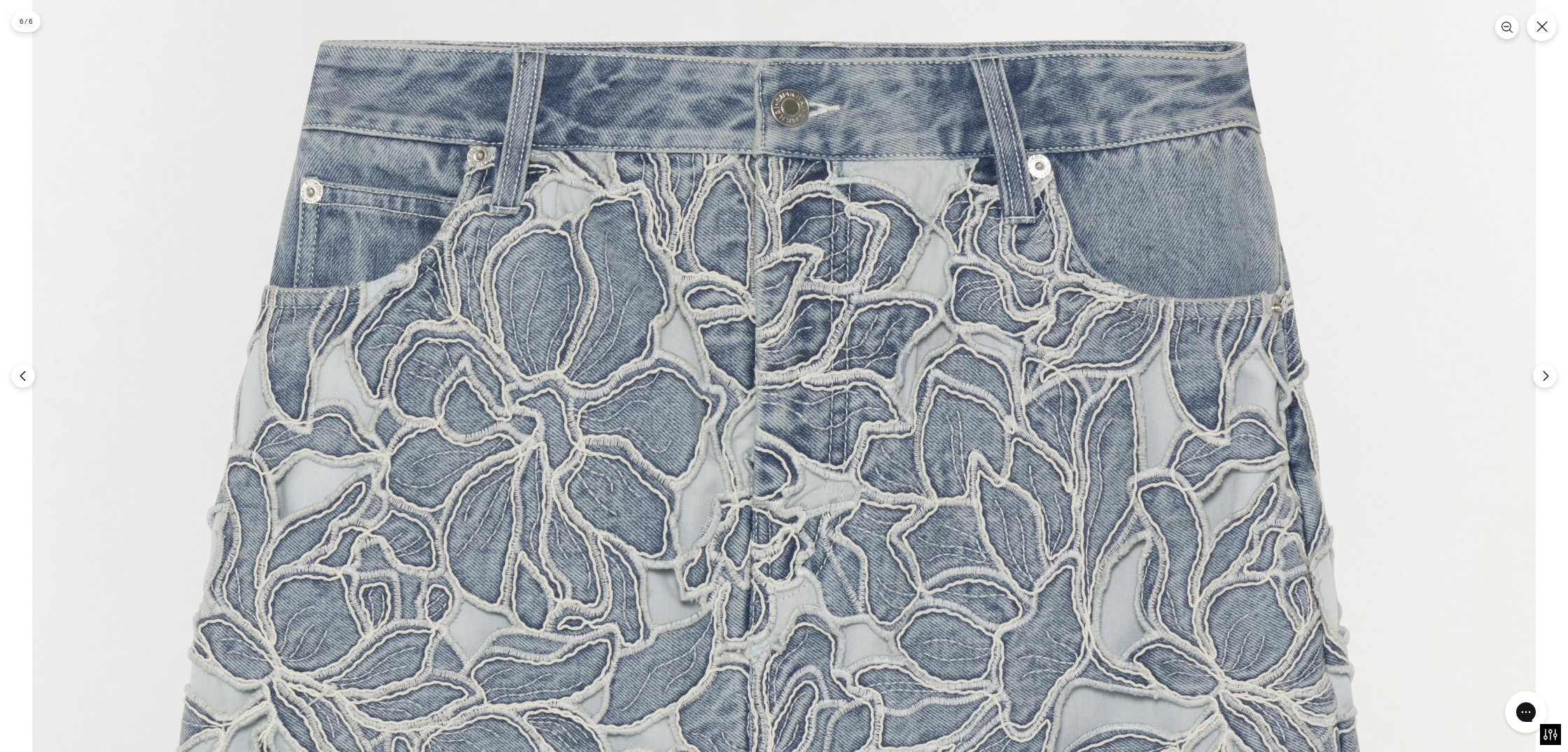
click at [856, 293] on img at bounding box center [784, 542] width 1503 height 2257
